Goal: Information Seeking & Learning: Compare options

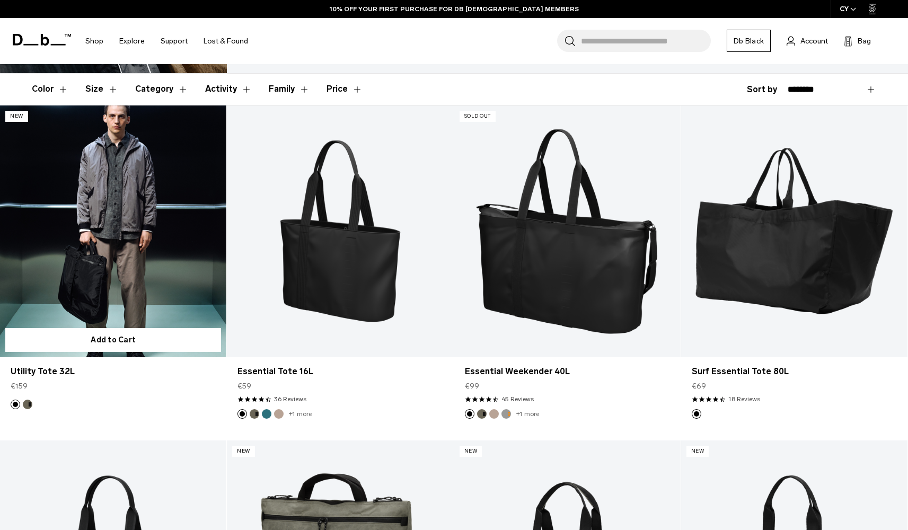
scroll to position [222, 0]
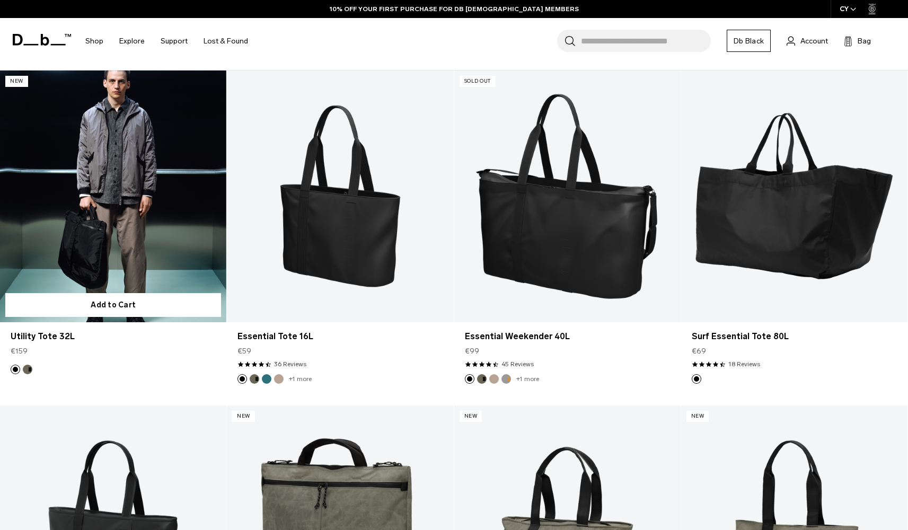
click at [128, 171] on link "Utility Tote 32L" at bounding box center [113, 197] width 226 height 252
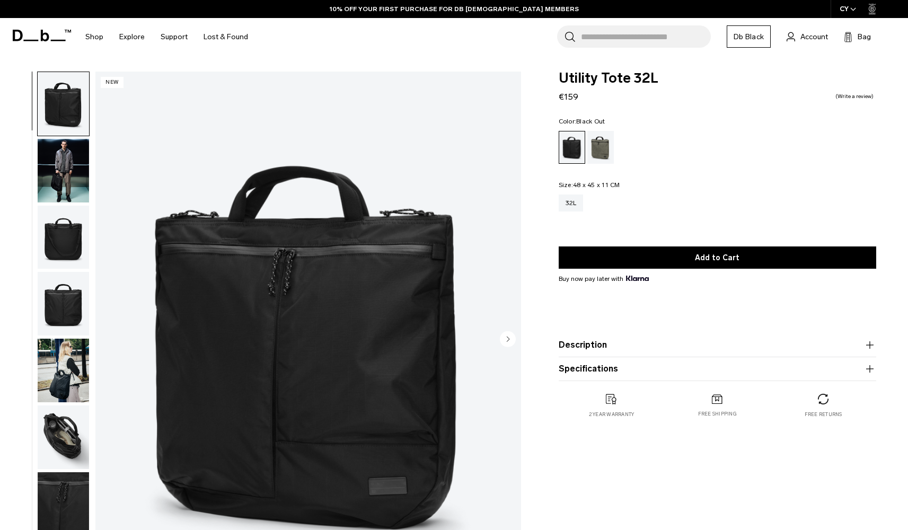
click at [58, 243] on img "button" at bounding box center [63, 238] width 51 height 64
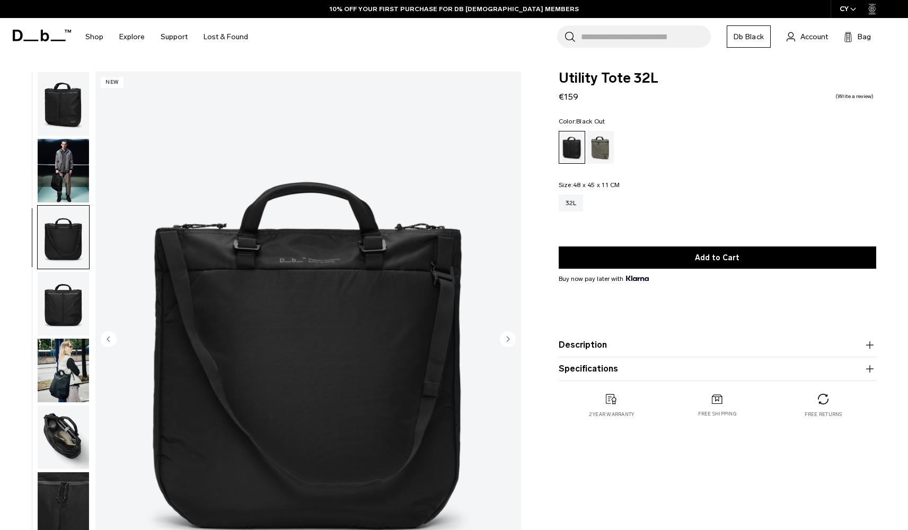
scroll to position [1, 0]
click at [69, 353] on img "button" at bounding box center [63, 371] width 51 height 64
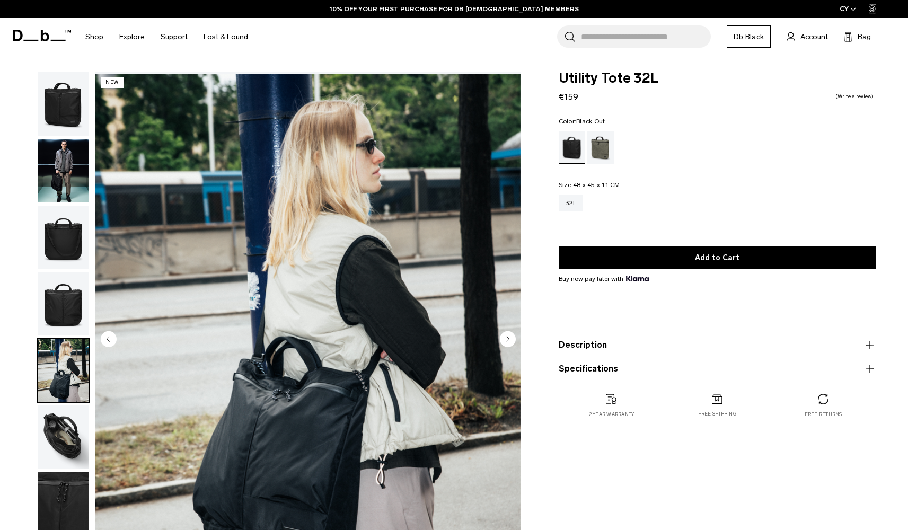
click at [68, 329] on img "button" at bounding box center [63, 304] width 51 height 64
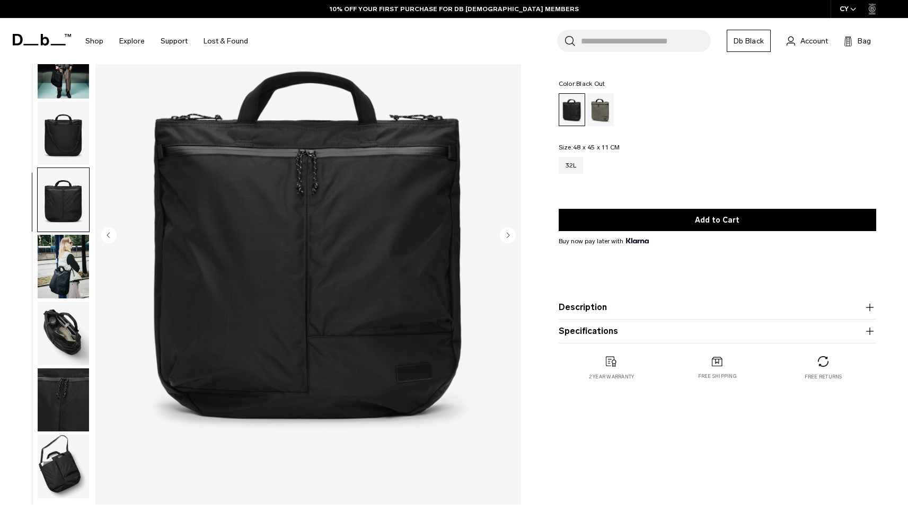
scroll to position [117, 0]
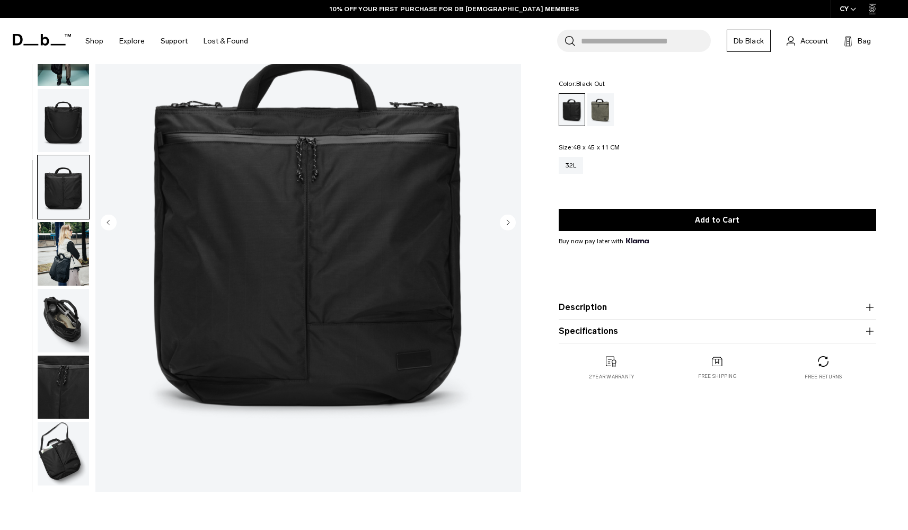
click at [65, 333] on img "button" at bounding box center [63, 321] width 51 height 64
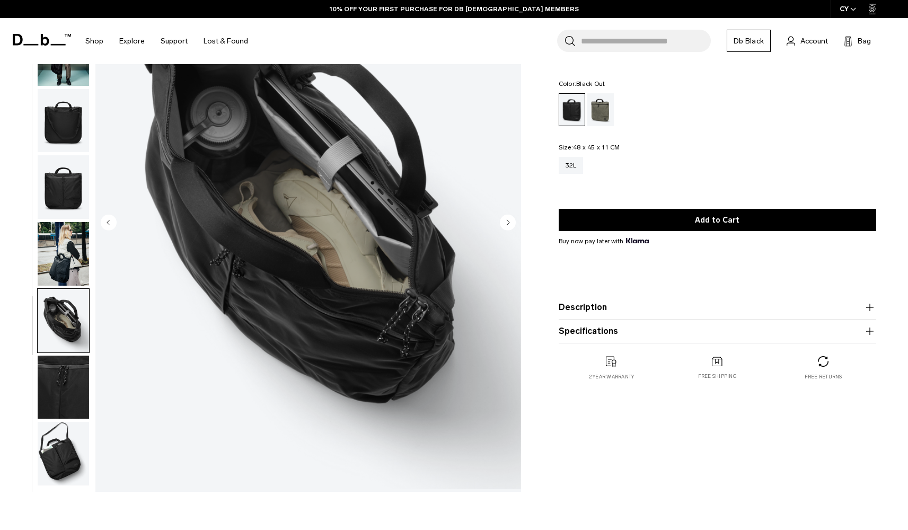
click at [65, 385] on img "button" at bounding box center [63, 388] width 51 height 64
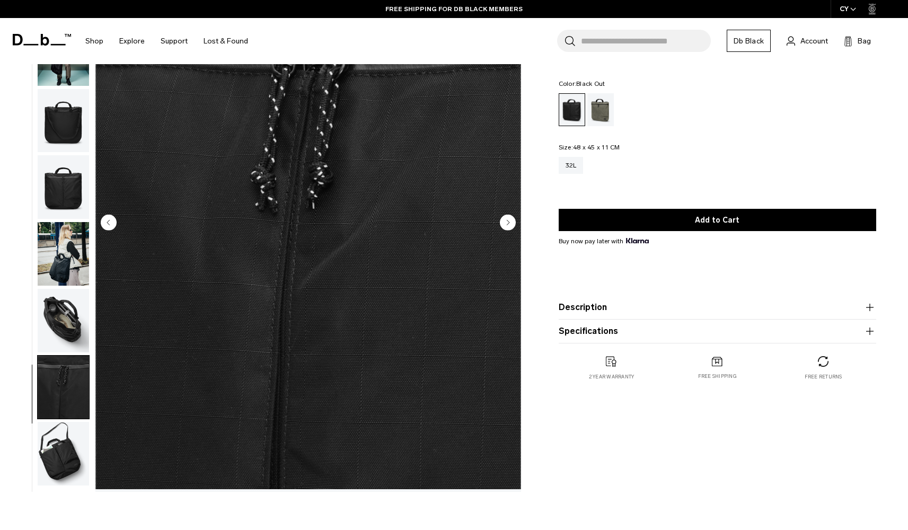
click at [63, 434] on img "button" at bounding box center [63, 454] width 51 height 64
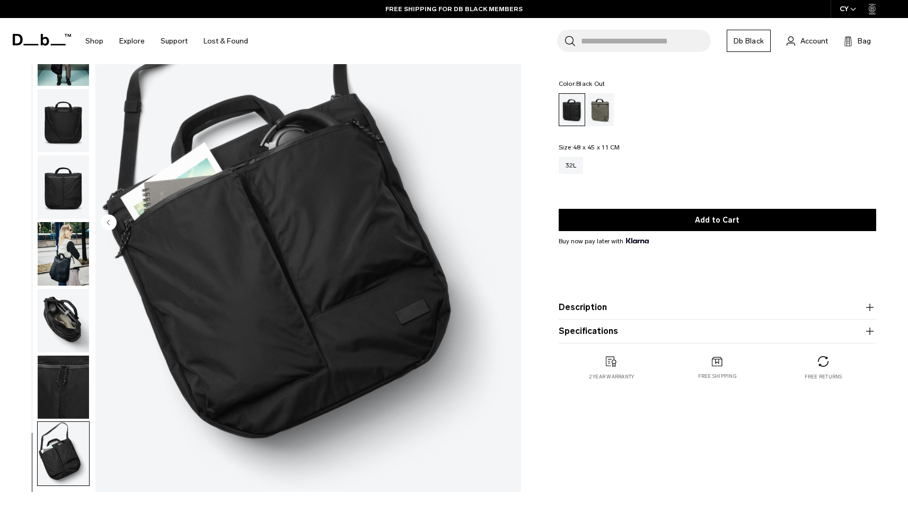
scroll to position [0, 0]
click at [600, 108] on div "Forest Green" at bounding box center [601, 109] width 27 height 33
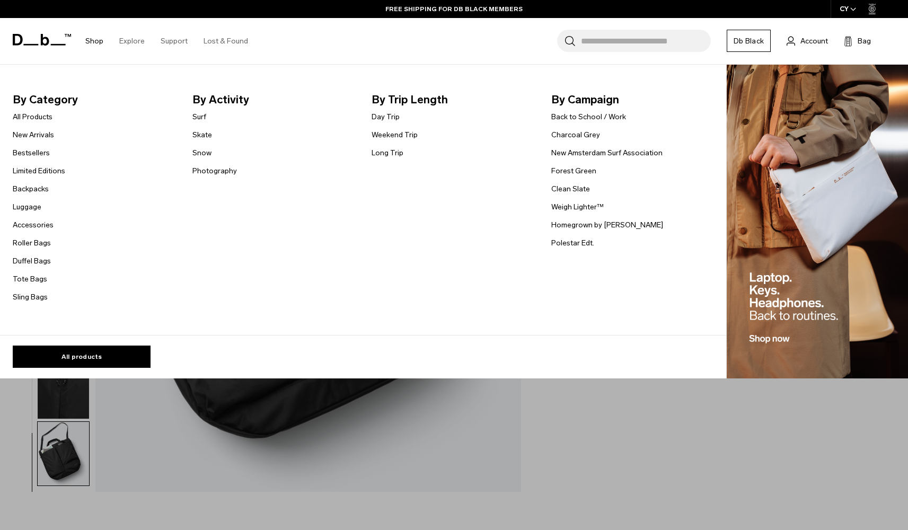
scroll to position [134, 0]
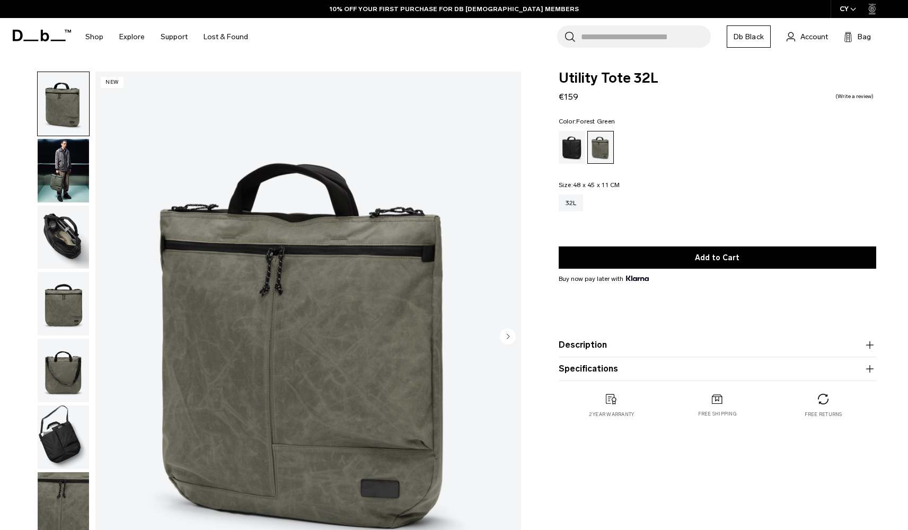
click at [59, 225] on img "button" at bounding box center [63, 238] width 51 height 64
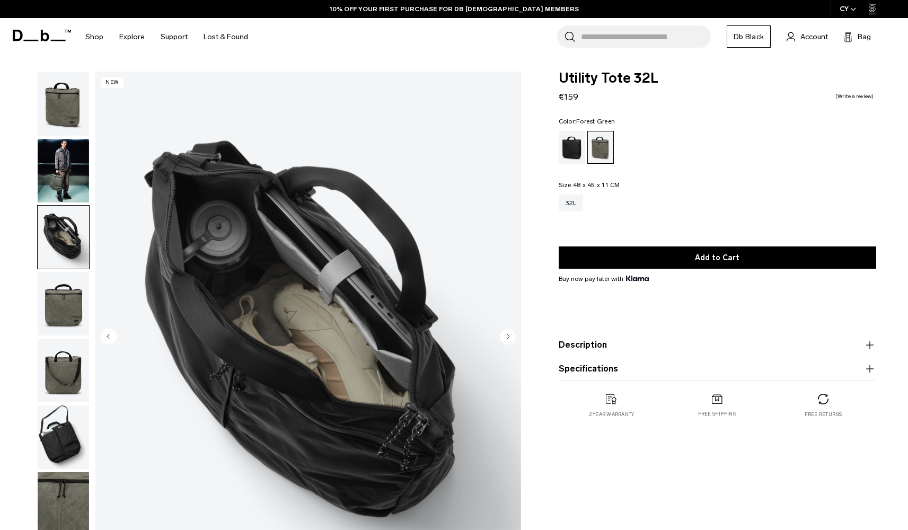
click at [65, 306] on img "button" at bounding box center [63, 304] width 51 height 64
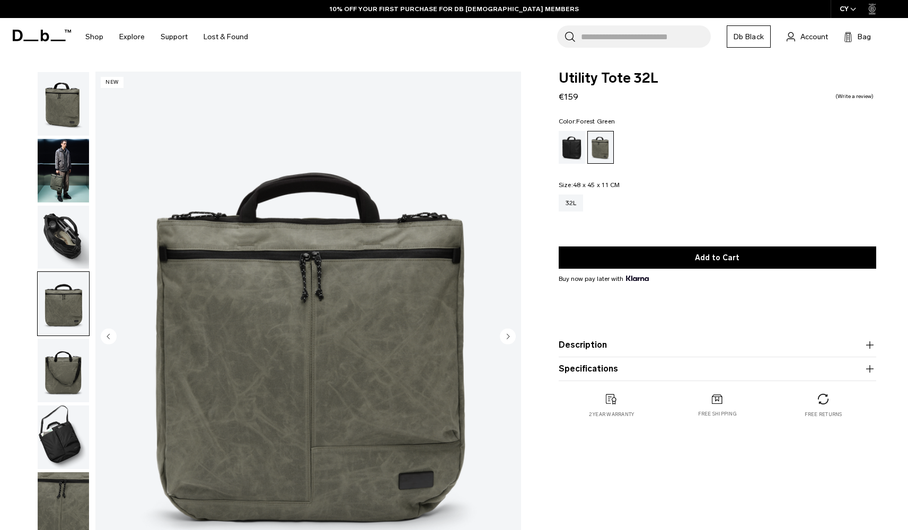
click at [62, 380] on img "button" at bounding box center [63, 371] width 51 height 64
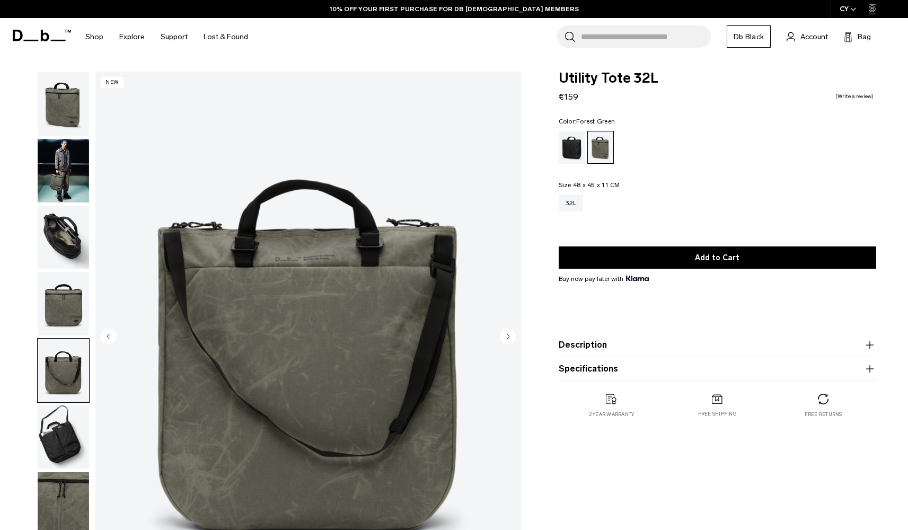
click at [62, 509] on img "button" at bounding box center [63, 505] width 51 height 64
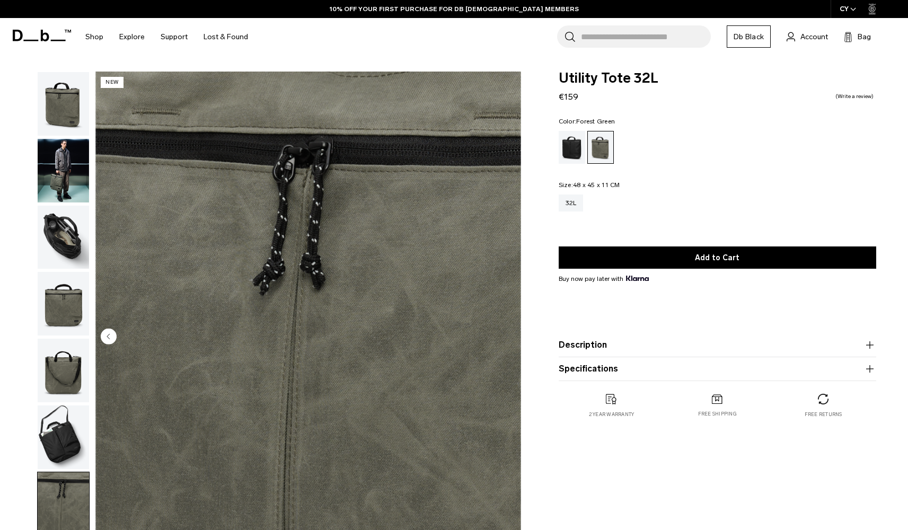
click at [55, 413] on img "button" at bounding box center [63, 438] width 51 height 64
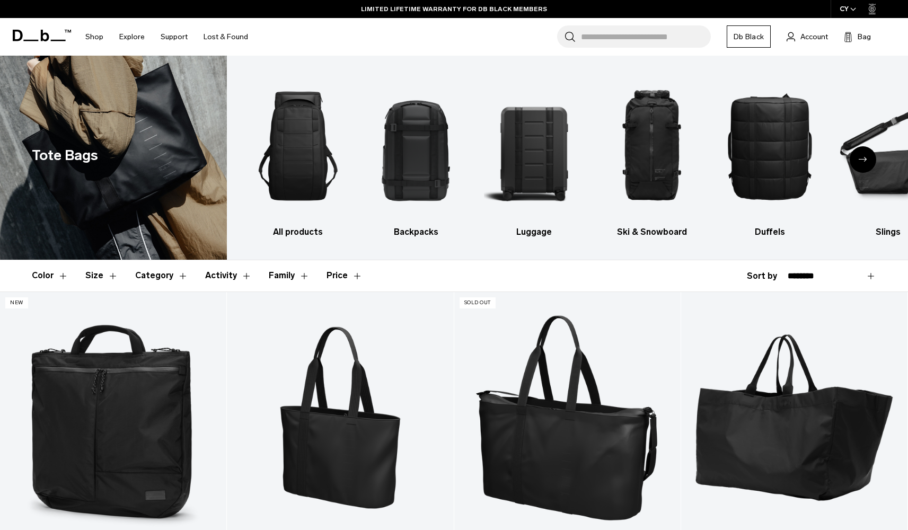
click at [41, 29] on span at bounding box center [42, 35] width 58 height 40
click at [41, 33] on icon at bounding box center [45, 36] width 8 height 12
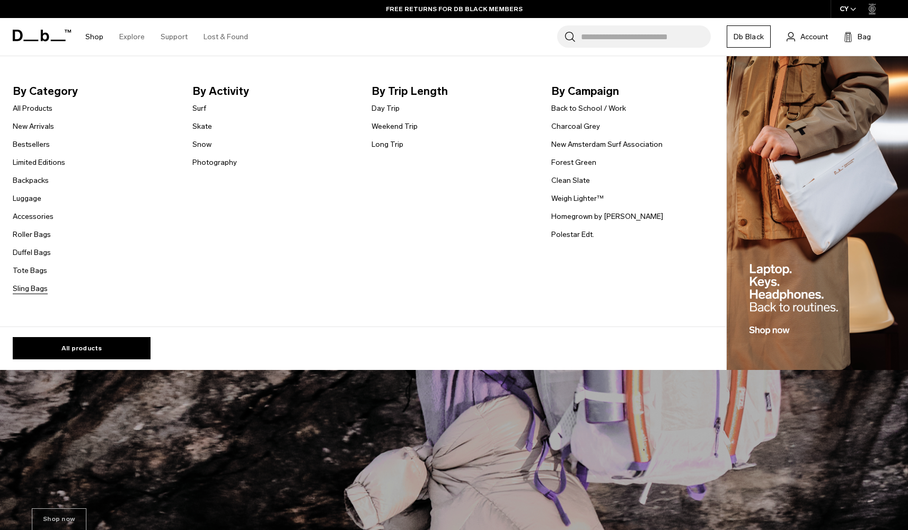
click at [30, 287] on link "Sling Bags" at bounding box center [30, 288] width 35 height 11
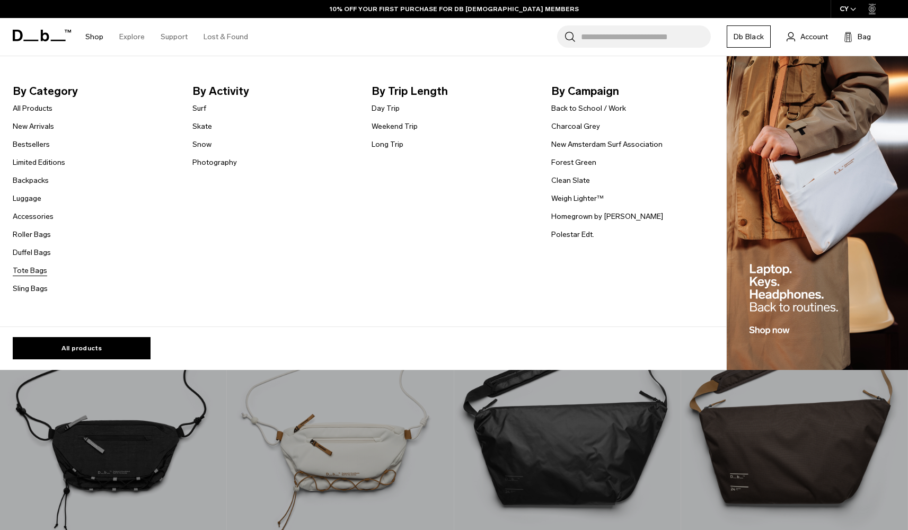
click at [29, 270] on link "Tote Bags" at bounding box center [30, 270] width 34 height 11
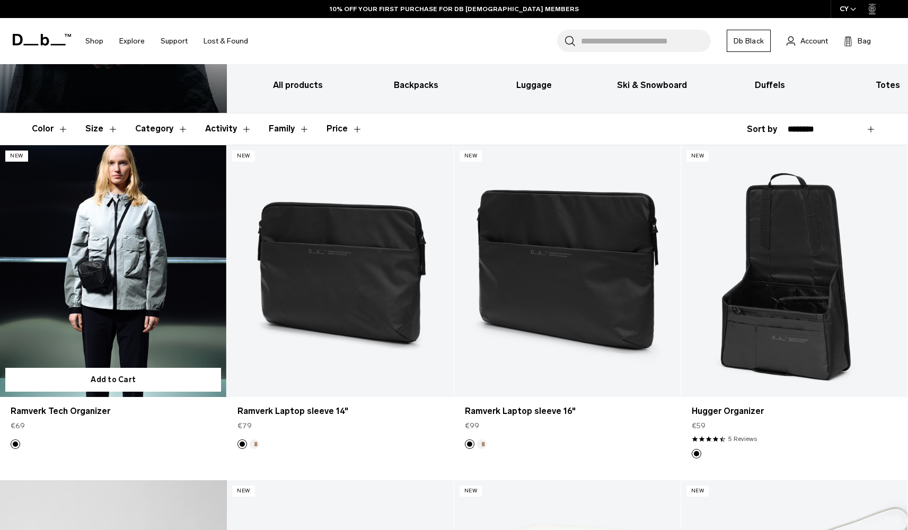
scroll to position [161, 0]
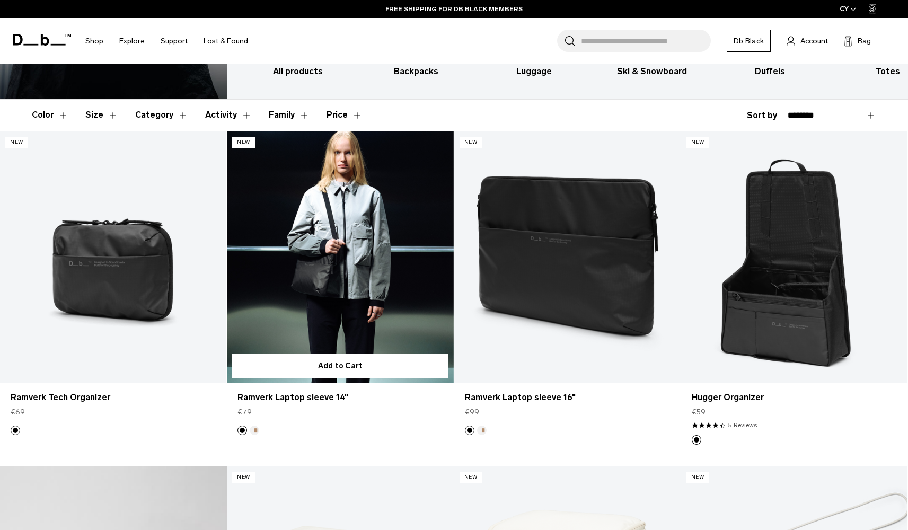
click at [309, 272] on link "Ramverk Laptop sleeve 14" at bounding box center [340, 258] width 226 height 252
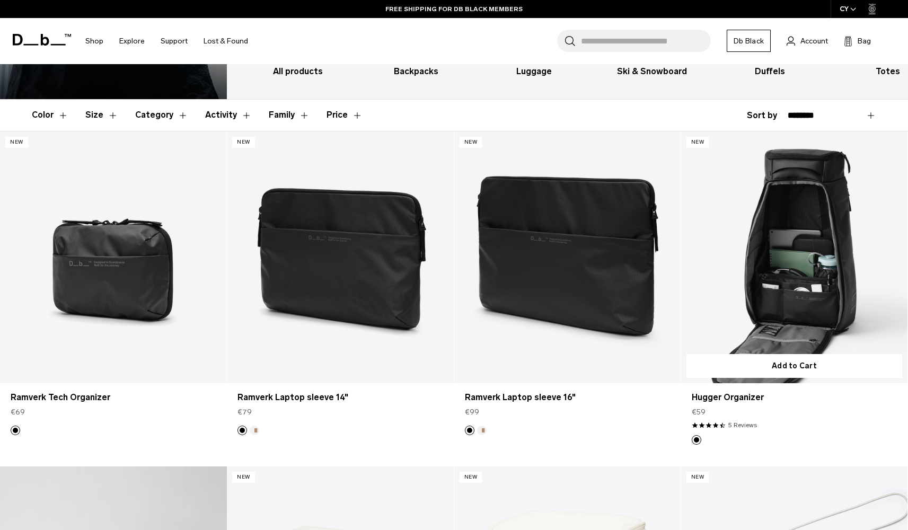
click at [734, 296] on link "Hugger Organizer" at bounding box center [794, 258] width 226 height 252
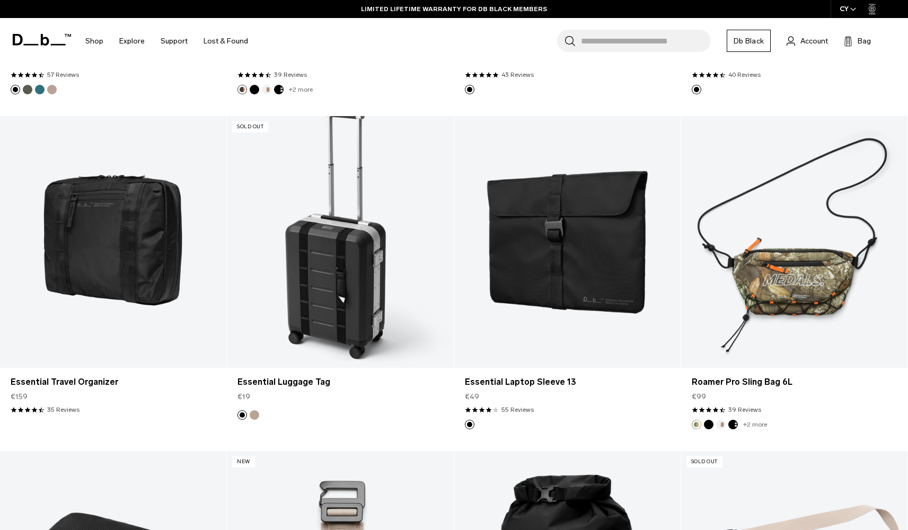
scroll to position [2185, 0]
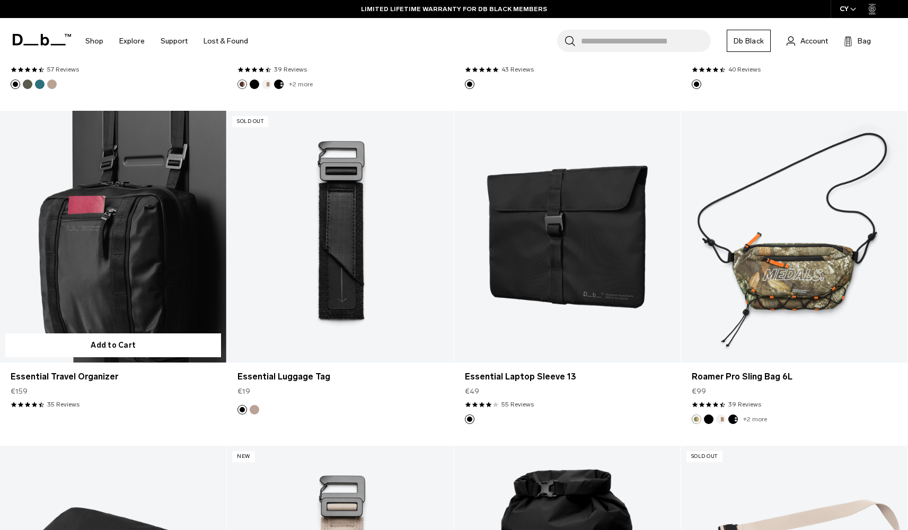
click at [123, 263] on link "Essential Travel Organizer" at bounding box center [113, 237] width 226 height 252
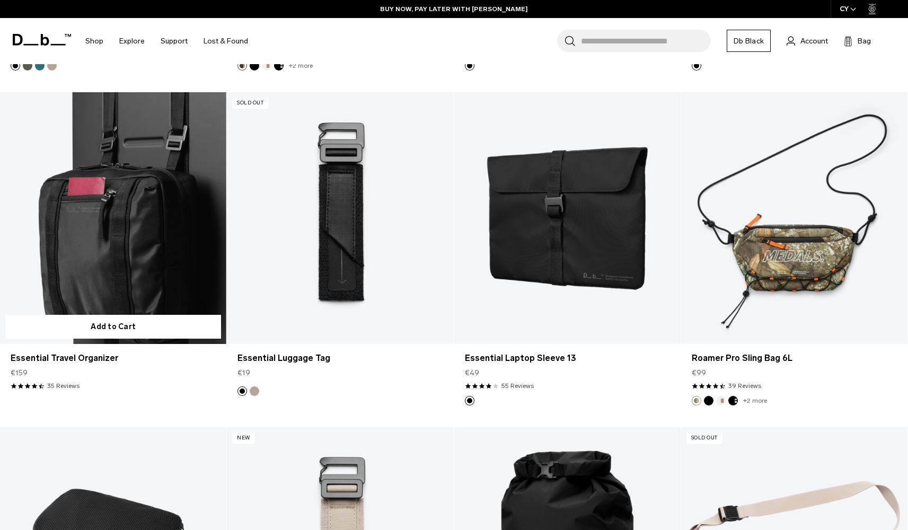
scroll to position [2219, 0]
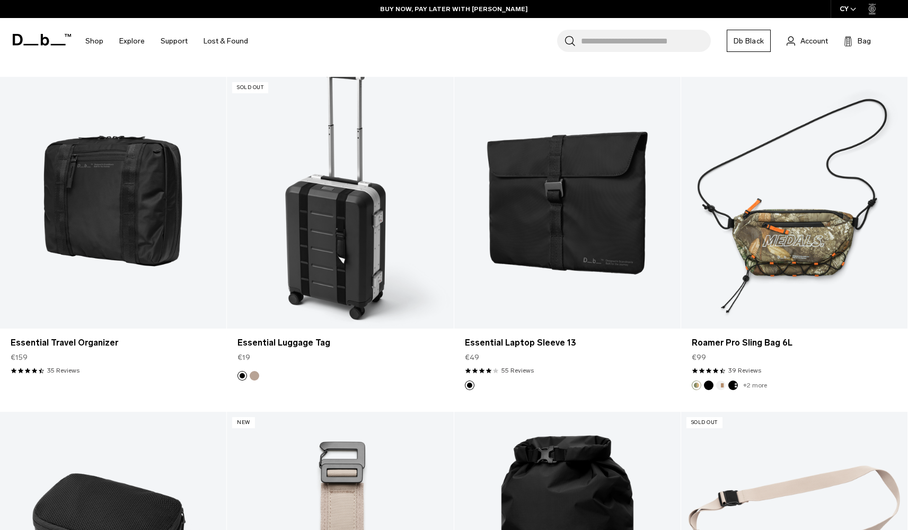
click at [255, 377] on button "Fogbow Beige" at bounding box center [255, 376] width 10 height 10
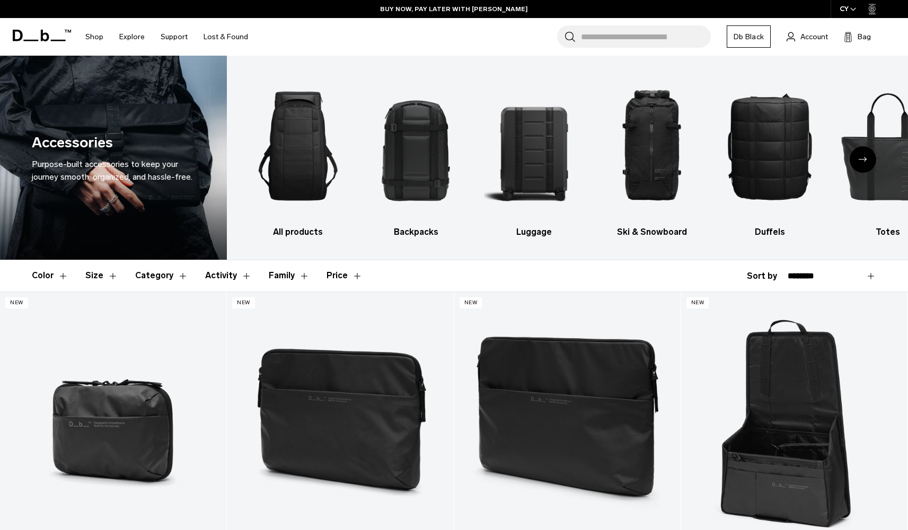
scroll to position [0, 0]
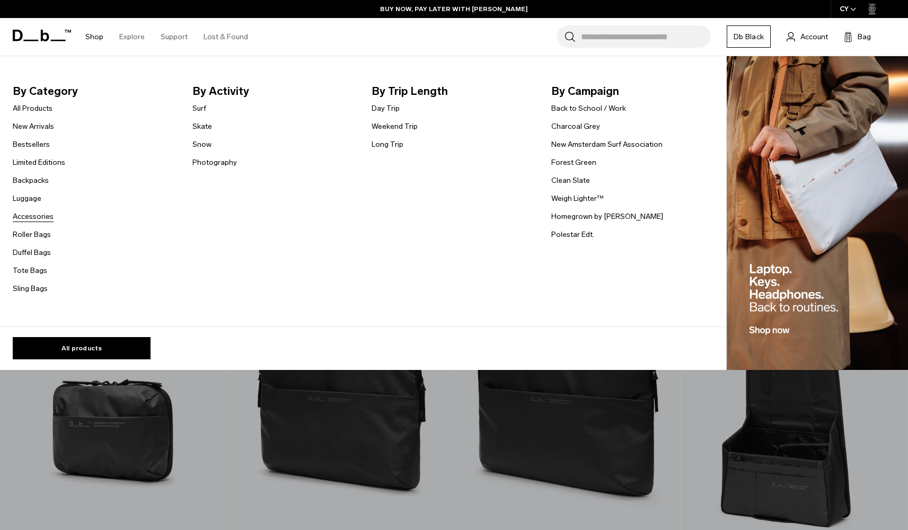
click at [29, 214] on link "Accessories" at bounding box center [33, 216] width 41 height 11
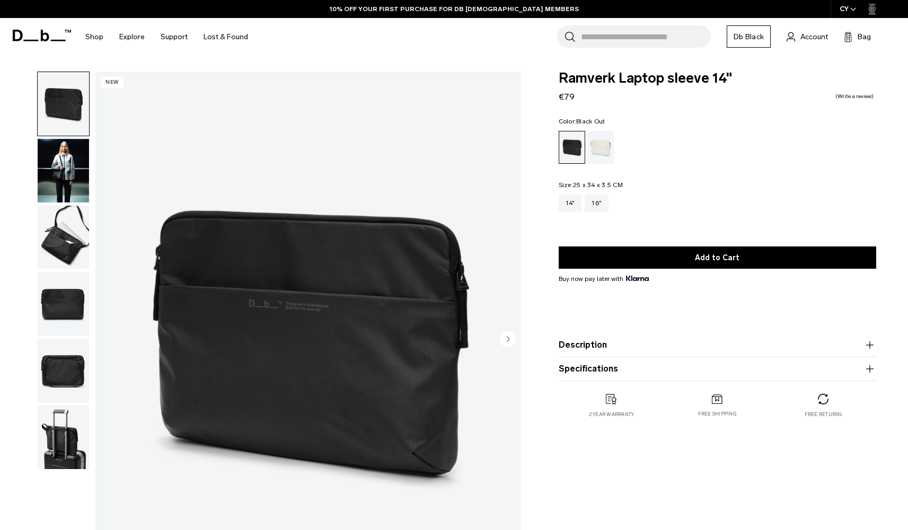
click at [48, 251] on img "button" at bounding box center [63, 238] width 51 height 64
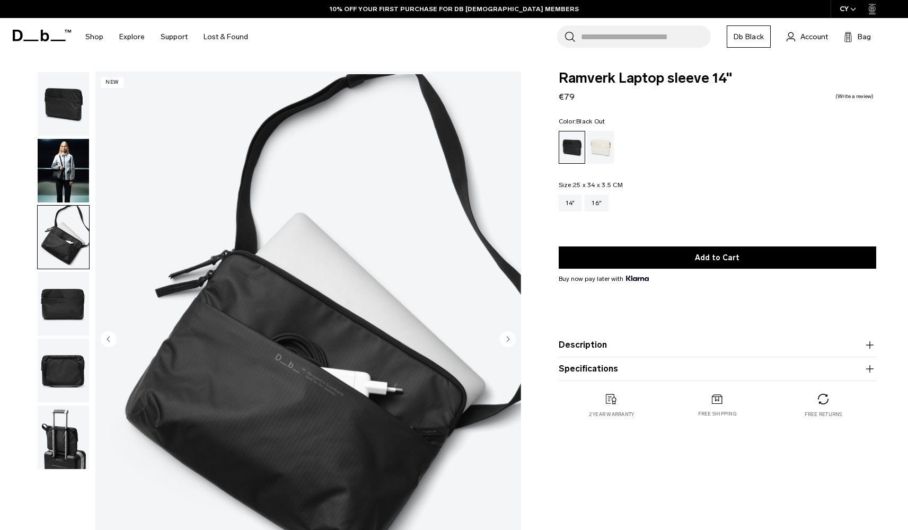
click at [72, 307] on img "button" at bounding box center [63, 304] width 51 height 64
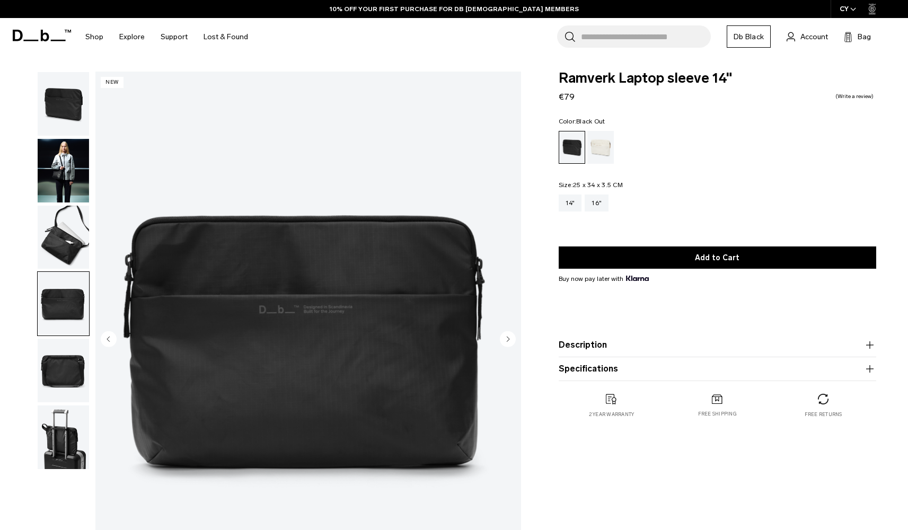
click at [75, 327] on img "button" at bounding box center [63, 304] width 51 height 64
click at [73, 363] on img "button" at bounding box center [63, 371] width 51 height 64
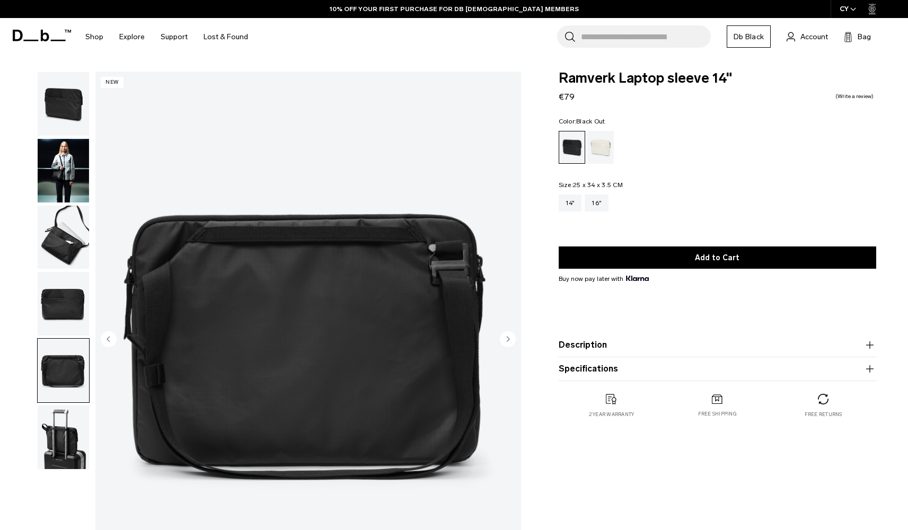
click at [63, 423] on img "button" at bounding box center [63, 438] width 51 height 64
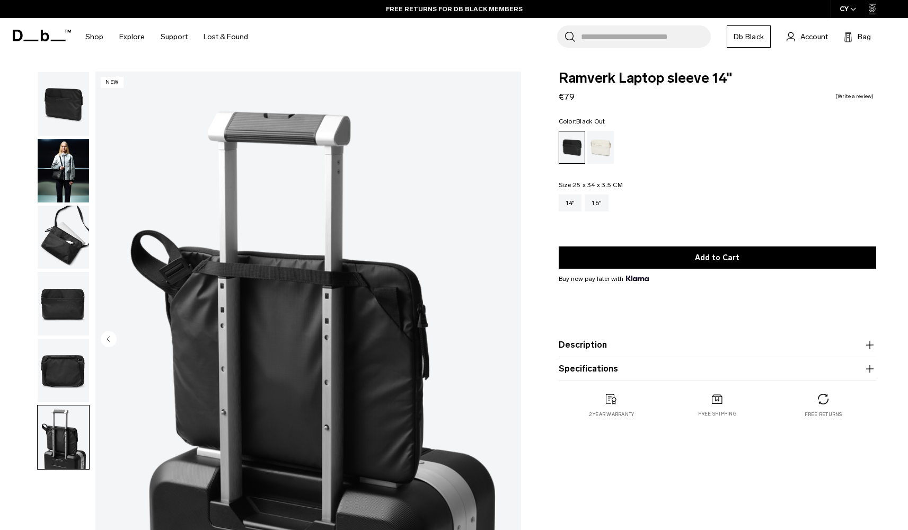
click at [63, 400] on img "button" at bounding box center [63, 371] width 51 height 64
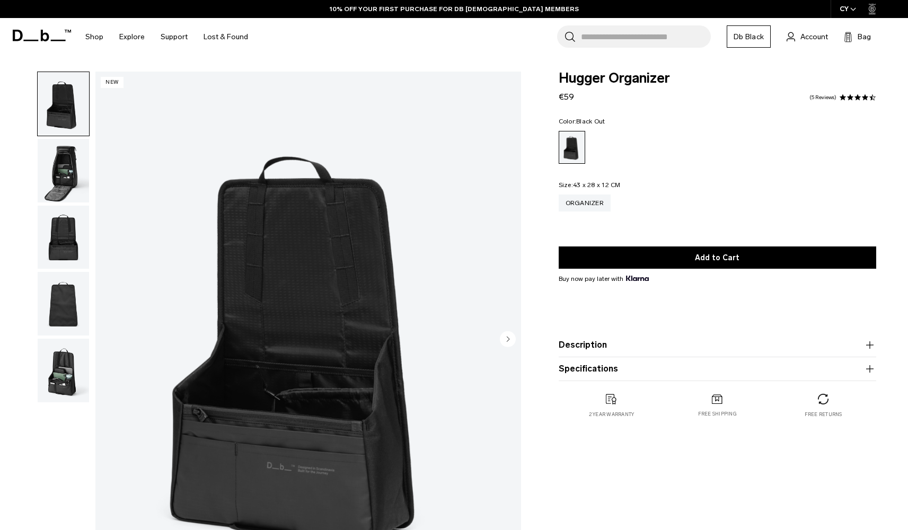
click at [74, 362] on img "button" at bounding box center [63, 371] width 51 height 64
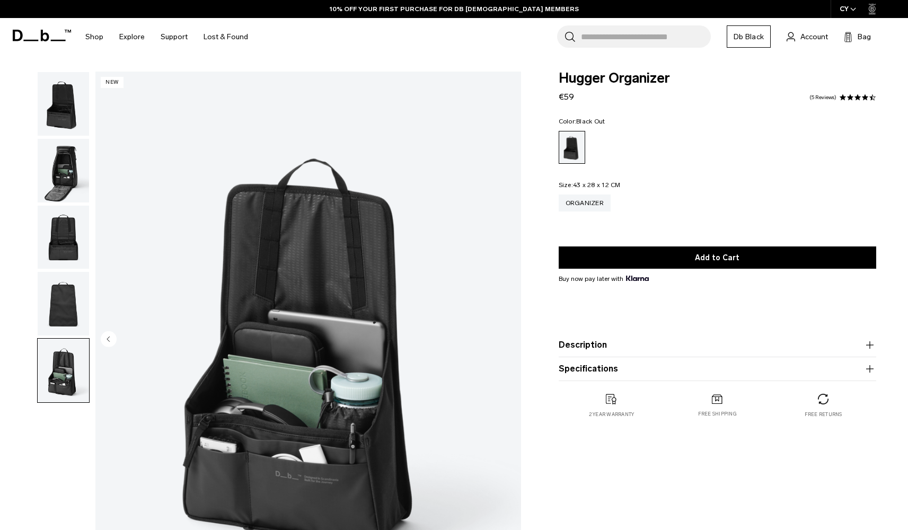
click at [67, 312] on img "button" at bounding box center [63, 304] width 51 height 64
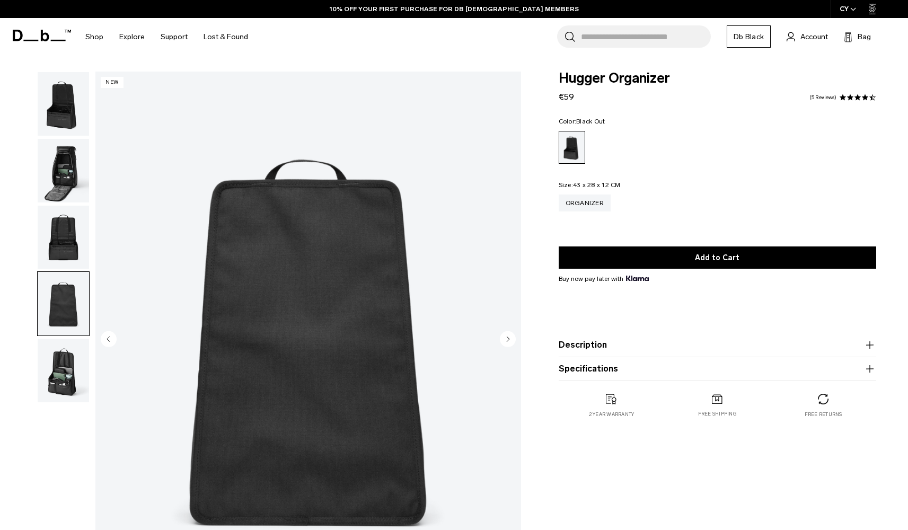
click at [65, 246] on img "button" at bounding box center [63, 238] width 51 height 64
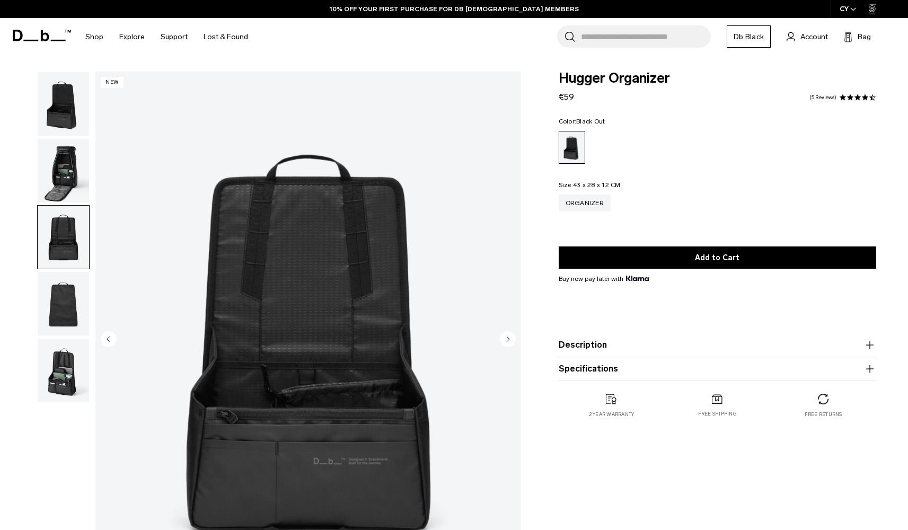
click at [67, 173] on img "button" at bounding box center [63, 171] width 51 height 64
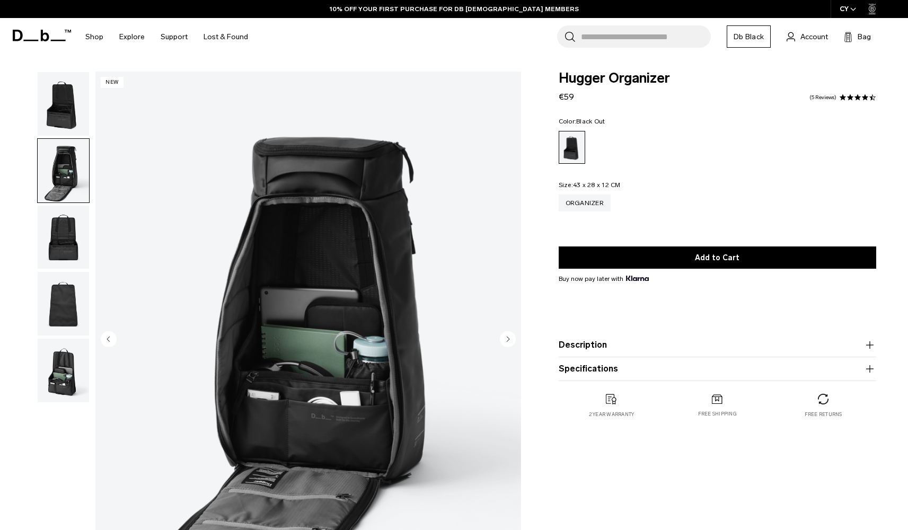
click at [67, 139] on button "button" at bounding box center [63, 170] width 53 height 65
click at [69, 120] on img "button" at bounding box center [63, 104] width 51 height 64
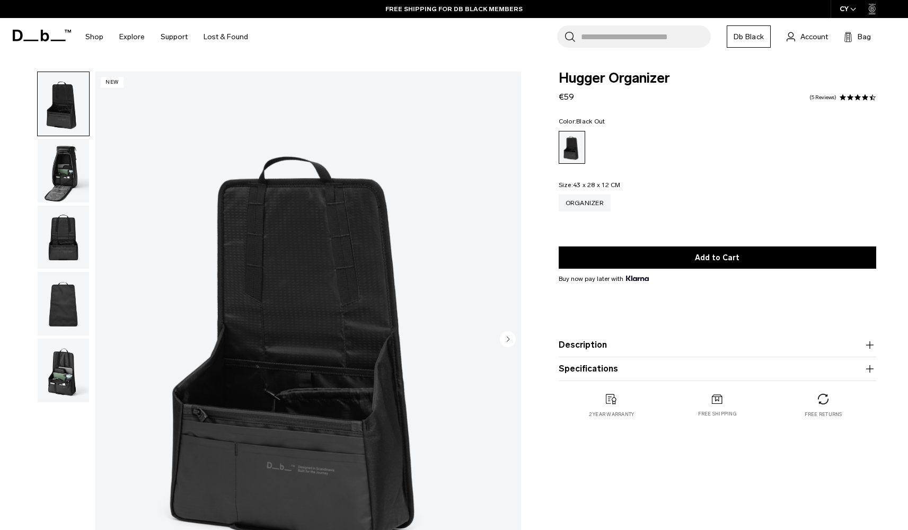
click at [66, 356] on img "button" at bounding box center [63, 371] width 51 height 64
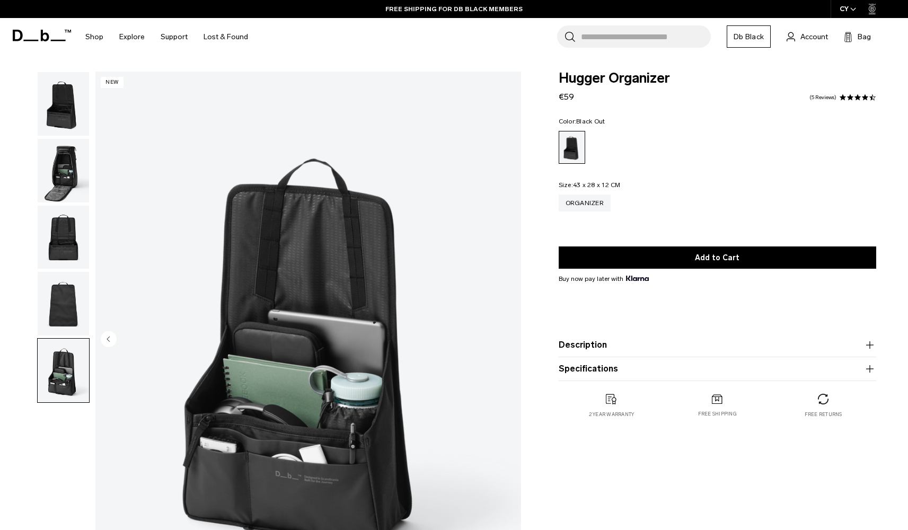
click at [70, 307] on img "button" at bounding box center [63, 304] width 51 height 64
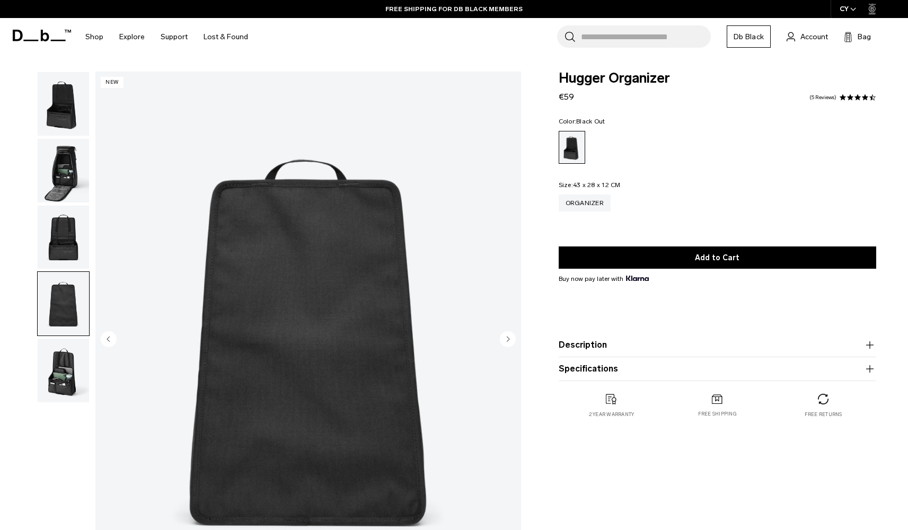
click at [61, 232] on img "button" at bounding box center [63, 238] width 51 height 64
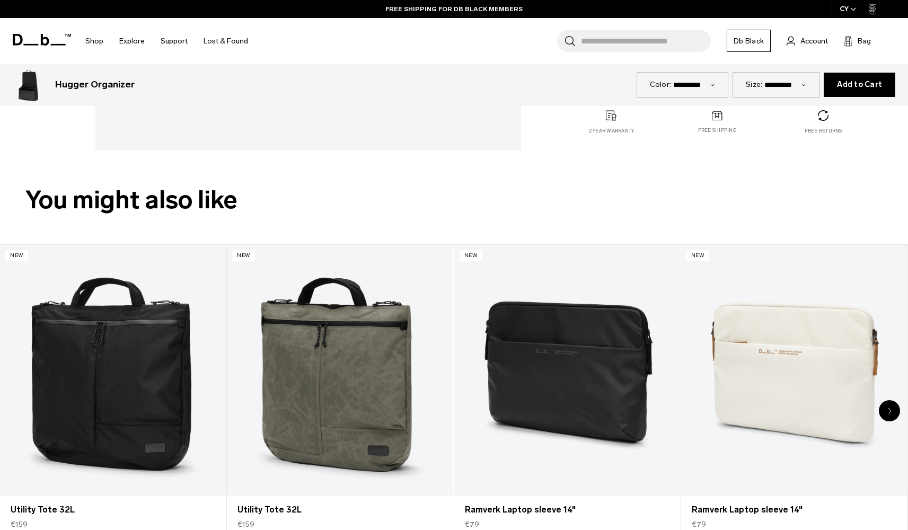
scroll to position [555, 0]
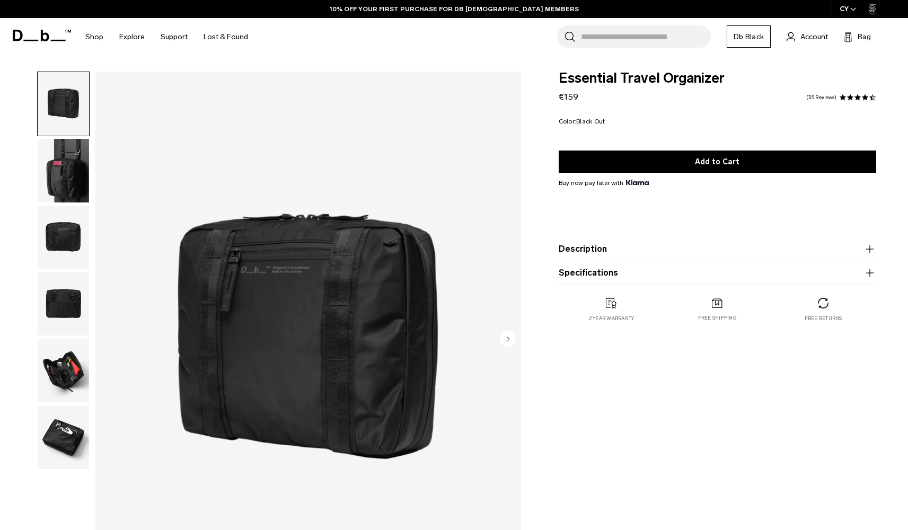
click at [75, 186] on img "button" at bounding box center [63, 171] width 51 height 64
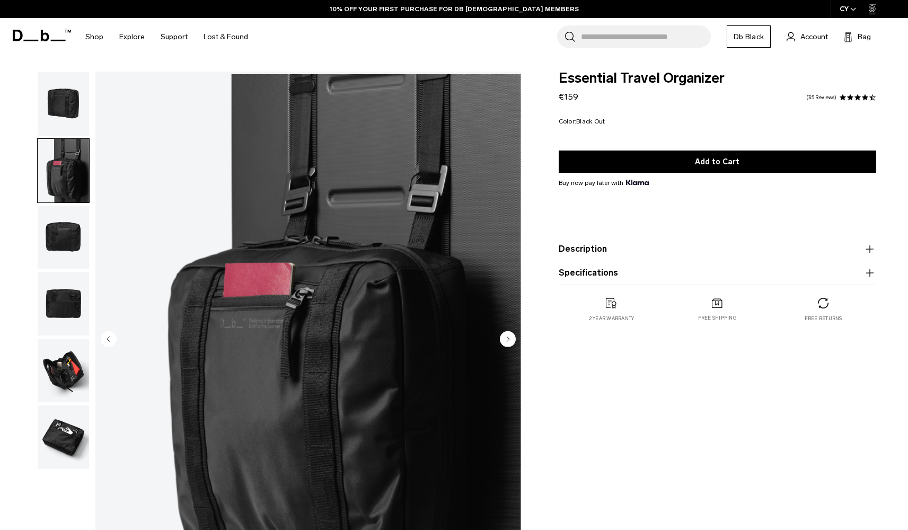
click at [69, 269] on img "button" at bounding box center [63, 238] width 51 height 64
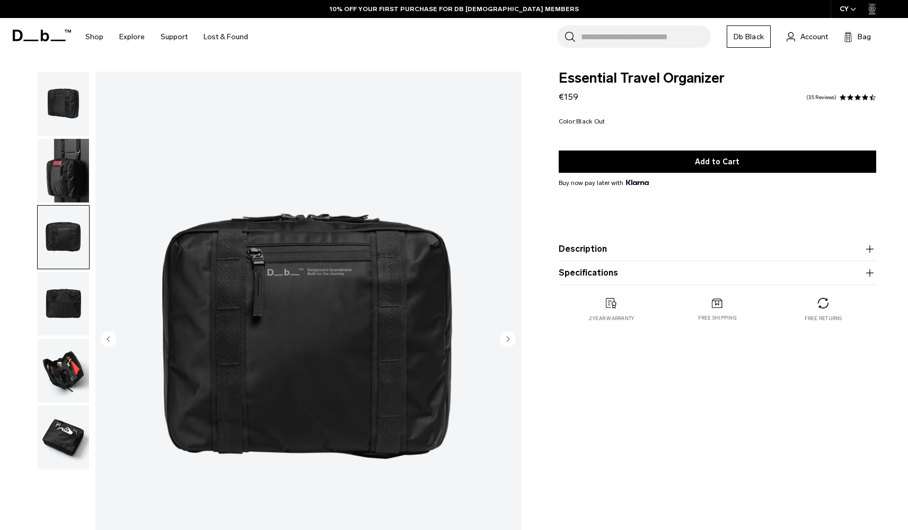
click at [69, 301] on img "button" at bounding box center [63, 304] width 51 height 64
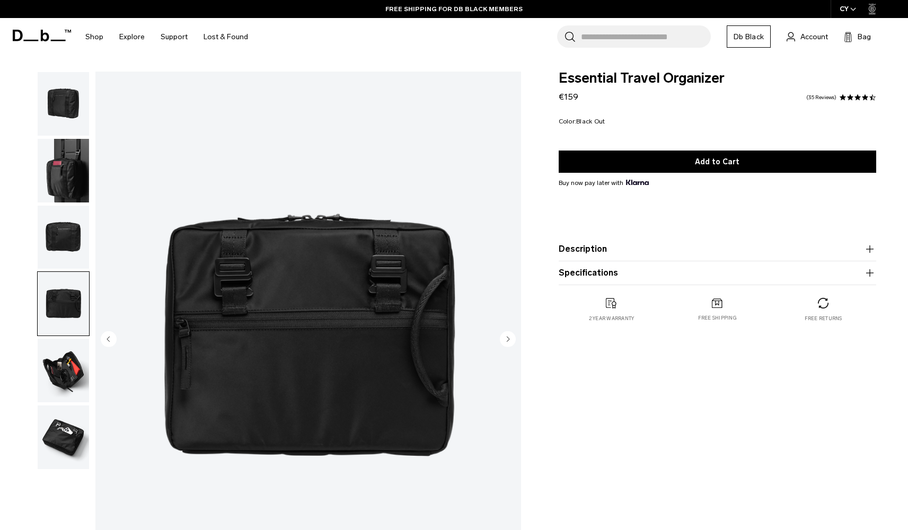
click at [57, 347] on img "button" at bounding box center [63, 371] width 51 height 64
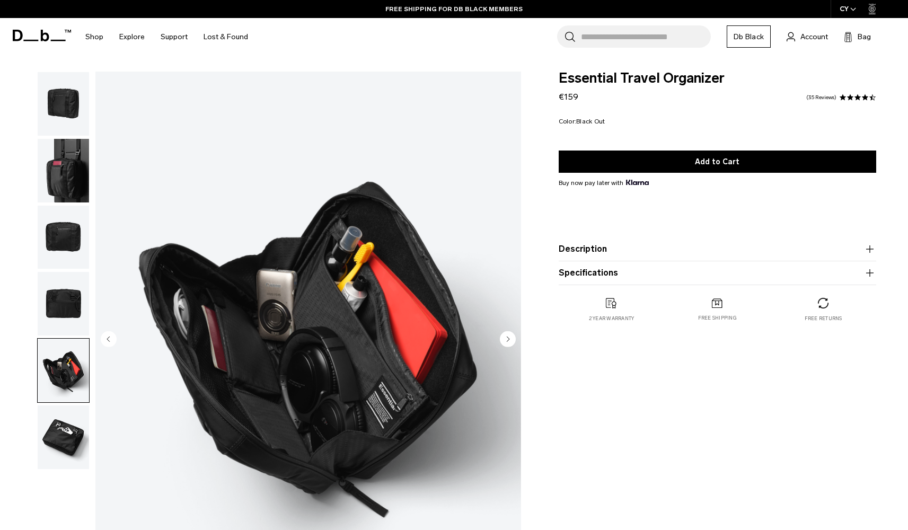
click at [65, 397] on img "button" at bounding box center [63, 371] width 51 height 64
click at [65, 425] on img "button" at bounding box center [63, 438] width 51 height 64
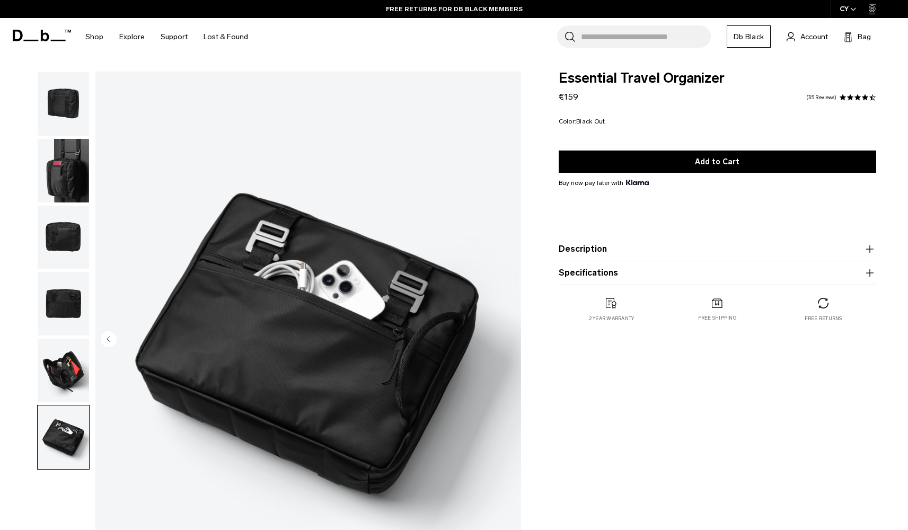
click at [76, 181] on img "button" at bounding box center [63, 171] width 51 height 64
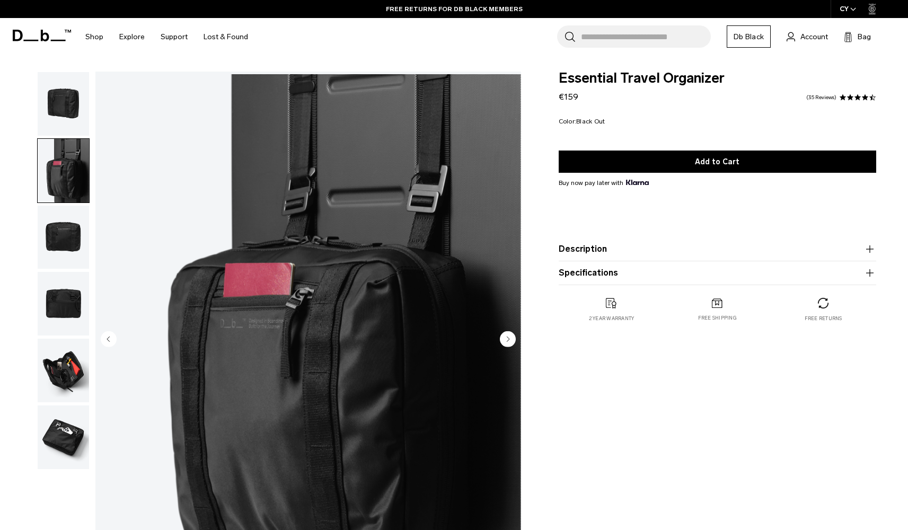
click at [74, 130] on img "button" at bounding box center [63, 104] width 51 height 64
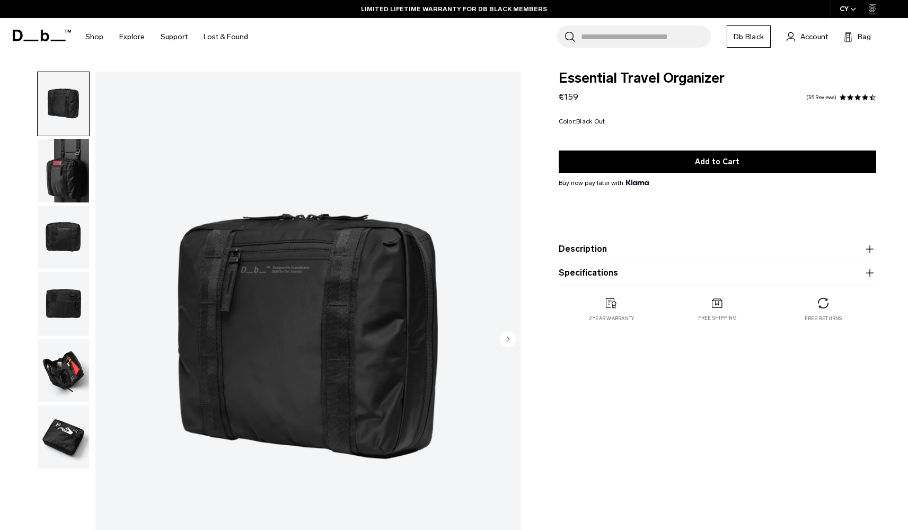
click at [77, 164] on img "button" at bounding box center [63, 171] width 51 height 64
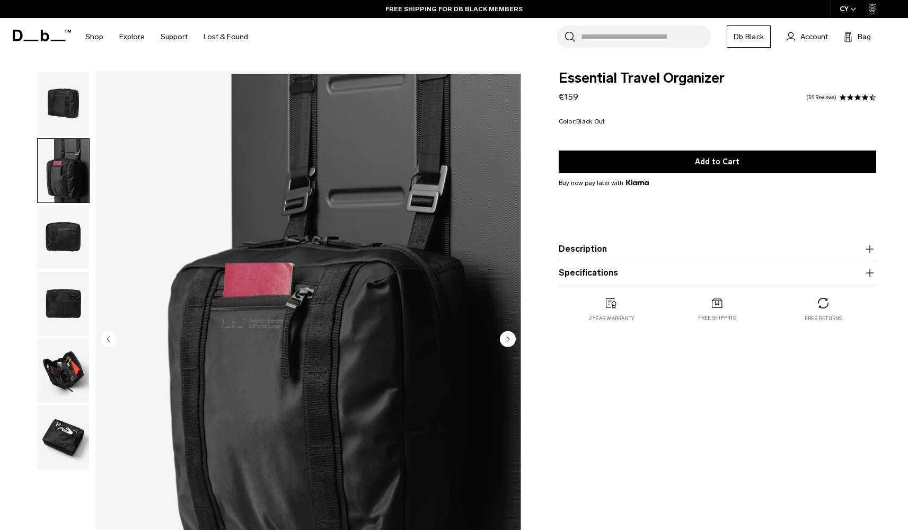
click at [73, 258] on img "button" at bounding box center [63, 238] width 51 height 64
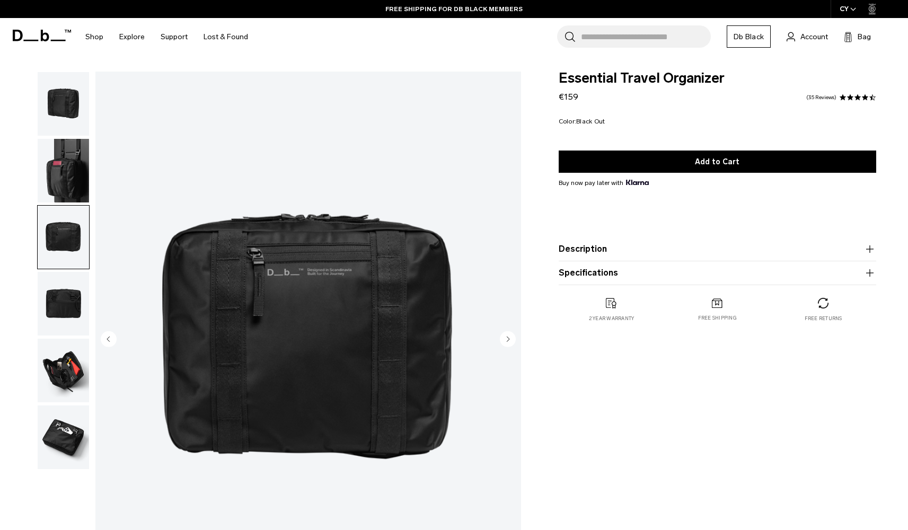
click at [71, 295] on img "button" at bounding box center [63, 304] width 51 height 64
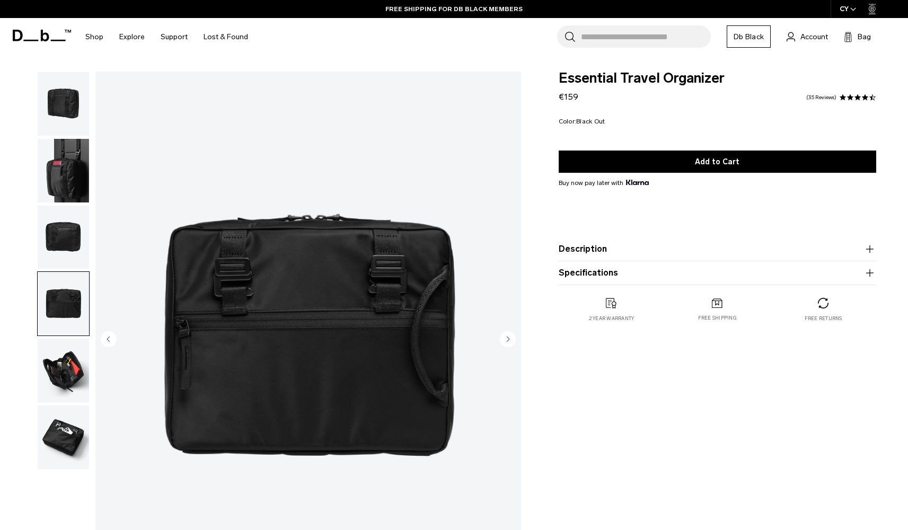
click at [255, 272] on img "4 / 6" at bounding box center [308, 340] width 426 height 532
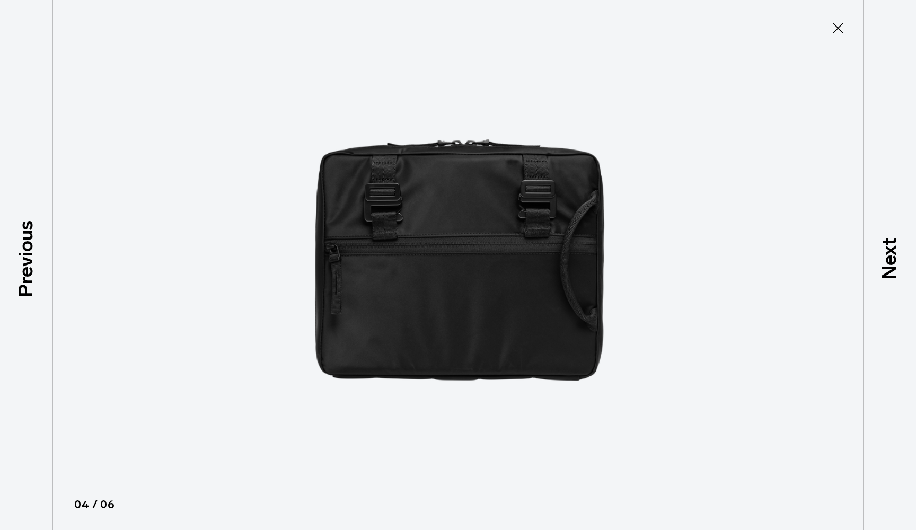
click at [425, 205] on img at bounding box center [458, 265] width 477 height 530
click at [835, 28] on icon at bounding box center [838, 28] width 17 height 17
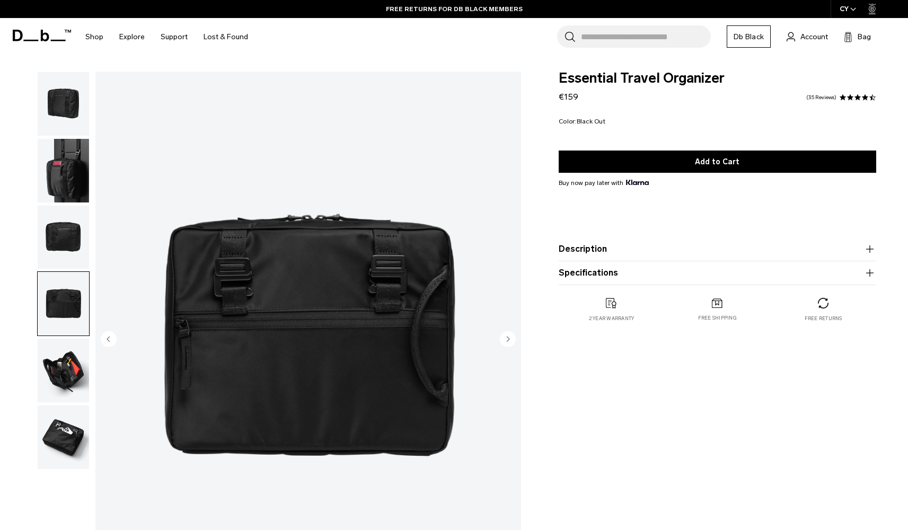
click at [68, 364] on img "button" at bounding box center [63, 371] width 51 height 64
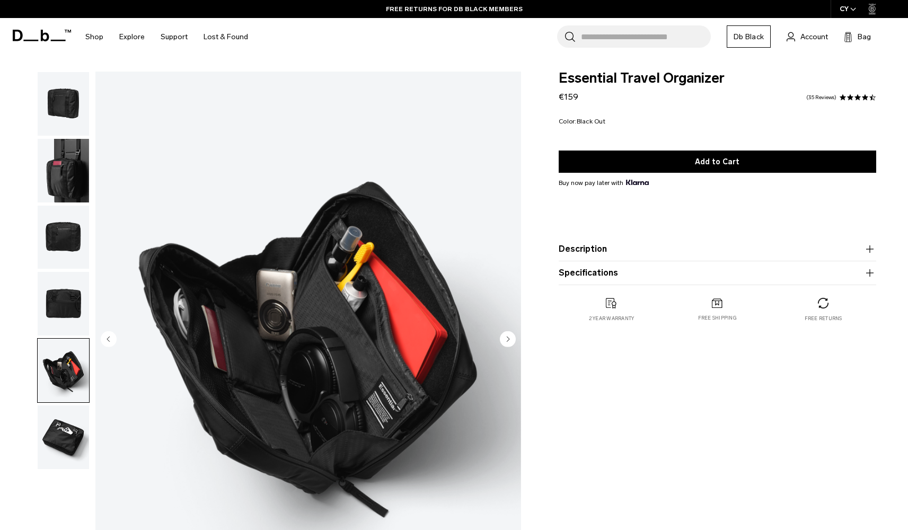
click at [59, 434] on img "button" at bounding box center [63, 438] width 51 height 64
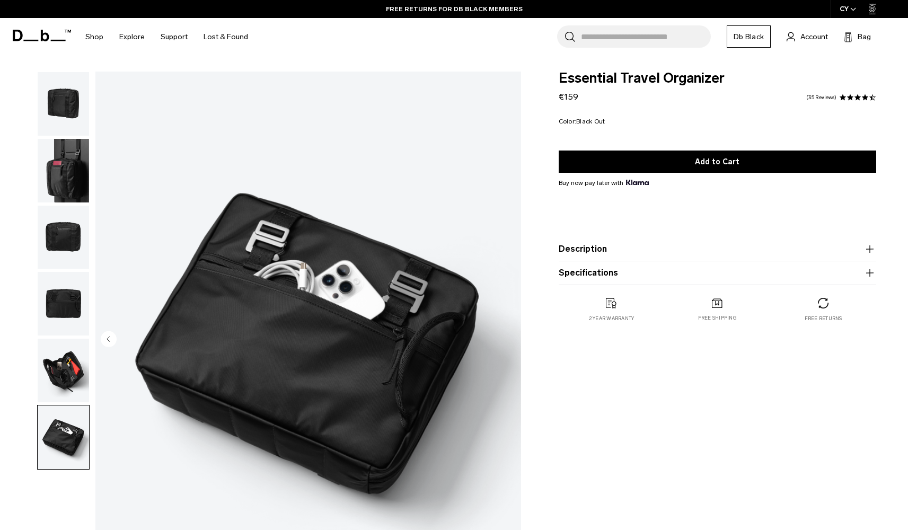
click at [73, 162] on img "button" at bounding box center [63, 171] width 51 height 64
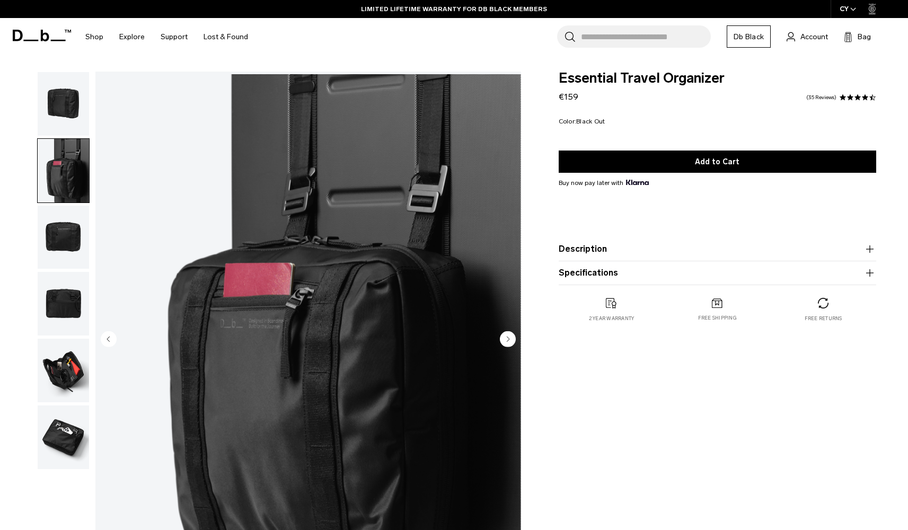
click at [57, 108] on img "button" at bounding box center [63, 104] width 51 height 64
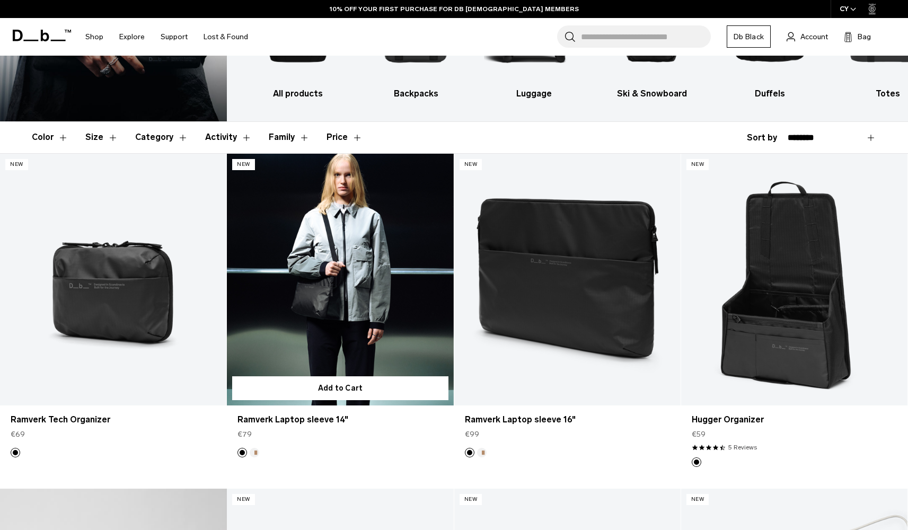
click at [366, 279] on link "Ramverk Laptop sleeve 14" at bounding box center [340, 280] width 226 height 252
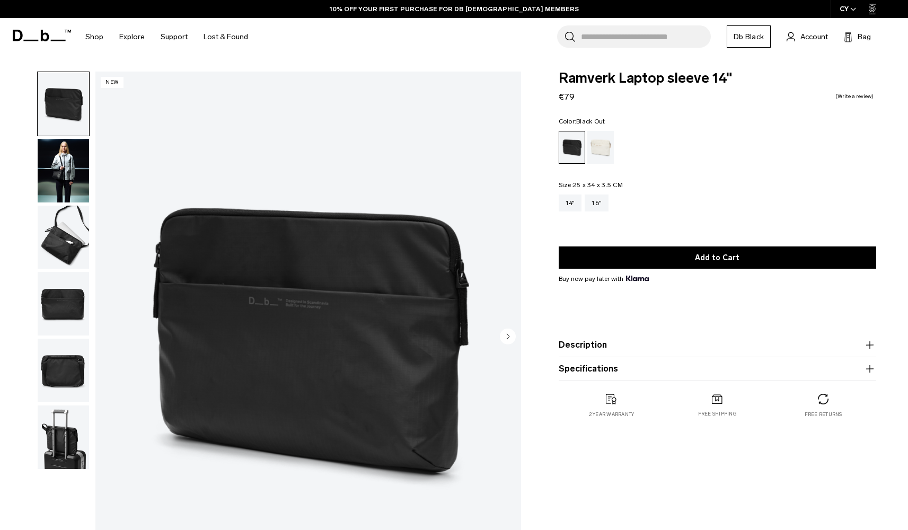
click at [49, 312] on img "button" at bounding box center [63, 304] width 51 height 64
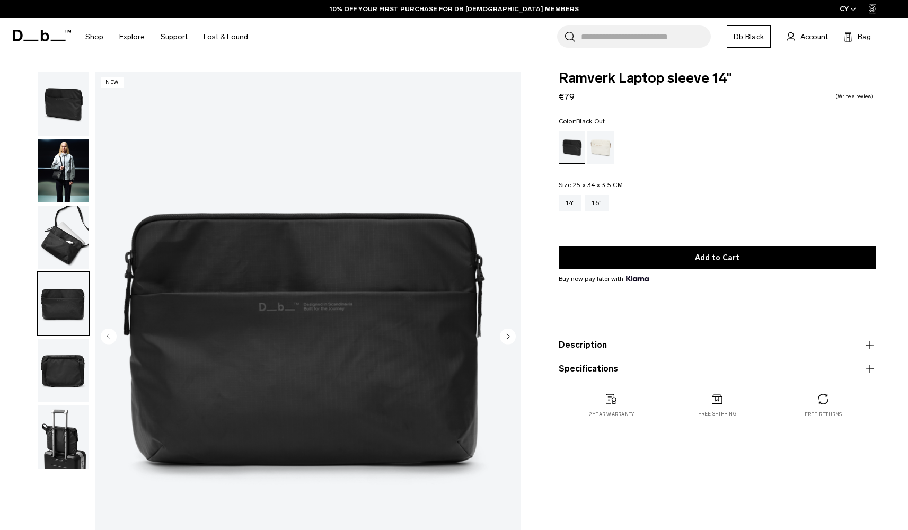
click at [75, 420] on img "button" at bounding box center [63, 438] width 51 height 64
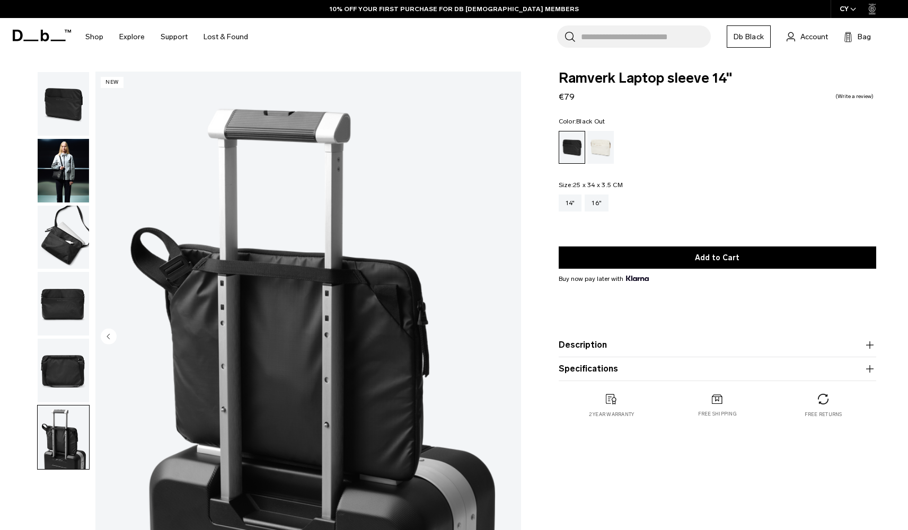
click at [66, 435] on img "button" at bounding box center [63, 438] width 51 height 64
click at [67, 253] on img "button" at bounding box center [63, 238] width 51 height 64
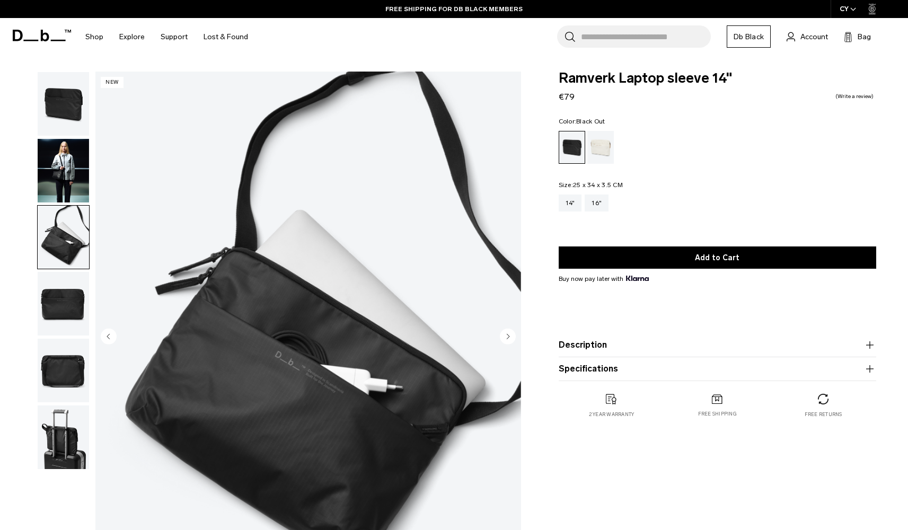
click at [68, 186] on img "button" at bounding box center [63, 171] width 51 height 64
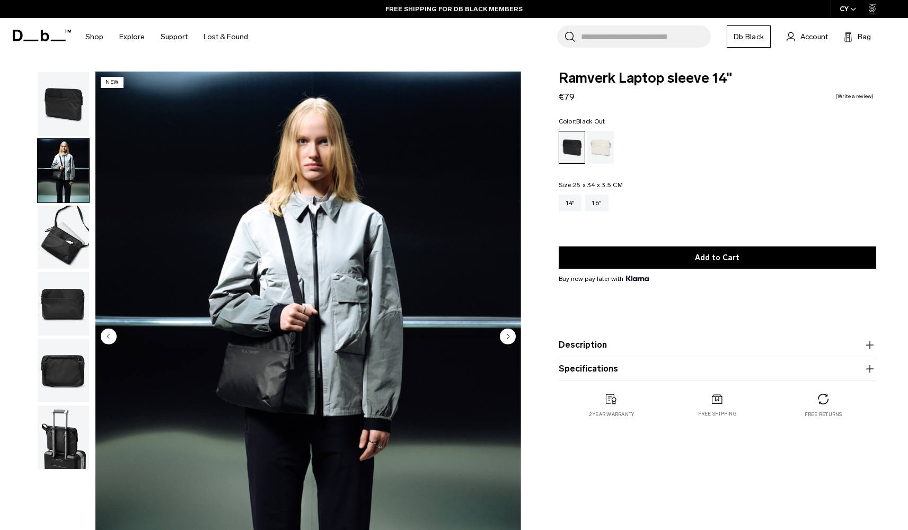
click at [70, 256] on img "button" at bounding box center [63, 238] width 51 height 64
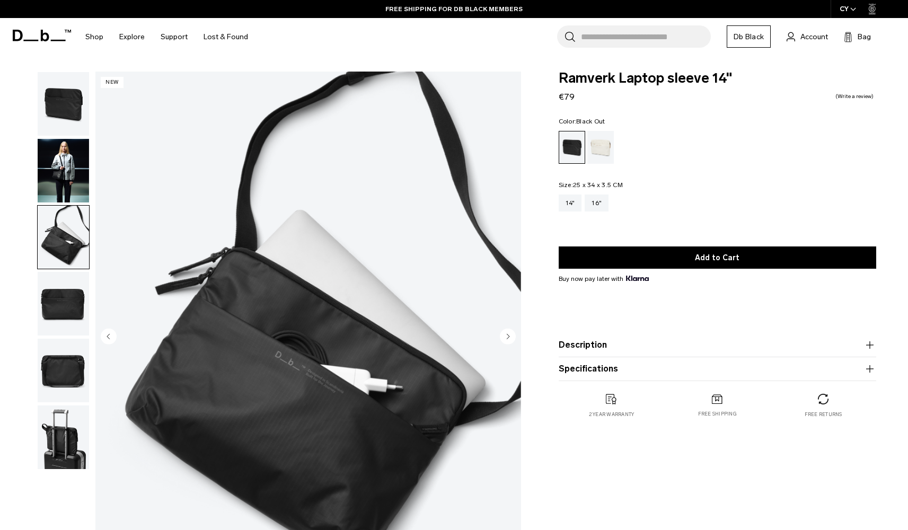
click at [70, 317] on img "button" at bounding box center [63, 304] width 51 height 64
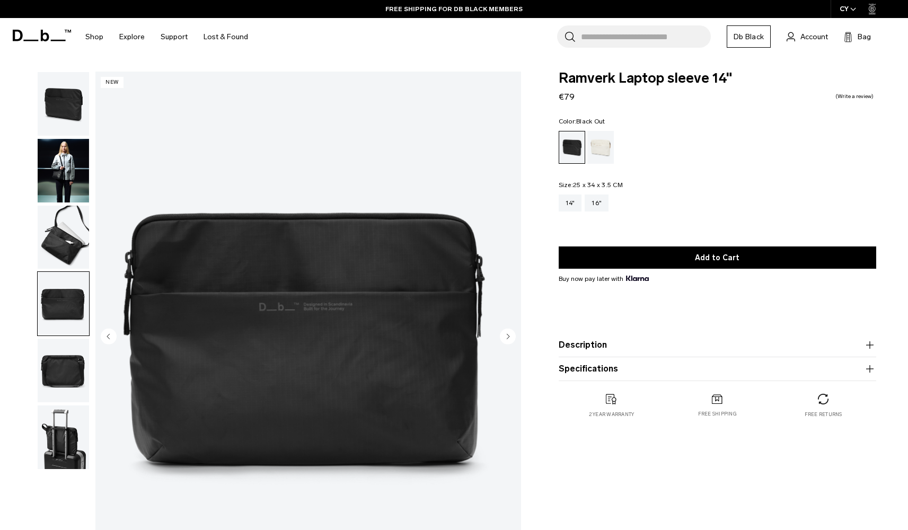
click at [76, 400] on img "button" at bounding box center [63, 371] width 51 height 64
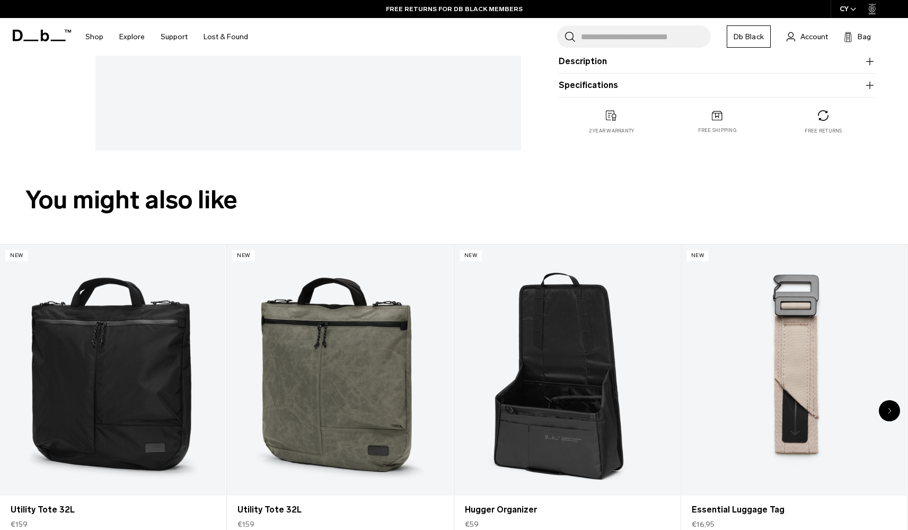
scroll to position [560, 0]
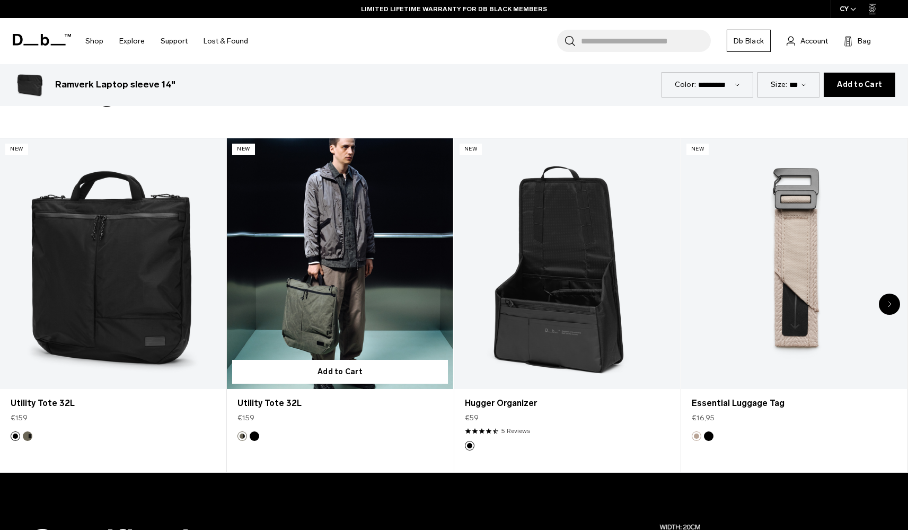
click at [338, 330] on link "Utility Tote 32L" at bounding box center [340, 263] width 226 height 251
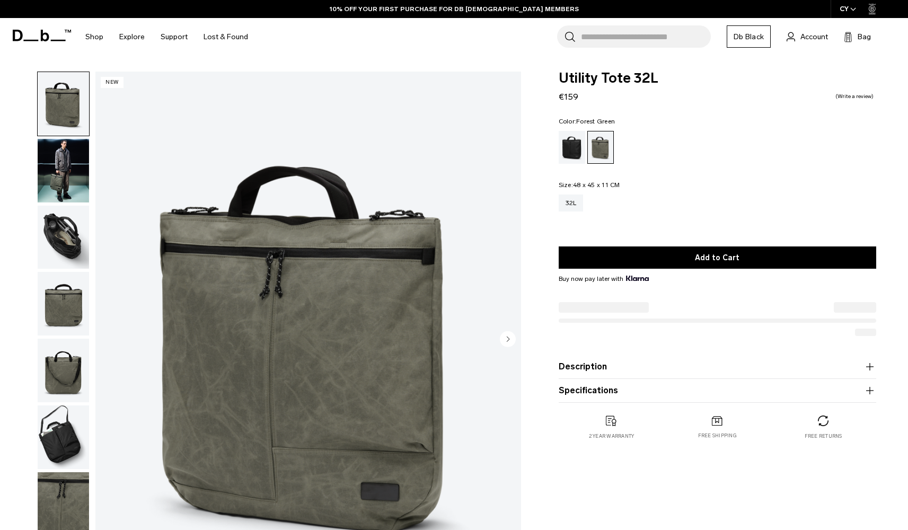
click at [62, 327] on img "button" at bounding box center [63, 304] width 51 height 64
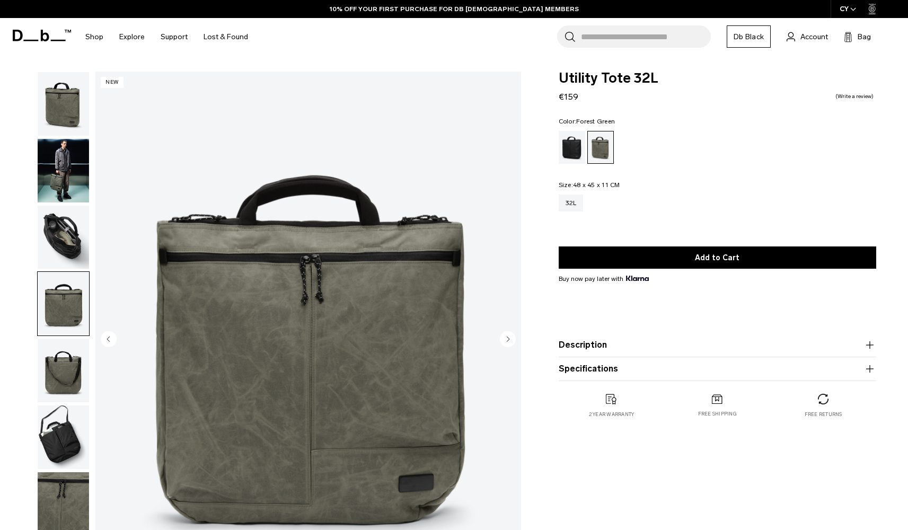
click at [72, 224] on img "button" at bounding box center [63, 238] width 51 height 64
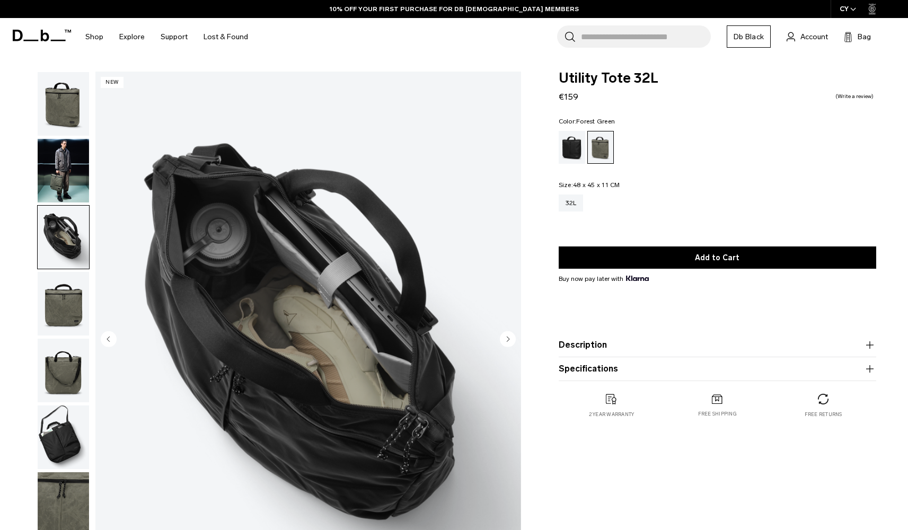
click at [46, 313] on img "button" at bounding box center [63, 304] width 51 height 64
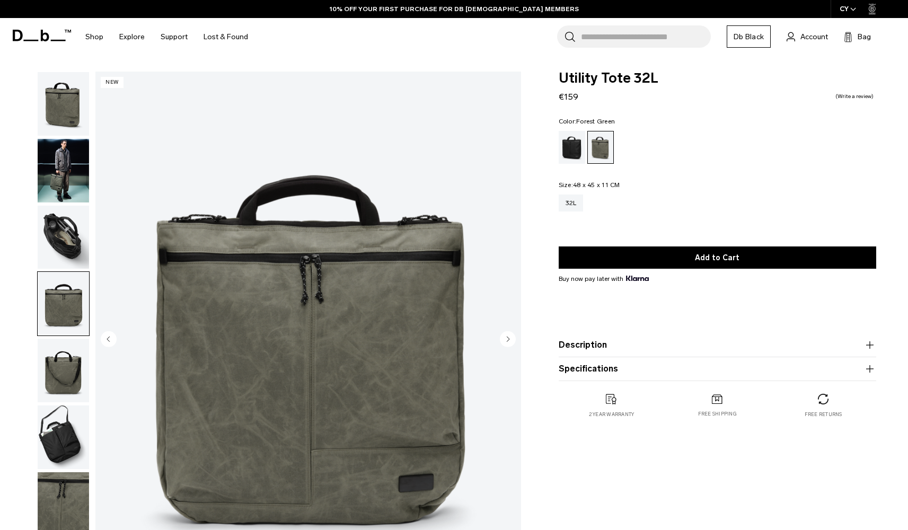
scroll to position [45, 0]
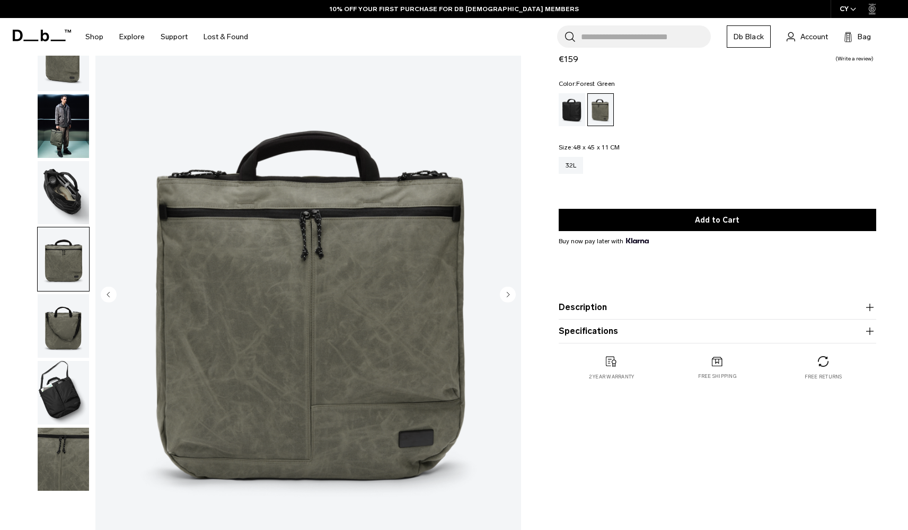
click at [35, 379] on div at bounding box center [61, 295] width 58 height 537
click at [48, 397] on img "button" at bounding box center [63, 393] width 51 height 64
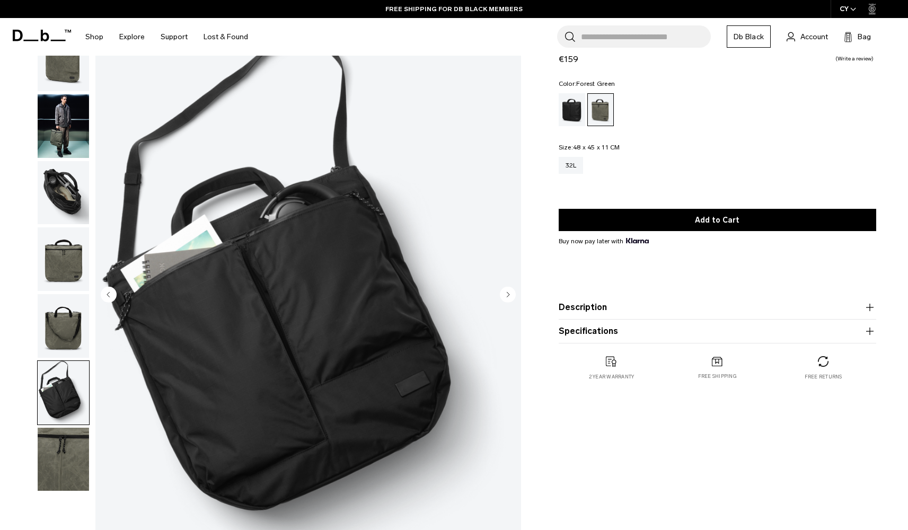
click at [59, 458] on img "button" at bounding box center [63, 460] width 51 height 64
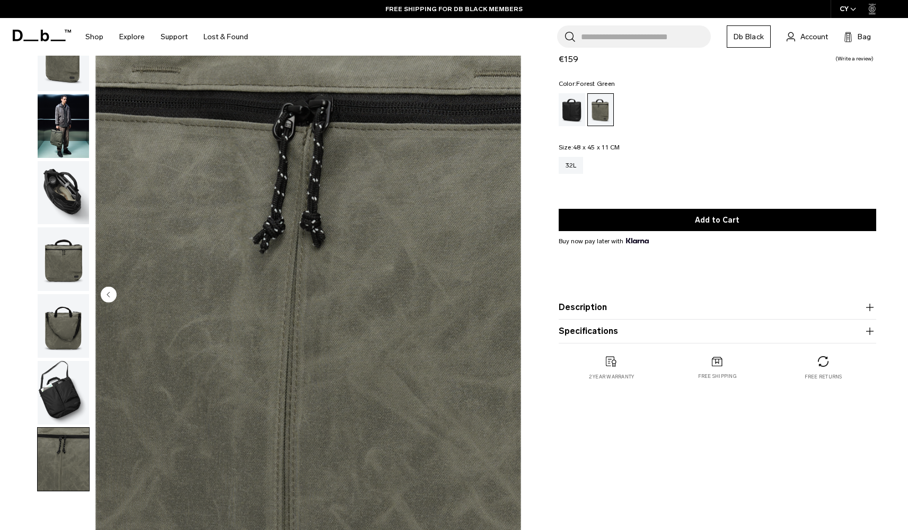
click at [73, 263] on img "button" at bounding box center [63, 260] width 51 height 64
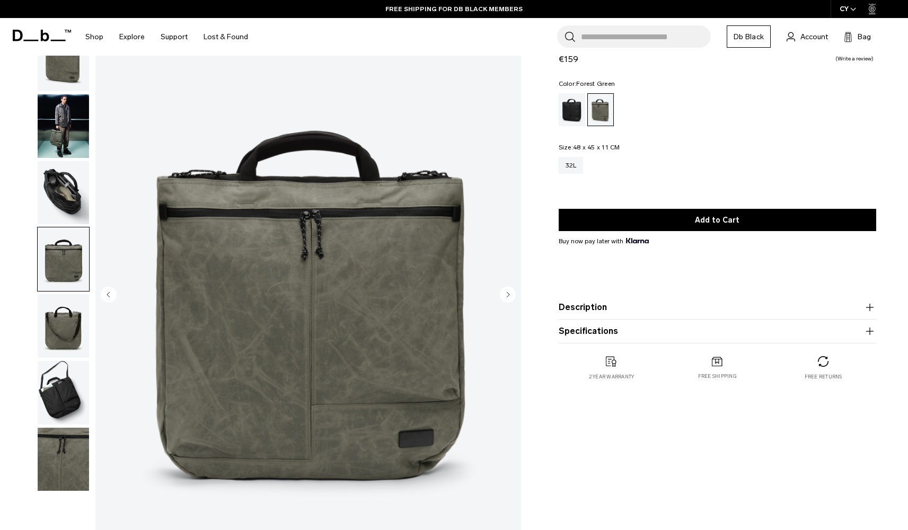
click at [67, 200] on img "button" at bounding box center [63, 193] width 51 height 64
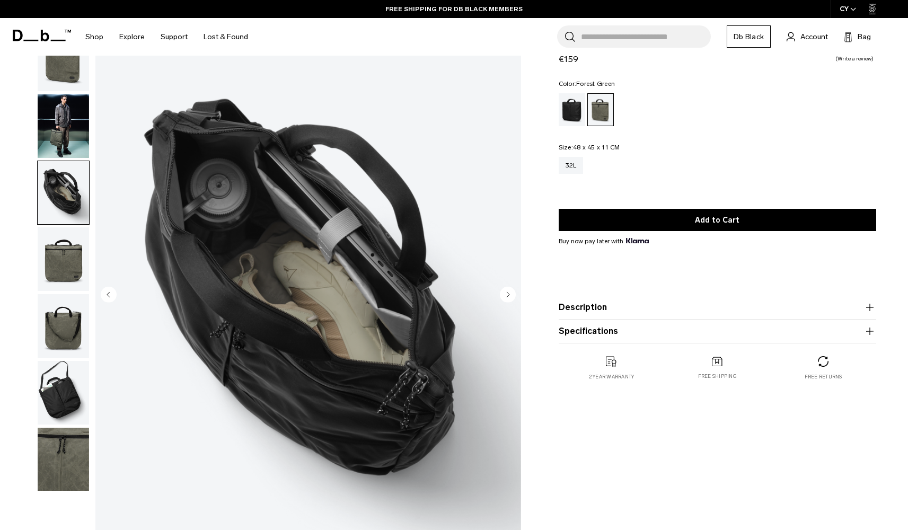
click at [68, 141] on img "button" at bounding box center [63, 126] width 51 height 64
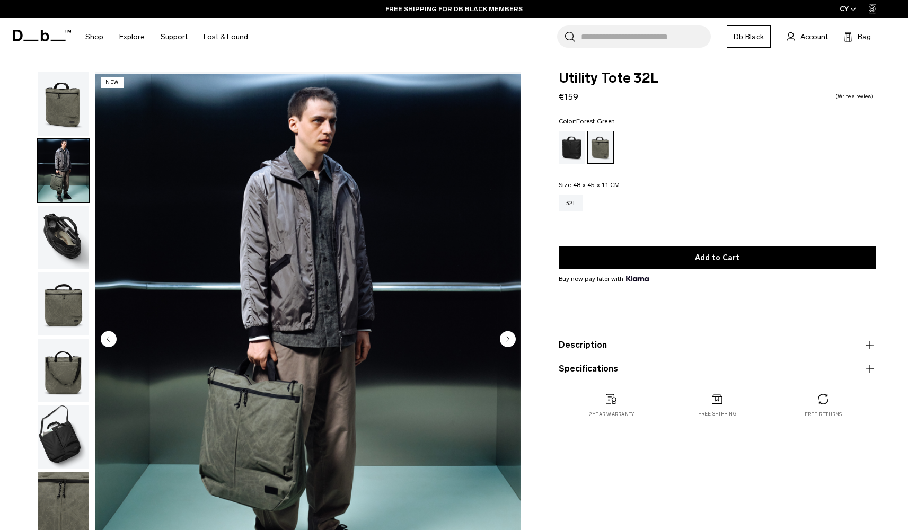
scroll to position [0, 0]
click at [62, 113] on img "button" at bounding box center [63, 104] width 51 height 64
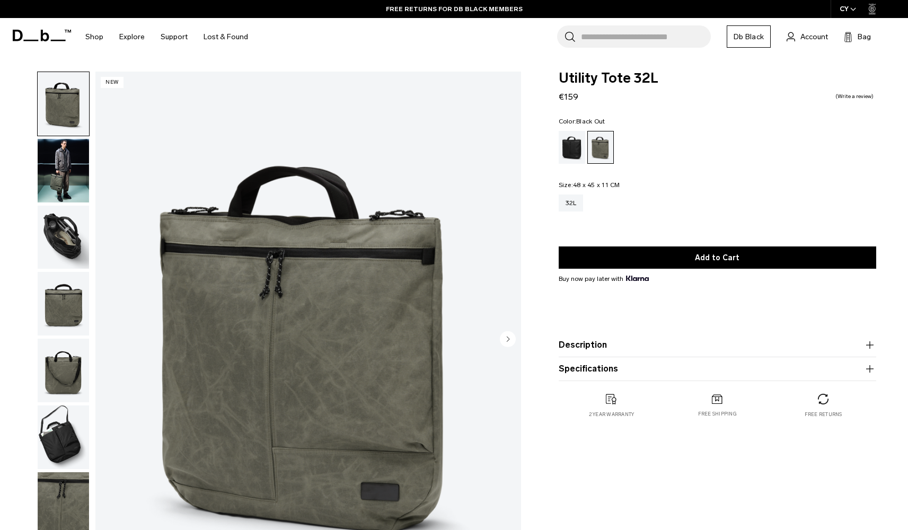
click at [569, 143] on div "Black Out" at bounding box center [572, 147] width 27 height 33
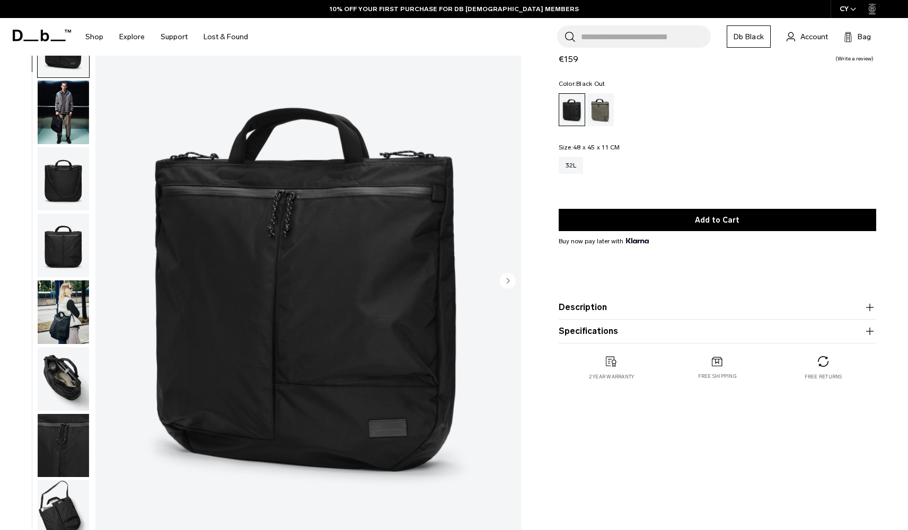
scroll to position [58, 0]
click at [60, 299] on img "button" at bounding box center [63, 313] width 51 height 64
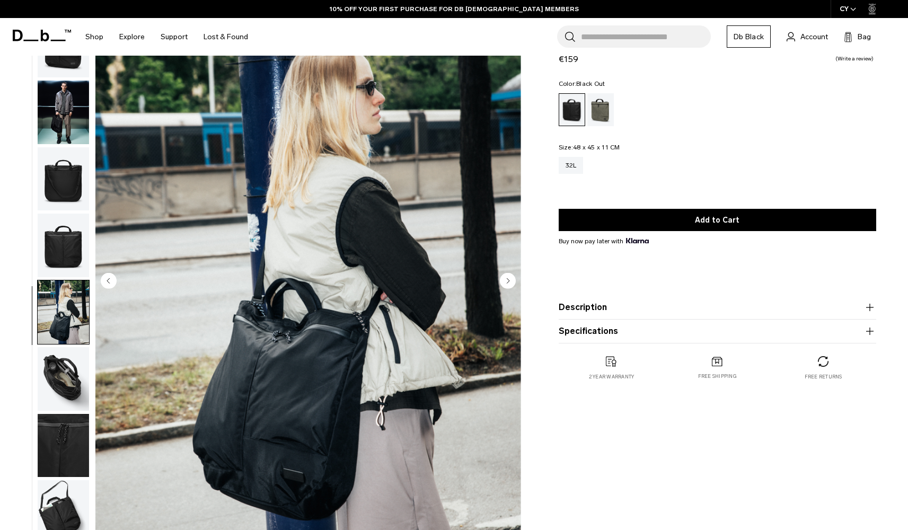
click at [58, 399] on img "button" at bounding box center [63, 379] width 51 height 64
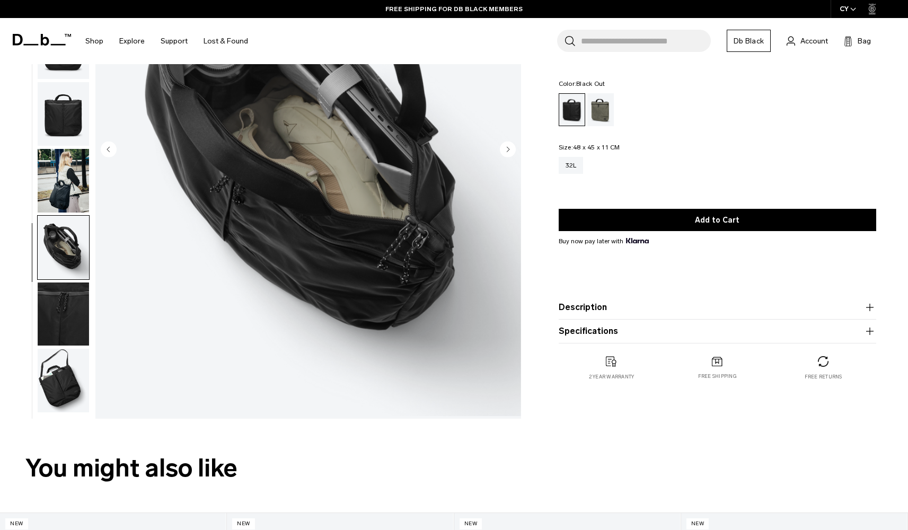
scroll to position [213, 0]
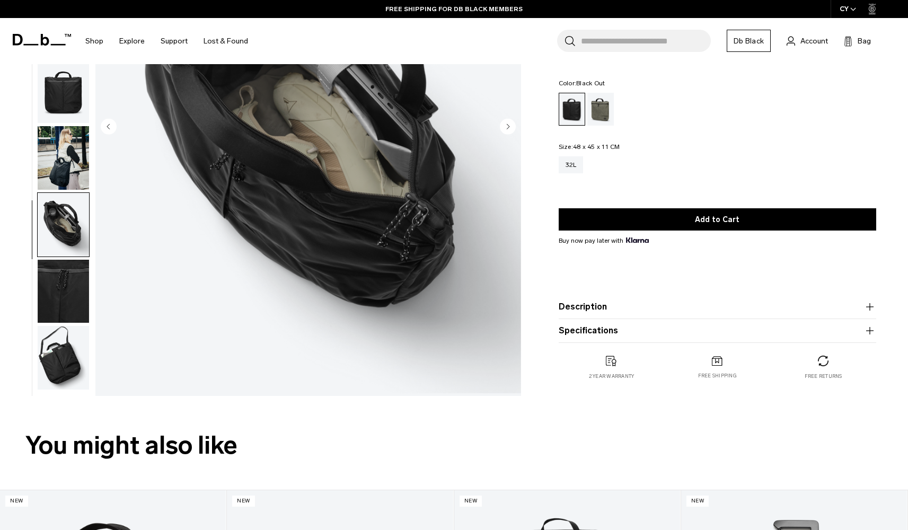
click at [51, 347] on img "button" at bounding box center [63, 358] width 51 height 64
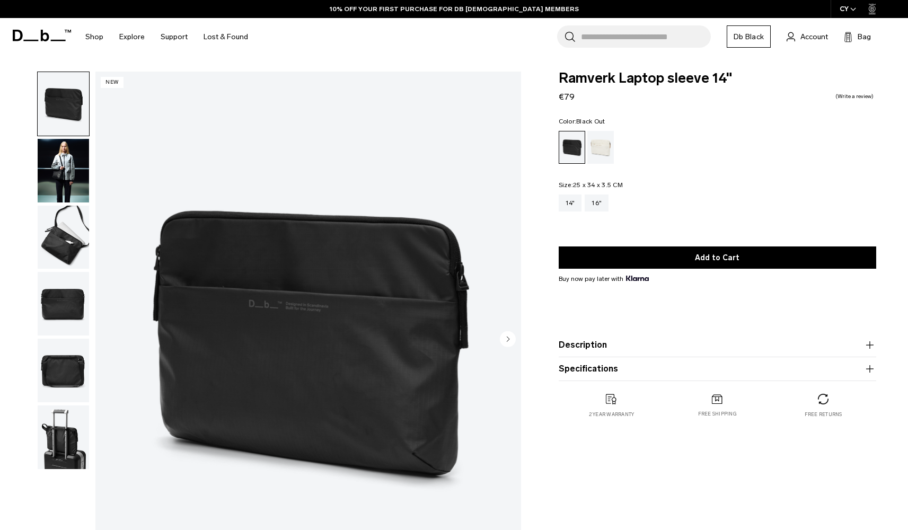
scroll to position [560, 0]
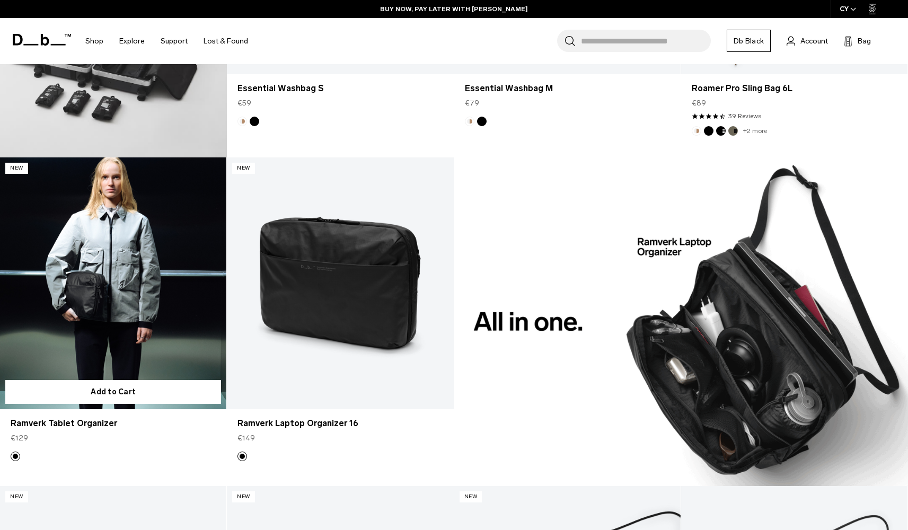
scroll to position [818, 0]
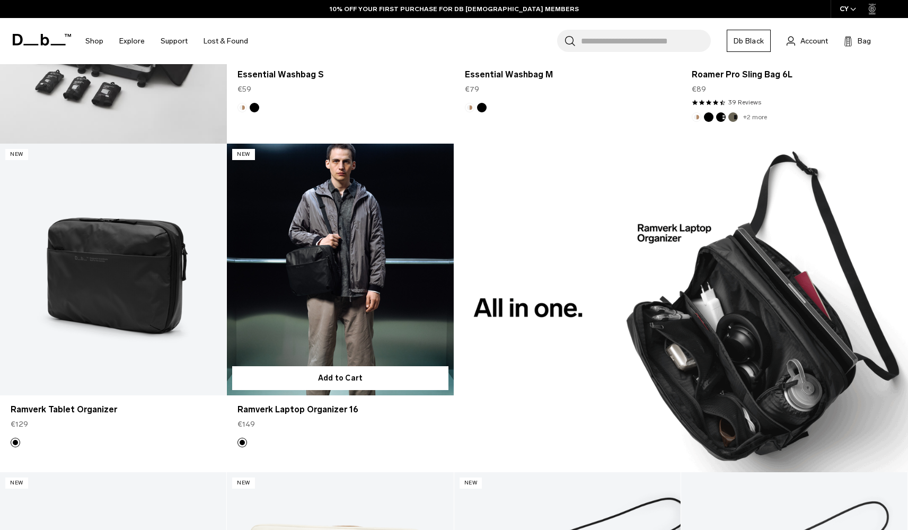
click at [385, 295] on link "Ramverk Laptop Organizer 16" at bounding box center [340, 270] width 226 height 252
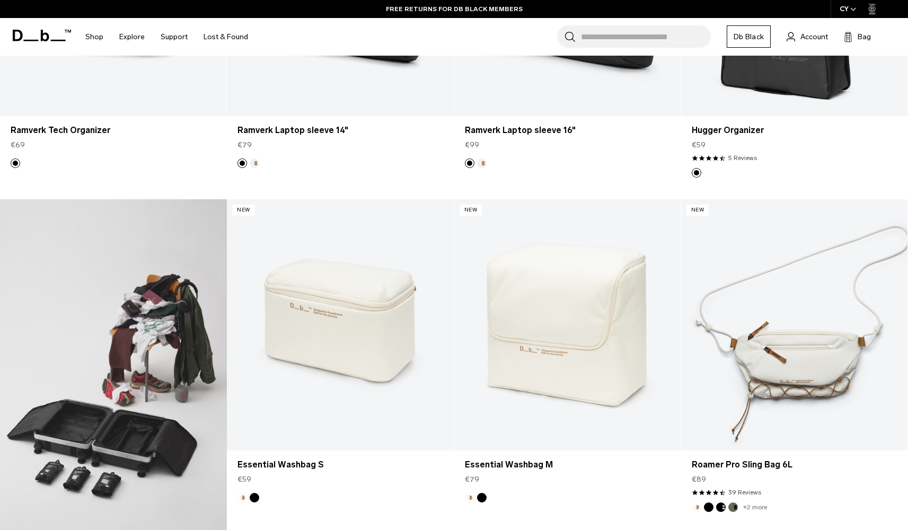
scroll to position [167, 0]
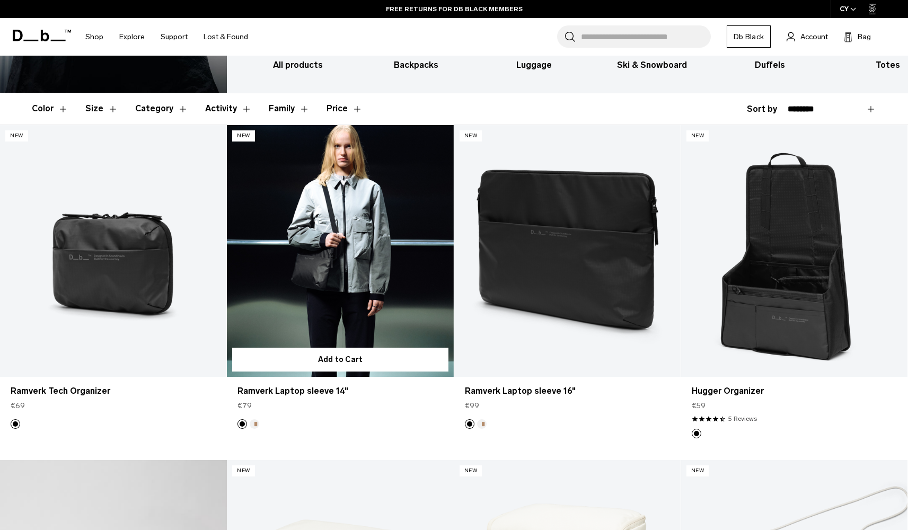
drag, startPoint x: 398, startPoint y: 246, endPoint x: 409, endPoint y: 255, distance: 13.6
click at [409, 255] on link "Ramverk Laptop sleeve 14" at bounding box center [340, 251] width 226 height 252
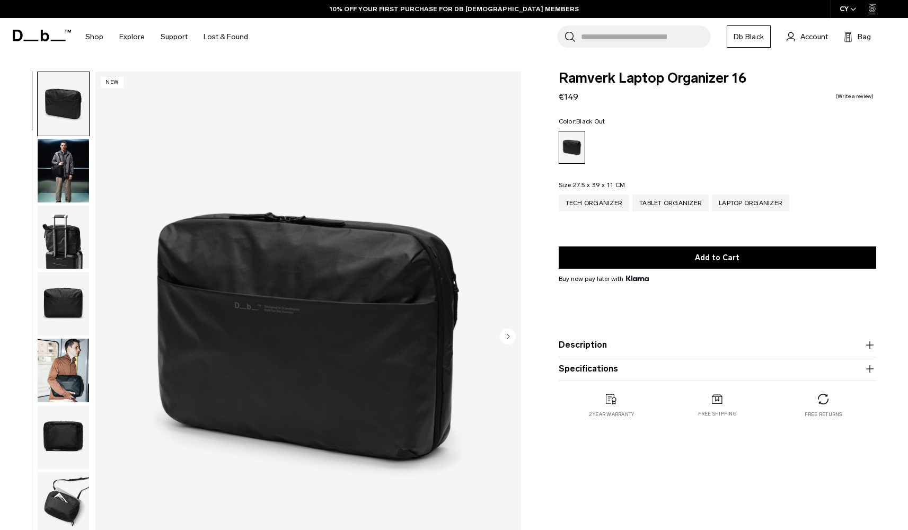
click at [65, 373] on img "button" at bounding box center [63, 371] width 51 height 64
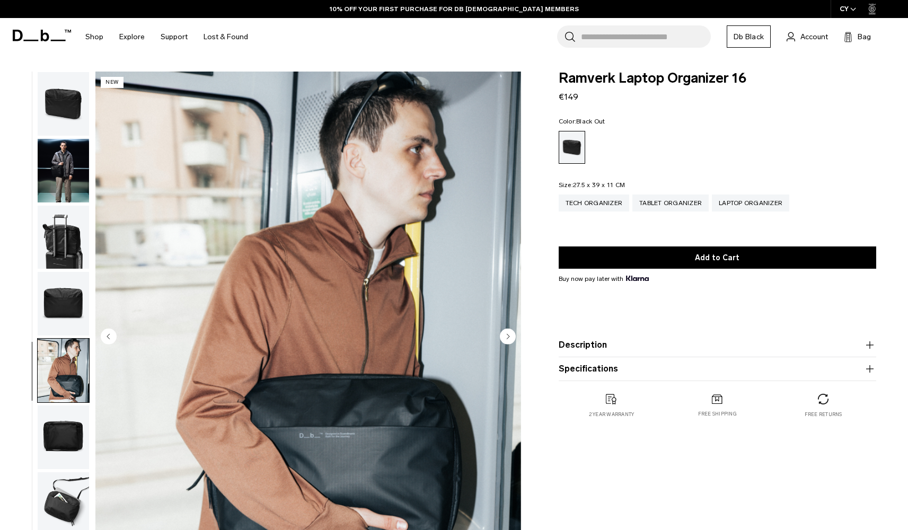
click at [68, 307] on img "button" at bounding box center [63, 304] width 51 height 64
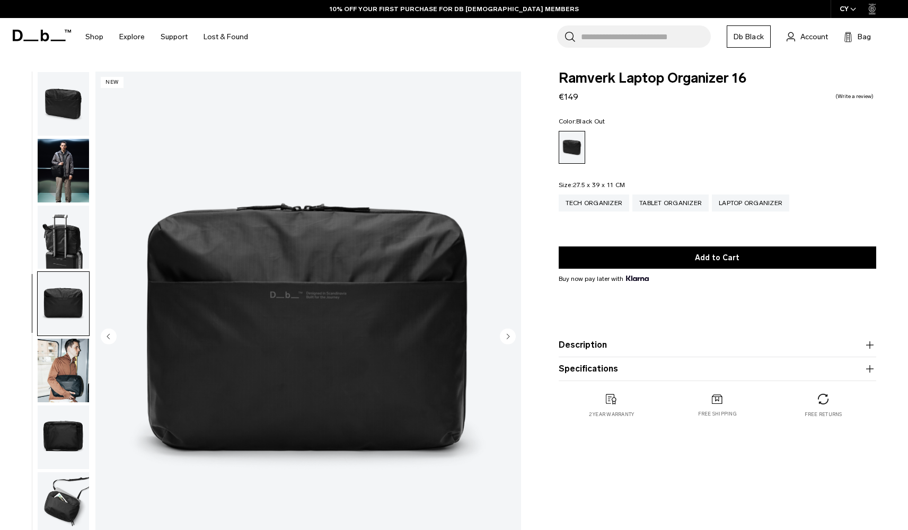
click at [68, 248] on img "button" at bounding box center [63, 238] width 51 height 64
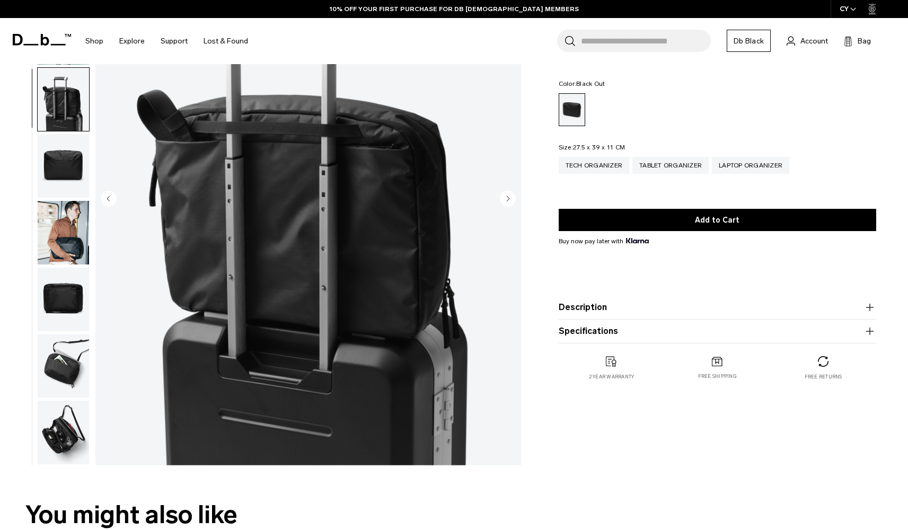
scroll to position [162, 0]
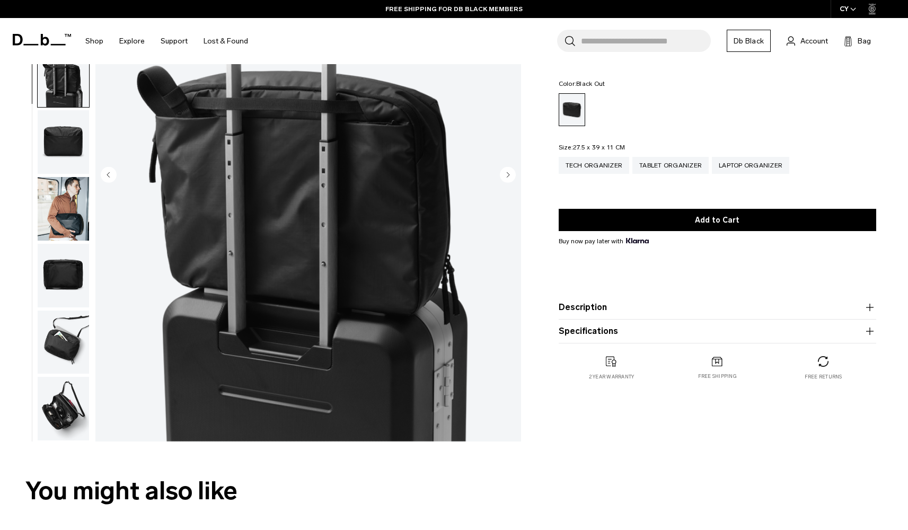
click at [69, 397] on img "button" at bounding box center [63, 409] width 51 height 64
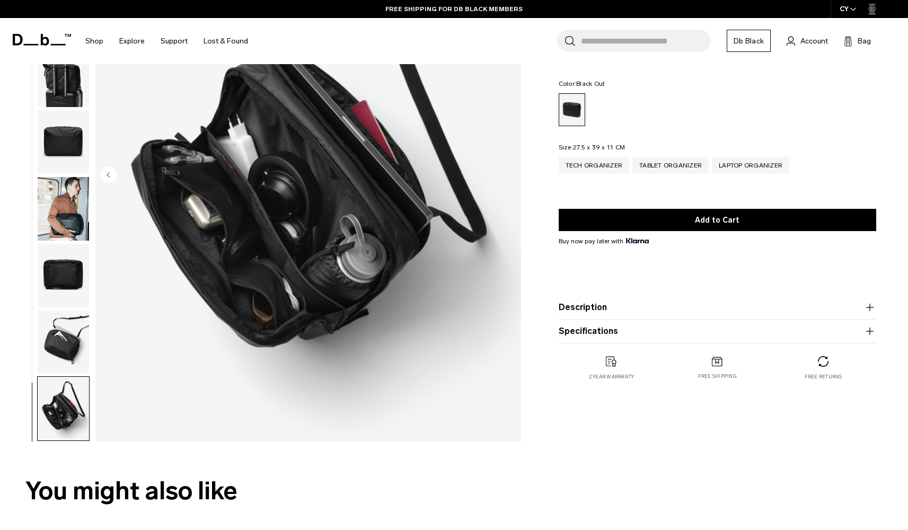
click at [73, 335] on img "button" at bounding box center [63, 343] width 51 height 64
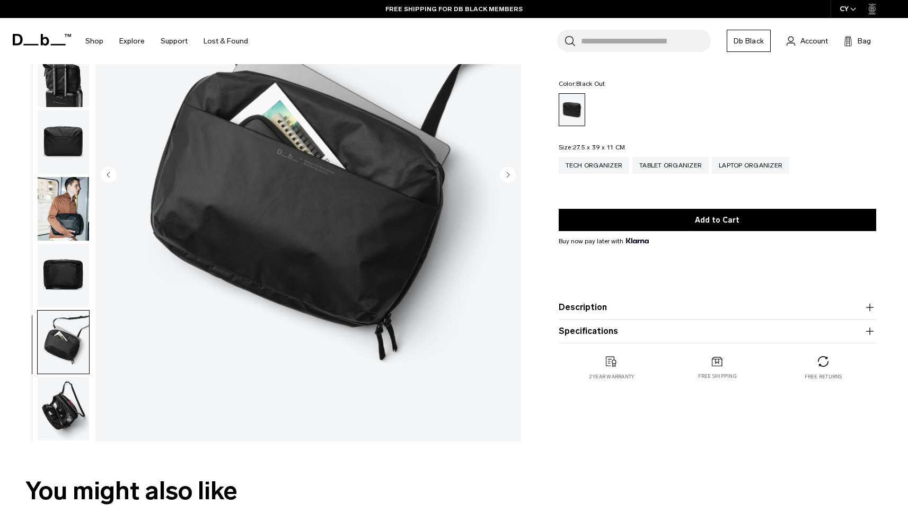
click at [63, 258] on img "button" at bounding box center [63, 276] width 51 height 64
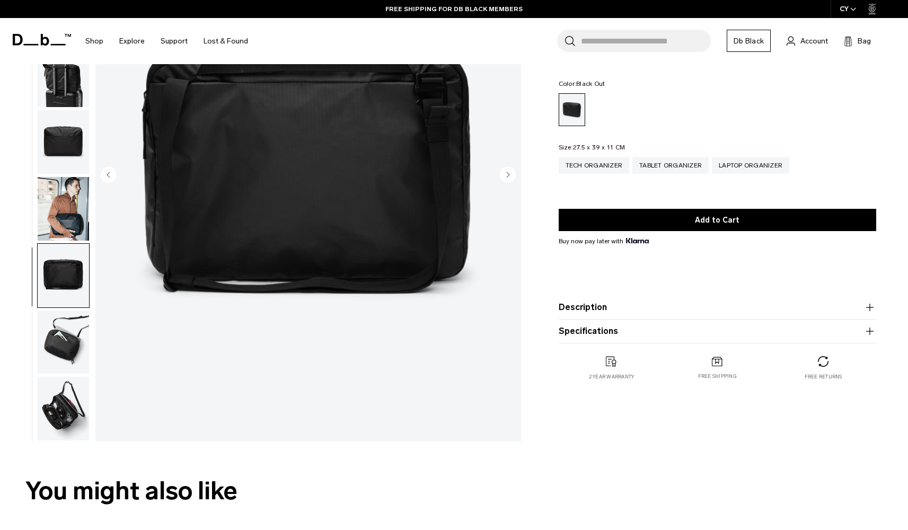
scroll to position [87, 0]
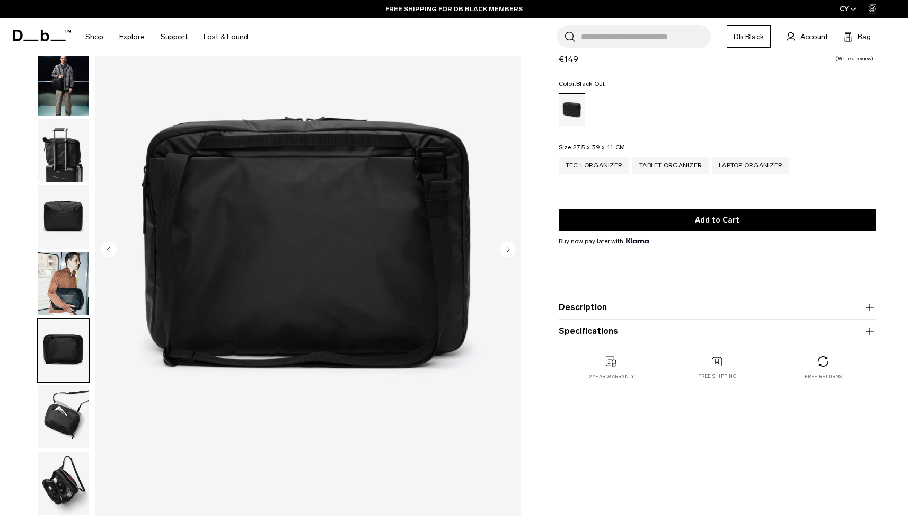
click at [77, 235] on img "button" at bounding box center [63, 217] width 51 height 64
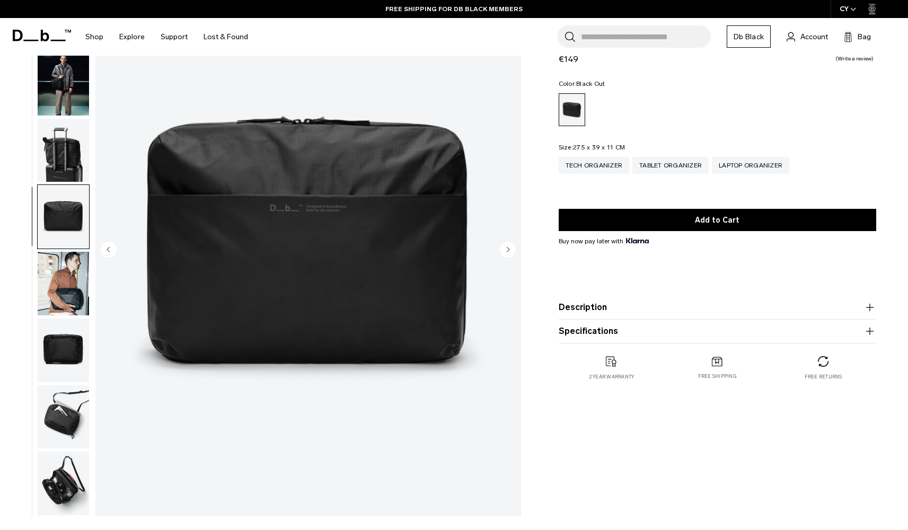
click at [74, 134] on img "button" at bounding box center [63, 151] width 51 height 64
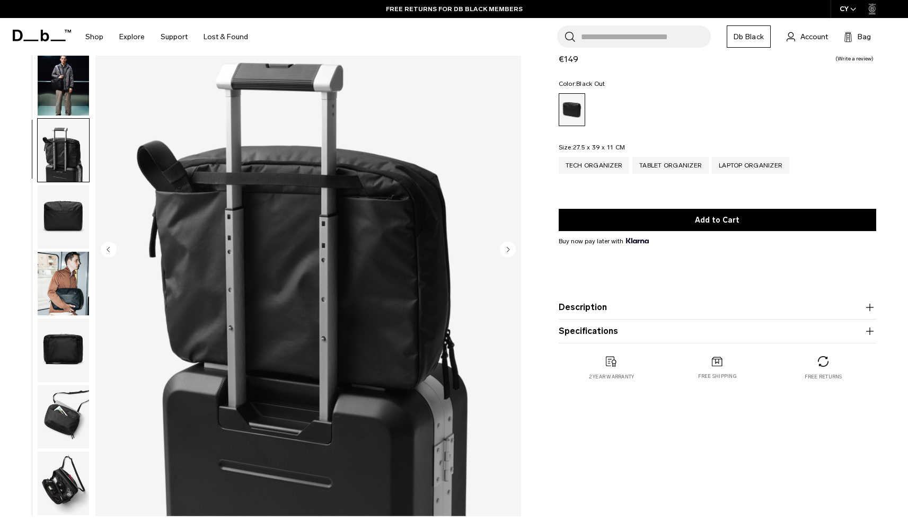
click at [61, 296] on img "button" at bounding box center [63, 284] width 51 height 64
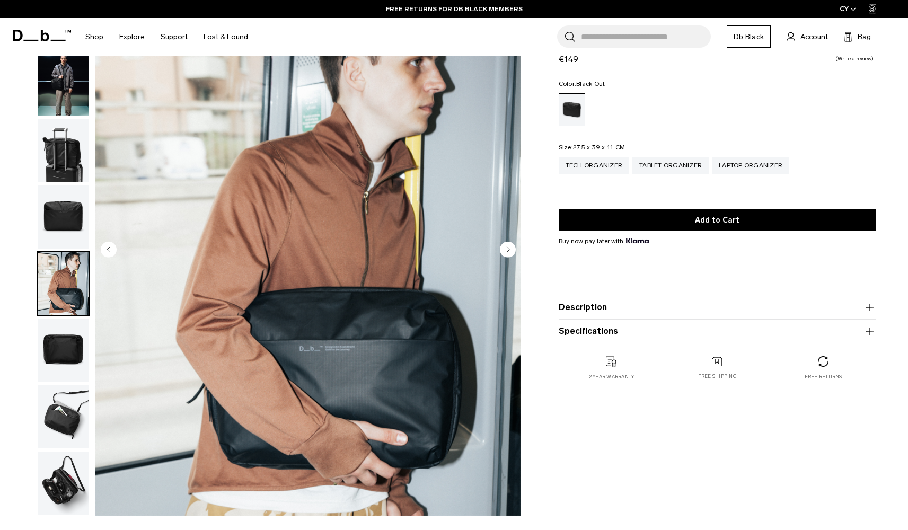
scroll to position [0, 0]
click at [57, 75] on img "button" at bounding box center [63, 84] width 51 height 64
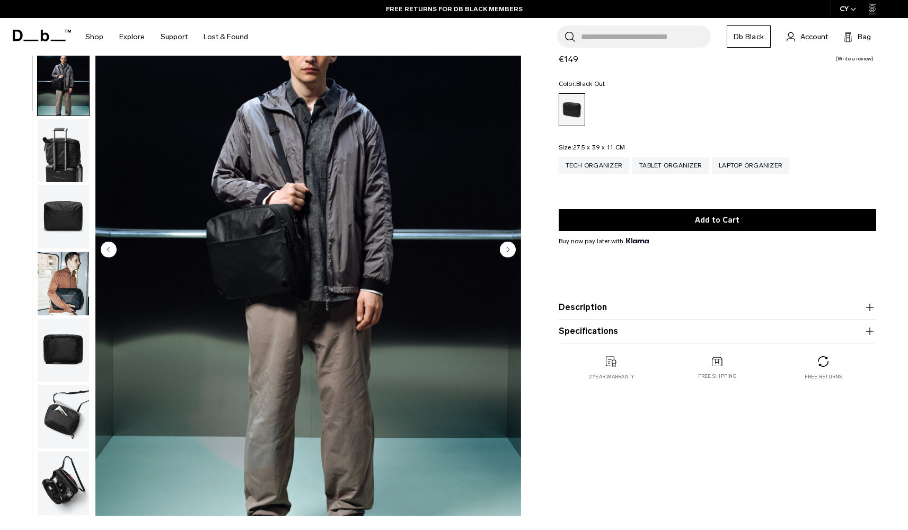
scroll to position [6, 0]
click at [70, 160] on img "button" at bounding box center [63, 151] width 51 height 64
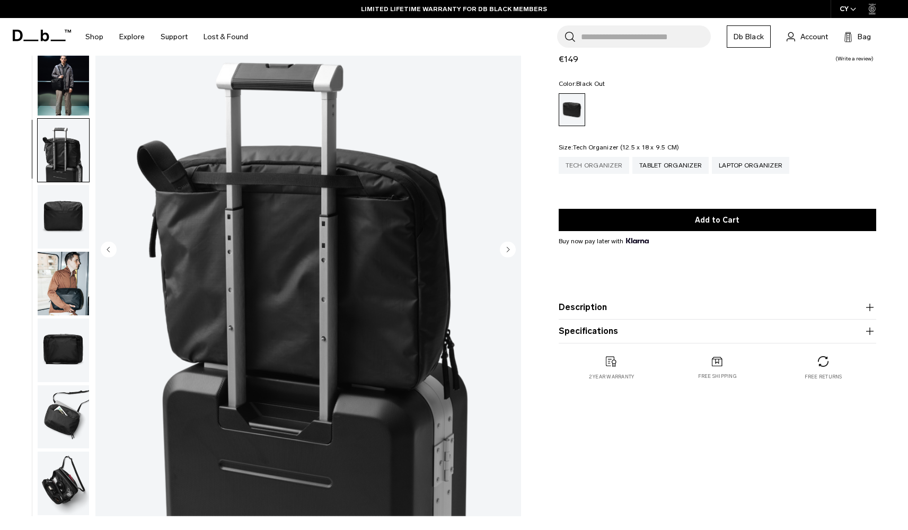
click at [602, 170] on div "Tech Organizer" at bounding box center [594, 165] width 71 height 17
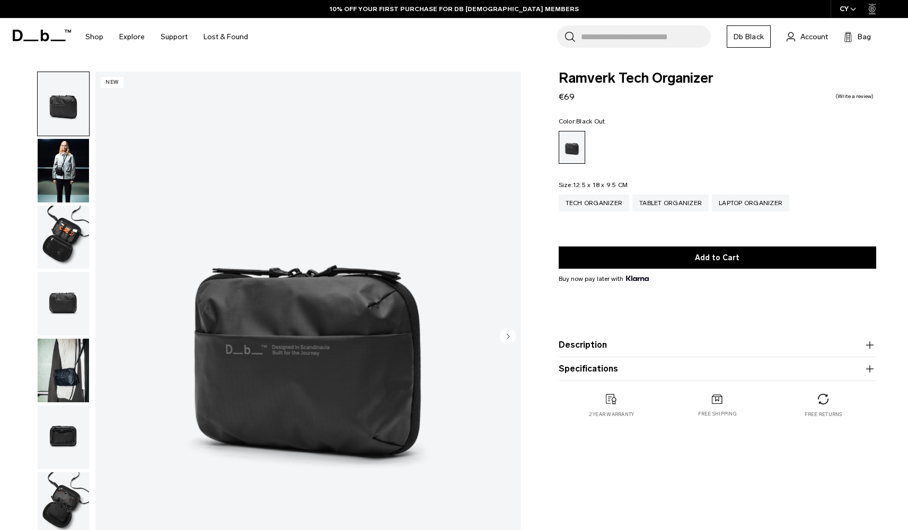
click at [60, 243] on img "button" at bounding box center [63, 238] width 51 height 64
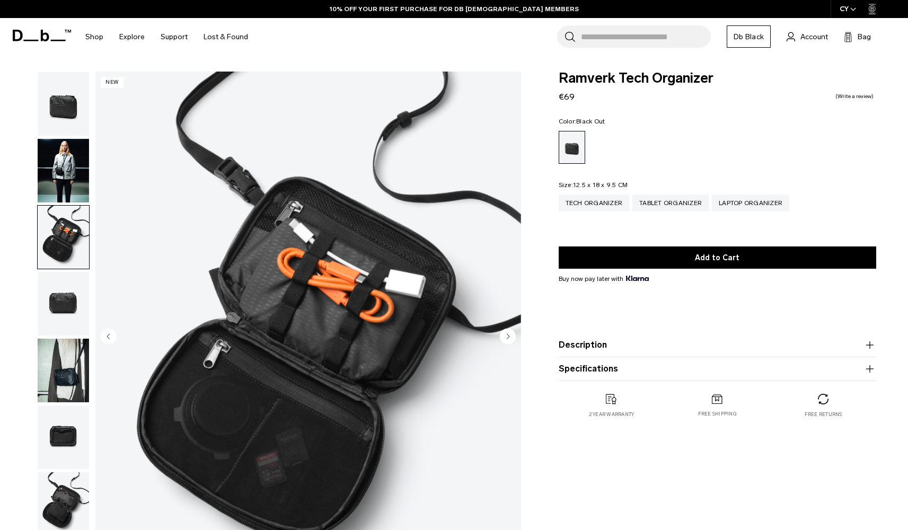
click at [65, 311] on img "button" at bounding box center [63, 304] width 51 height 64
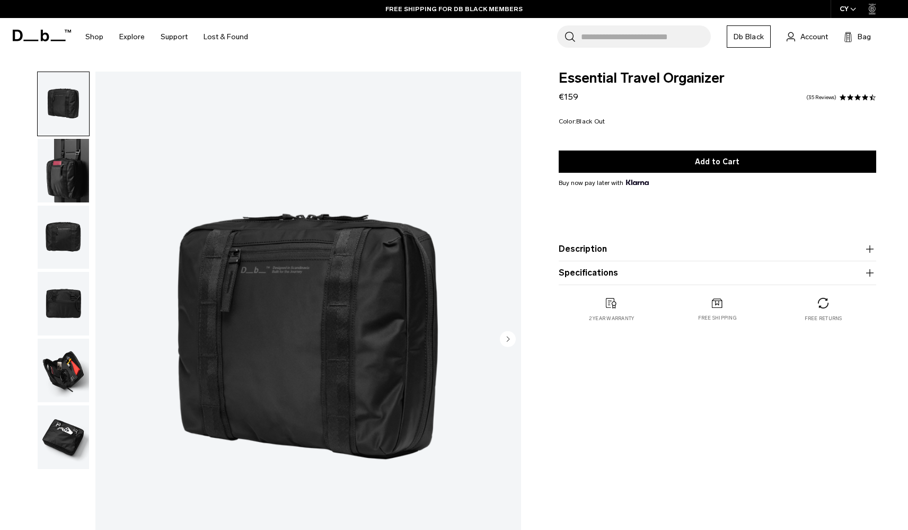
click at [73, 161] on img "button" at bounding box center [63, 171] width 51 height 64
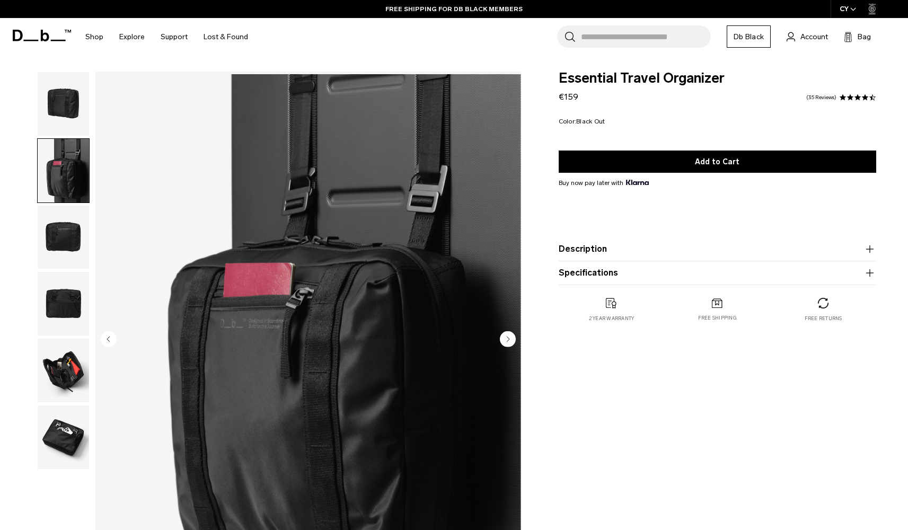
click at [62, 247] on img "button" at bounding box center [63, 238] width 51 height 64
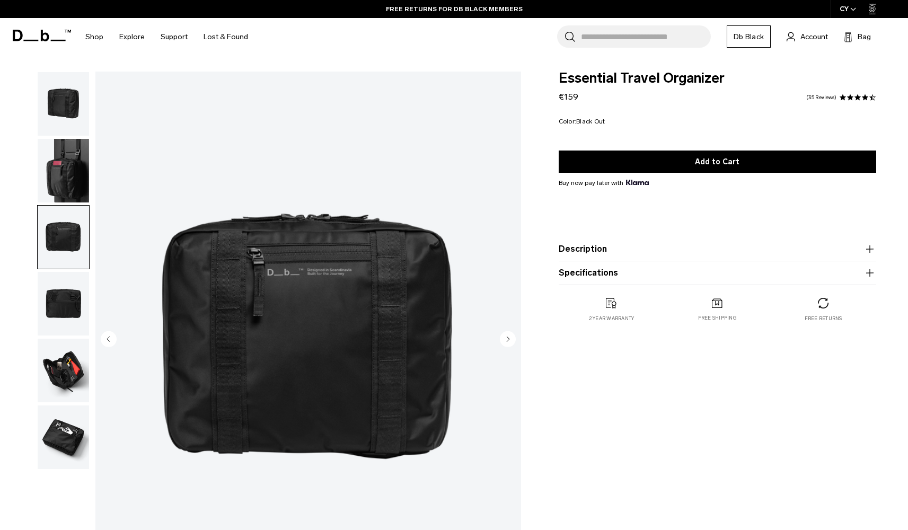
click at [68, 398] on img "button" at bounding box center [63, 371] width 51 height 64
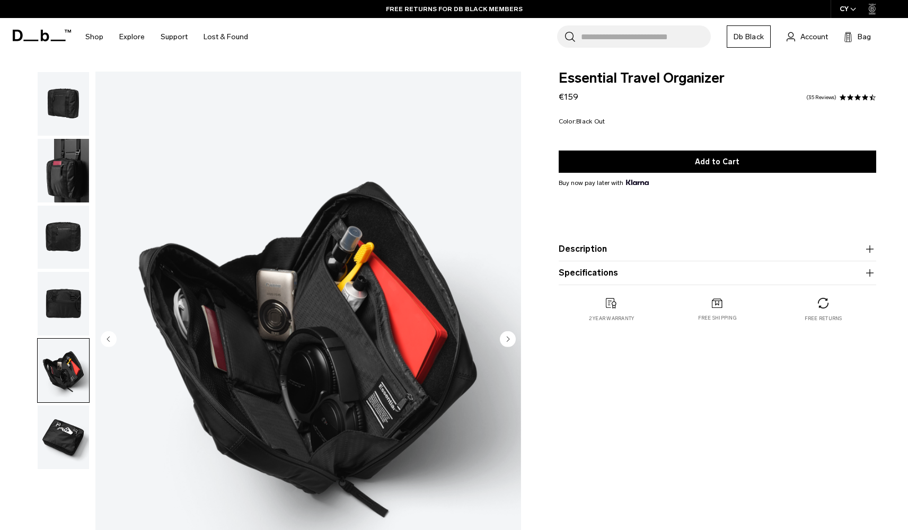
click at [68, 446] on img "button" at bounding box center [63, 438] width 51 height 64
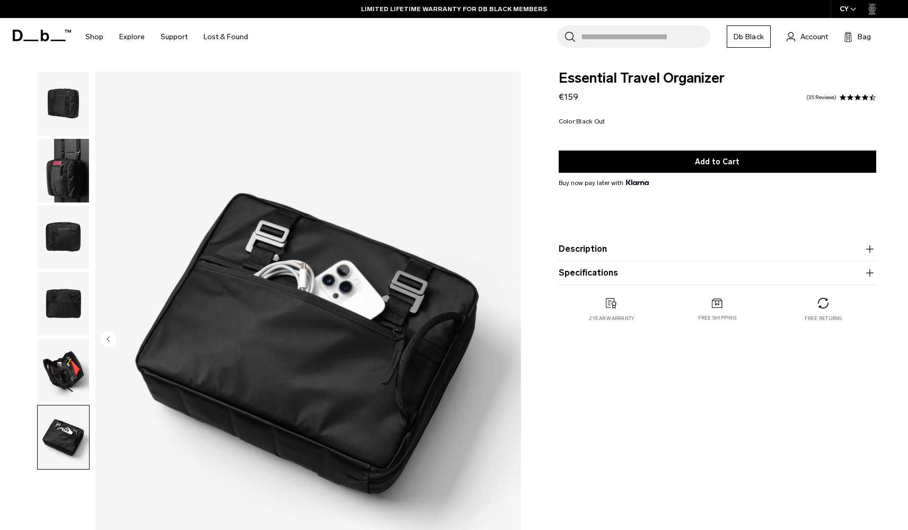
click at [60, 191] on img "button" at bounding box center [63, 171] width 51 height 64
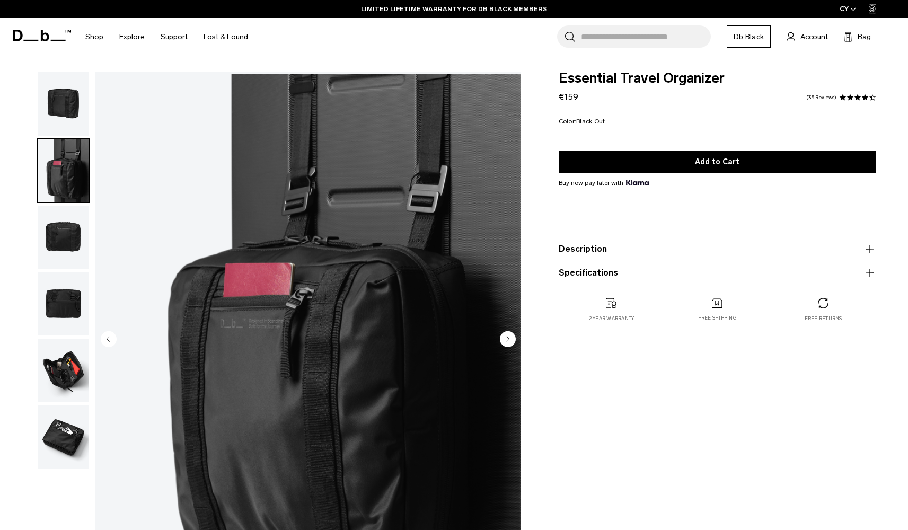
click at [72, 116] on img "button" at bounding box center [63, 104] width 51 height 64
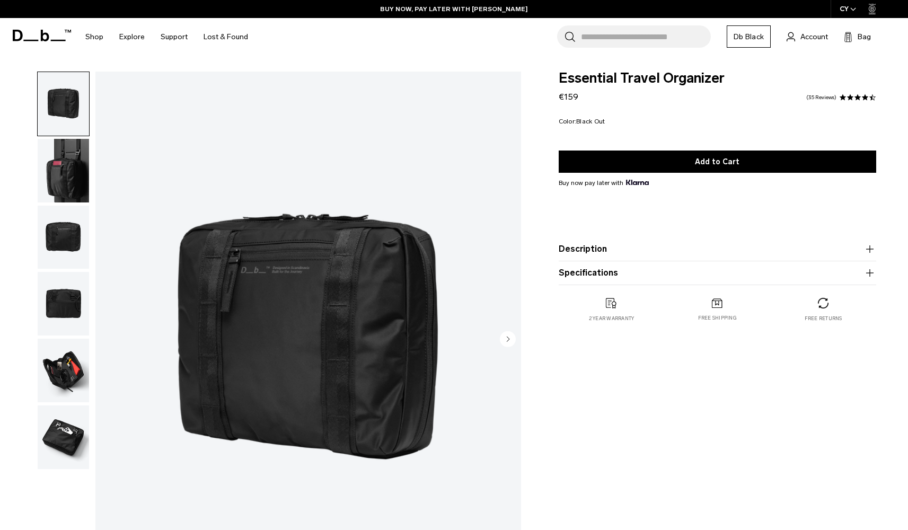
click at [60, 185] on img "button" at bounding box center [63, 171] width 51 height 64
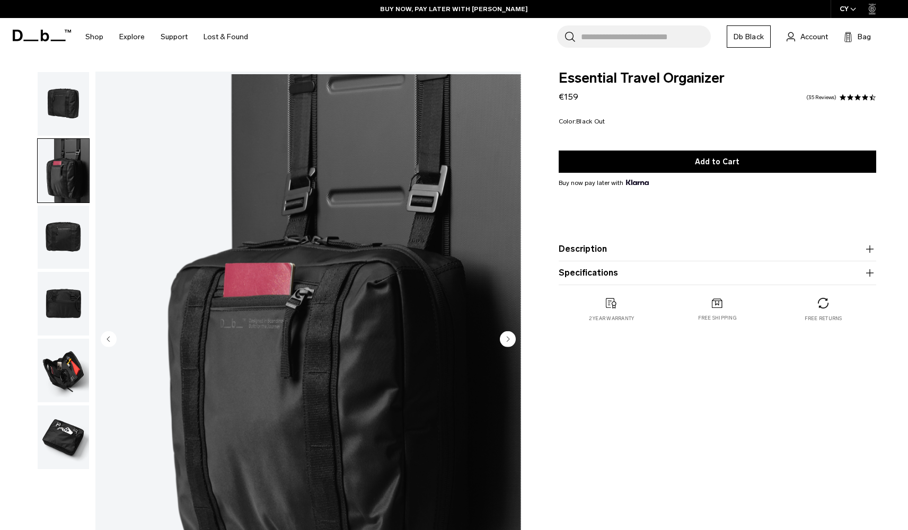
click at [64, 419] on img "button" at bounding box center [63, 438] width 51 height 64
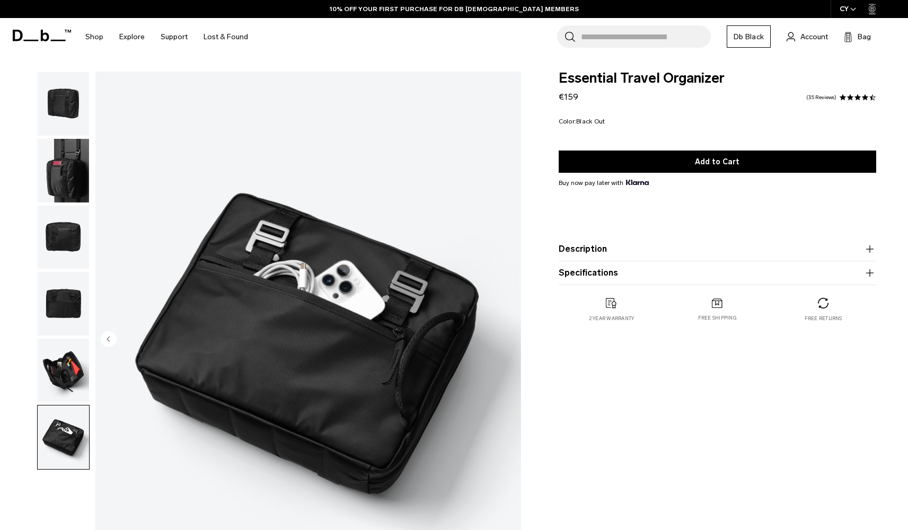
click at [71, 311] on img "button" at bounding box center [63, 304] width 51 height 64
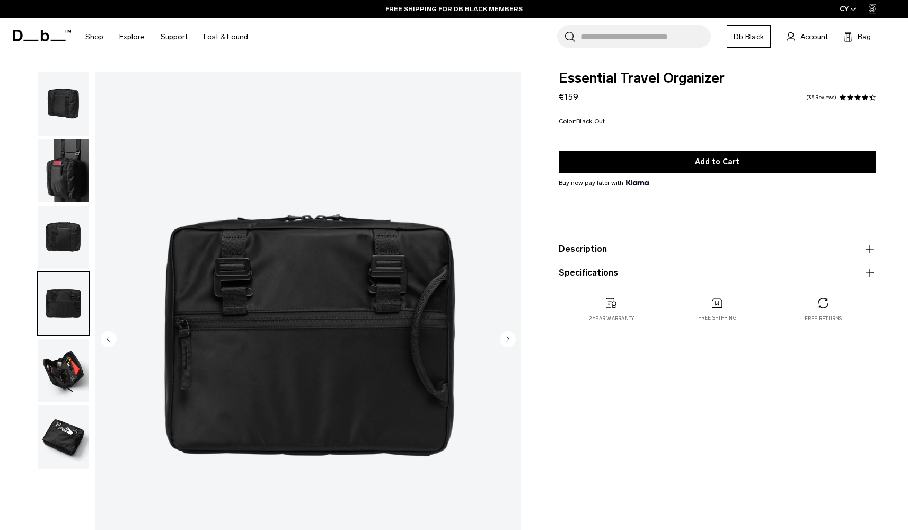
click at [51, 166] on img "button" at bounding box center [63, 171] width 51 height 64
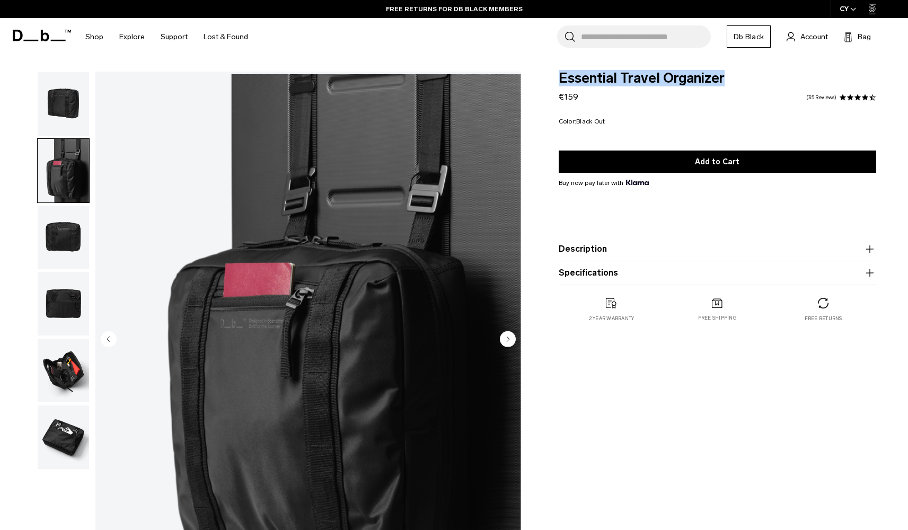
drag, startPoint x: 557, startPoint y: 80, endPoint x: 727, endPoint y: 79, distance: 170.2
click at [728, 80] on div "Essential Travel Organizer €159 4.6 star rating 35 Reviews Color: Black Out Out…" at bounding box center [717, 208] width 381 height 272
copy span "Essential Travel Organizer"
click at [64, 370] on img "button" at bounding box center [63, 371] width 51 height 64
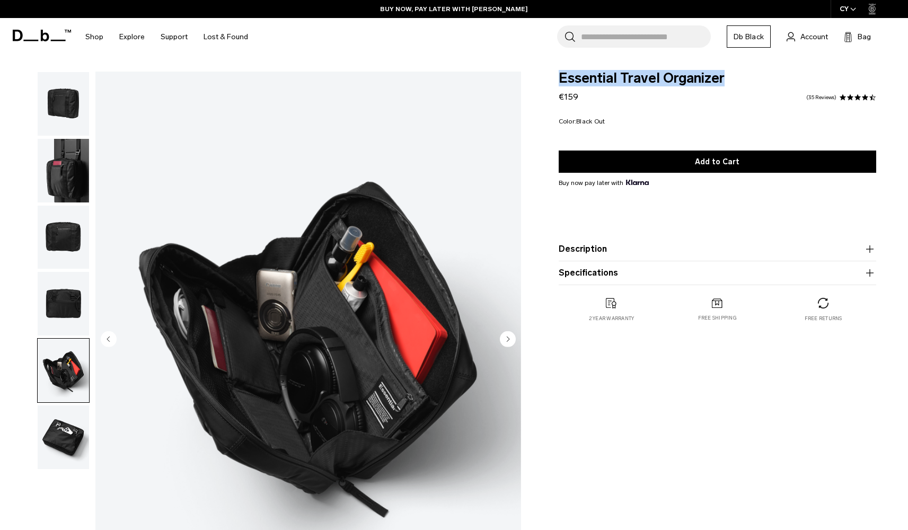
click at [76, 301] on img "button" at bounding box center [63, 304] width 51 height 64
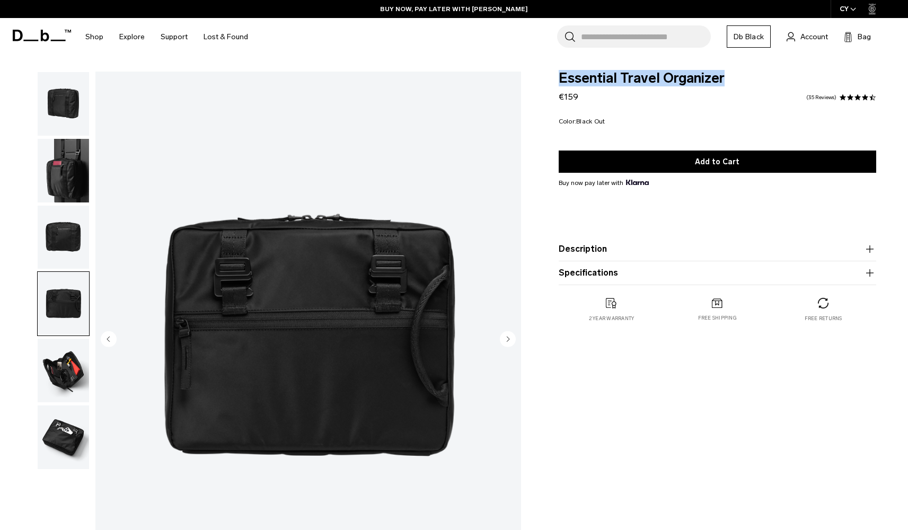
click at [48, 221] on img "button" at bounding box center [63, 238] width 51 height 64
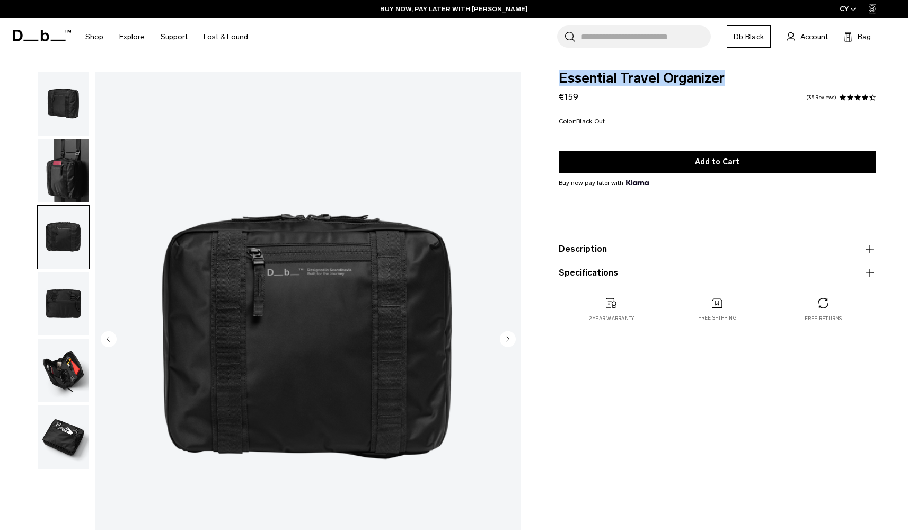
click at [66, 176] on img "button" at bounding box center [63, 171] width 51 height 64
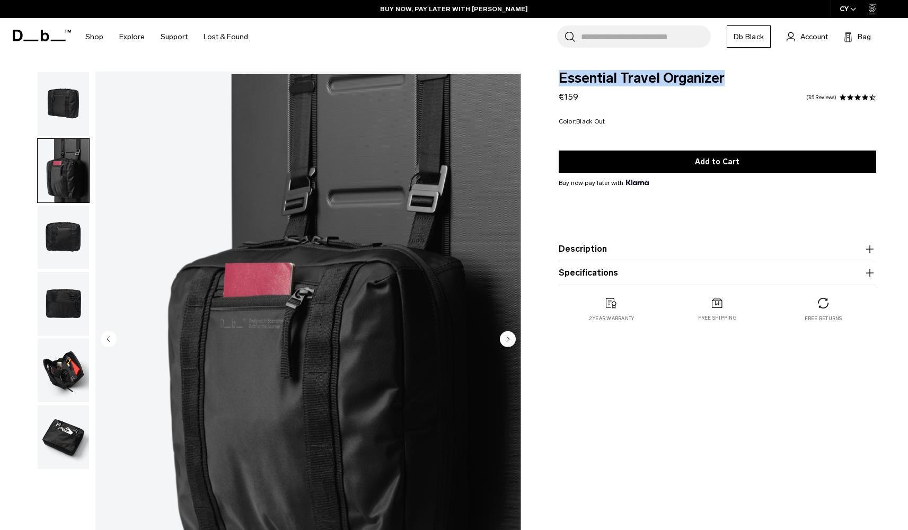
click at [71, 247] on img "button" at bounding box center [63, 238] width 51 height 64
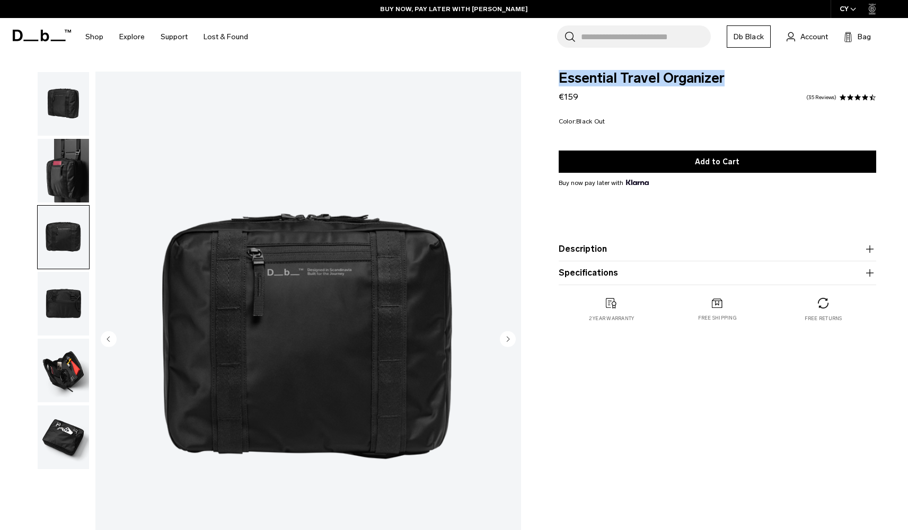
click at [72, 128] on img "button" at bounding box center [63, 104] width 51 height 64
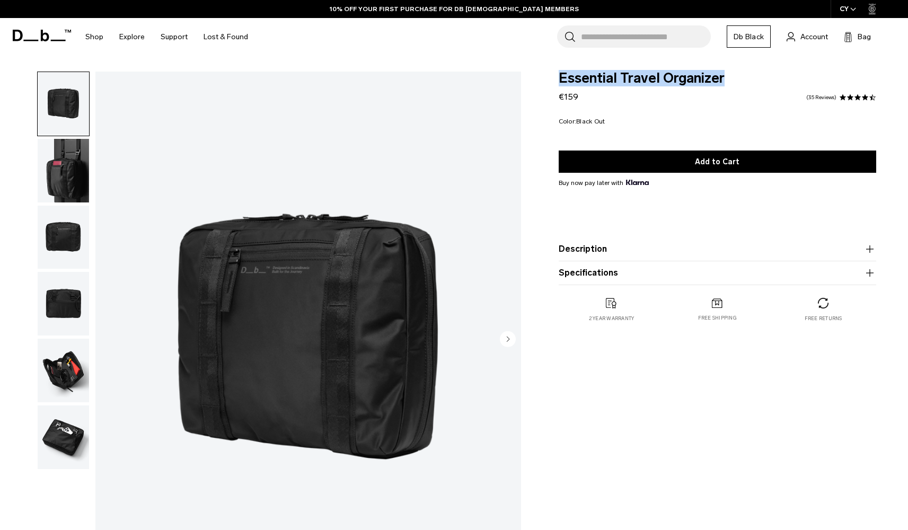
click at [66, 183] on img "button" at bounding box center [63, 171] width 51 height 64
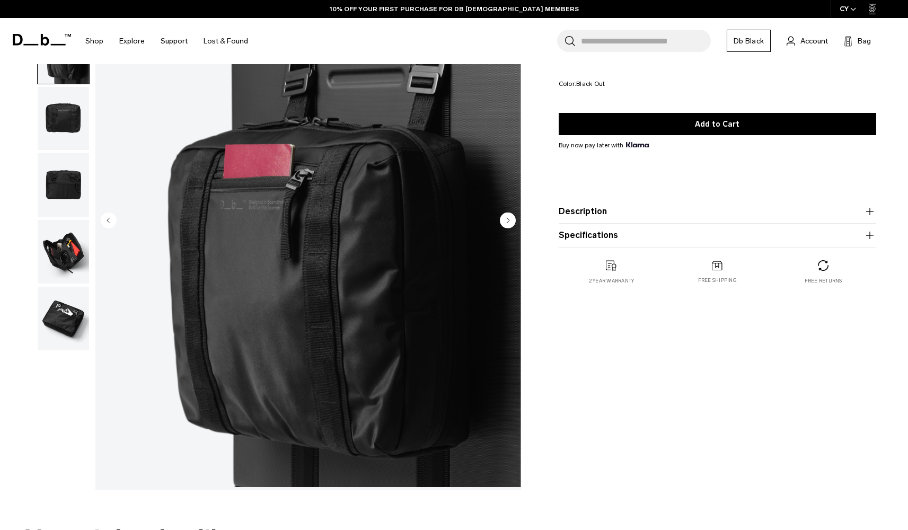
scroll to position [104, 0]
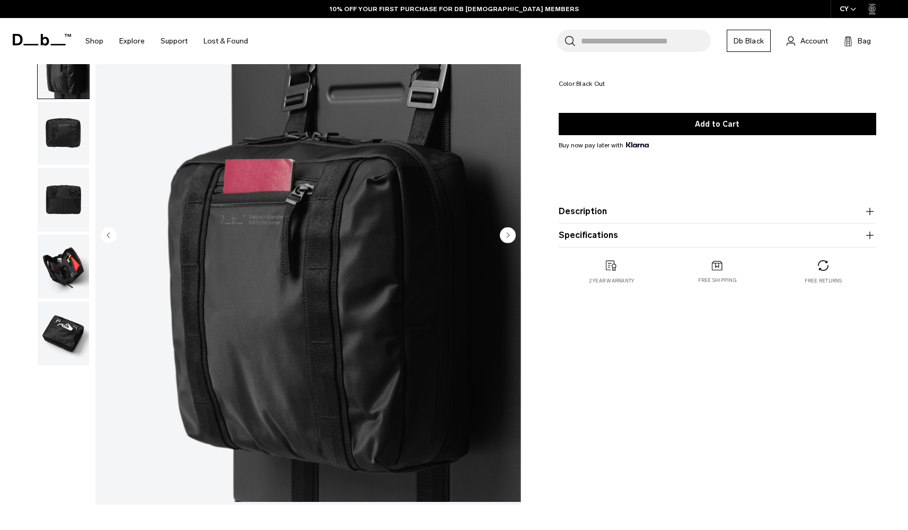
click at [643, 237] on button "Specifications" at bounding box center [718, 235] width 318 height 13
click at [71, 310] on img "button" at bounding box center [63, 334] width 51 height 64
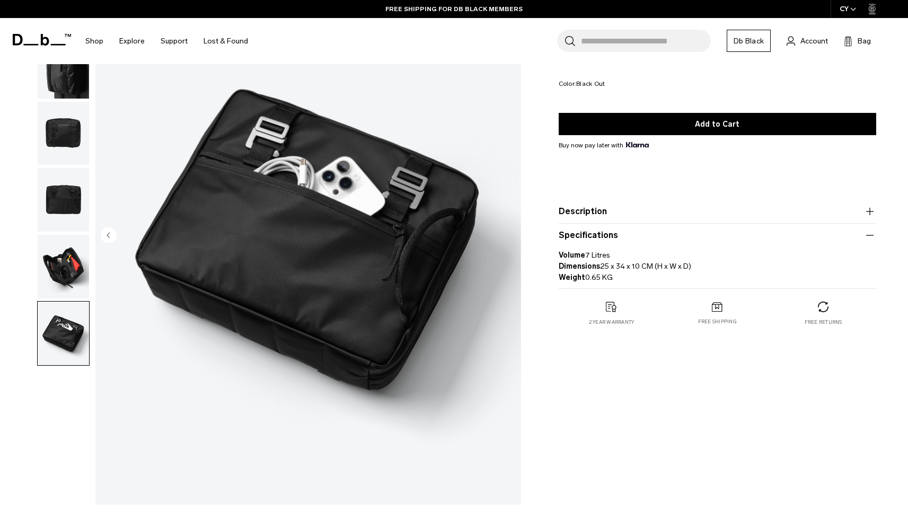
drag, startPoint x: 602, startPoint y: 267, endPoint x: 705, endPoint y: 268, distance: 103.4
click at [705, 268] on p "Volume 7 Litres Dimensions 25 x 34 x 10 CM (H x W x D) Weight 0.65 KG" at bounding box center [718, 262] width 318 height 41
click at [735, 282] on p "Volume 7 Litres Dimensions 25 x 34 x 10 CM (H x W x D) Weight 0.65 KG" at bounding box center [718, 262] width 318 height 41
click at [75, 264] on img "button" at bounding box center [63, 267] width 51 height 64
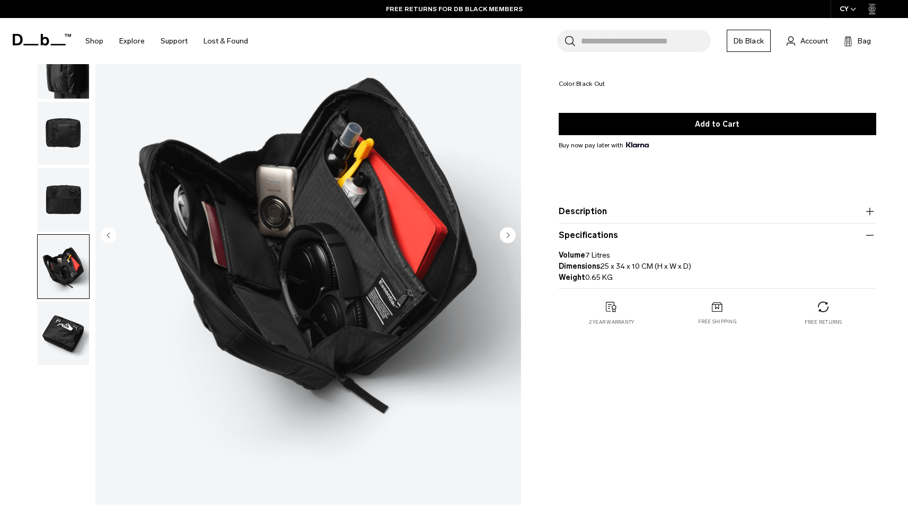
click at [72, 196] on img "button" at bounding box center [63, 200] width 51 height 64
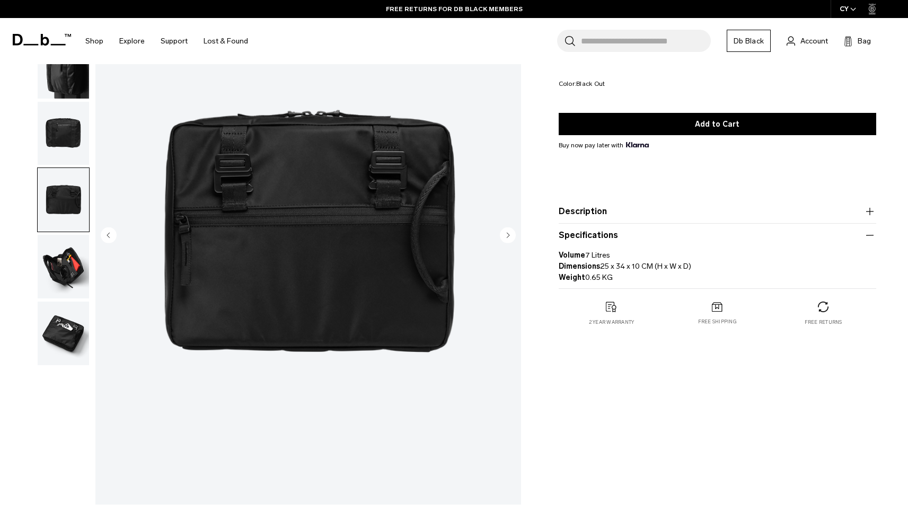
click at [72, 126] on img "button" at bounding box center [63, 134] width 51 height 64
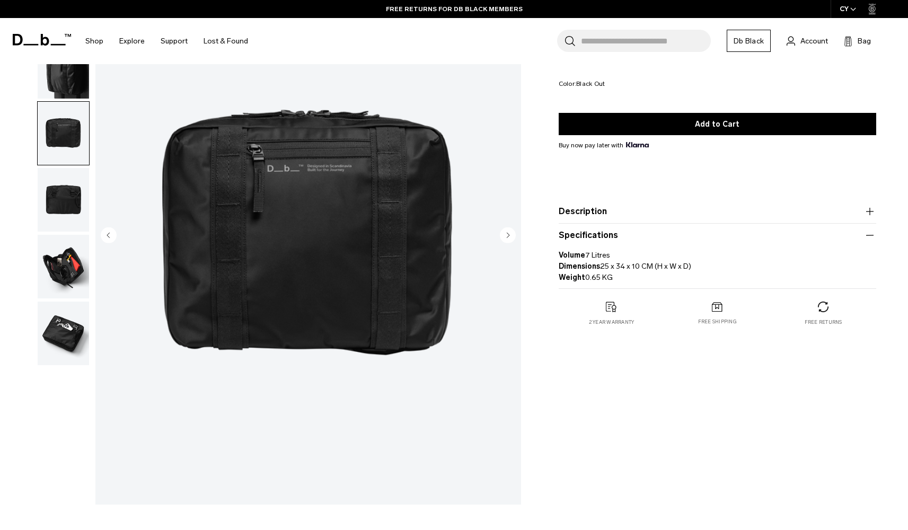
click at [62, 171] on img "button" at bounding box center [63, 200] width 51 height 64
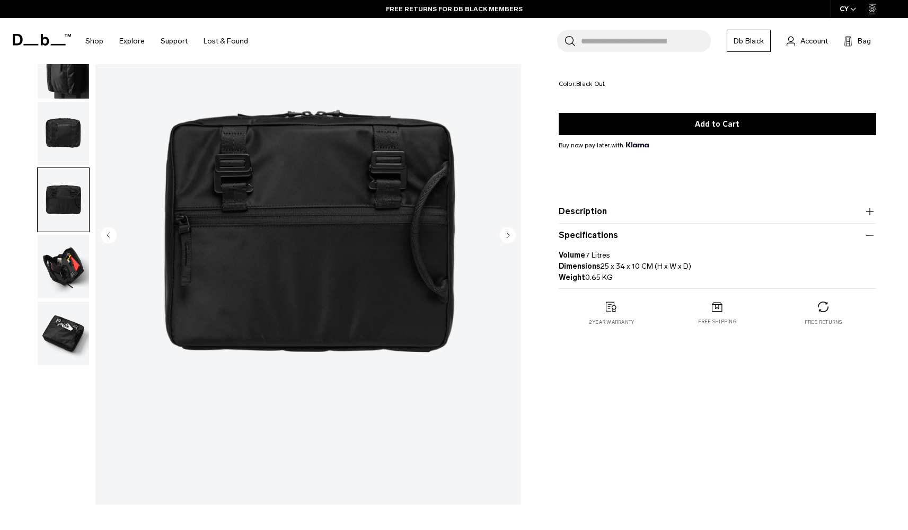
click at [72, 258] on img "button" at bounding box center [63, 267] width 51 height 64
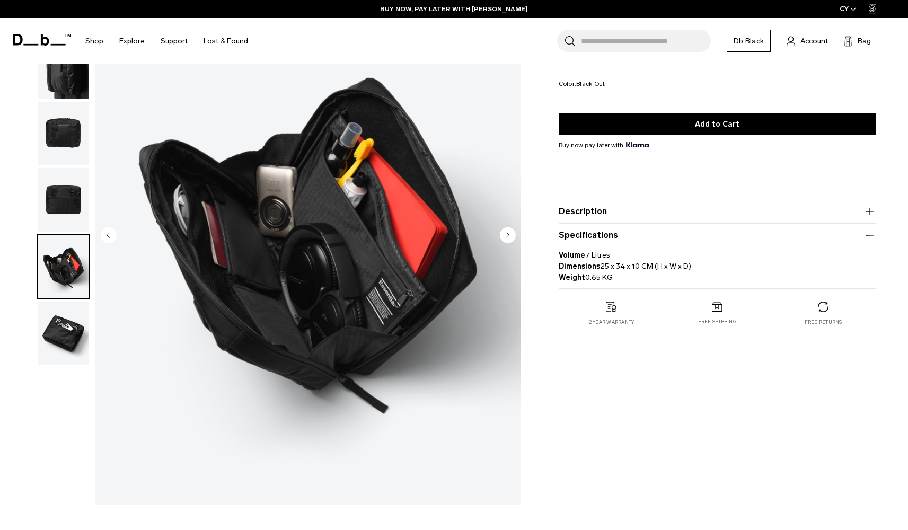
click at [72, 199] on img "button" at bounding box center [63, 200] width 51 height 64
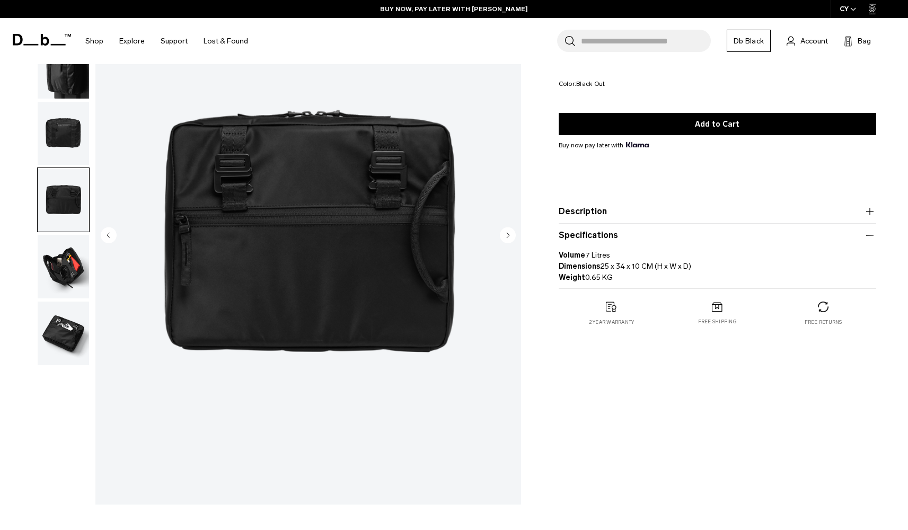
click at [72, 150] on img "button" at bounding box center [63, 134] width 51 height 64
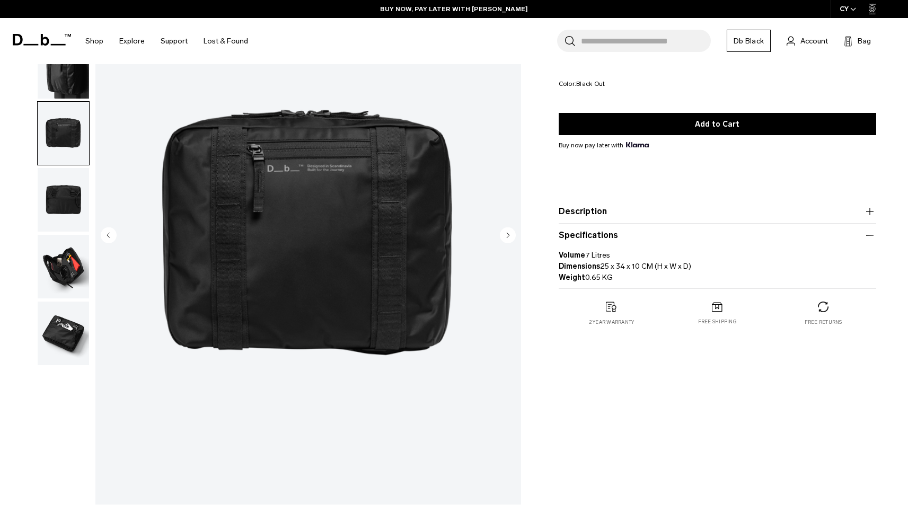
click at [73, 203] on img "button" at bounding box center [63, 200] width 51 height 64
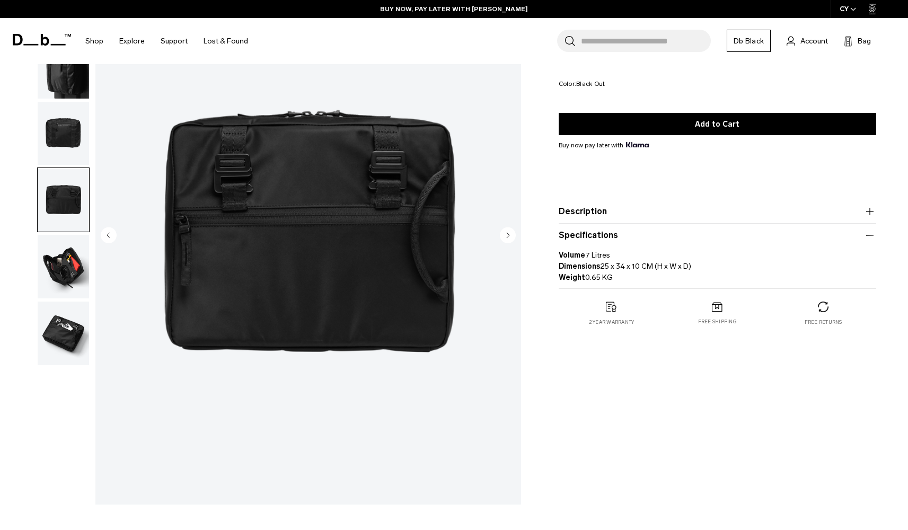
click at [64, 268] on img "button" at bounding box center [63, 267] width 51 height 64
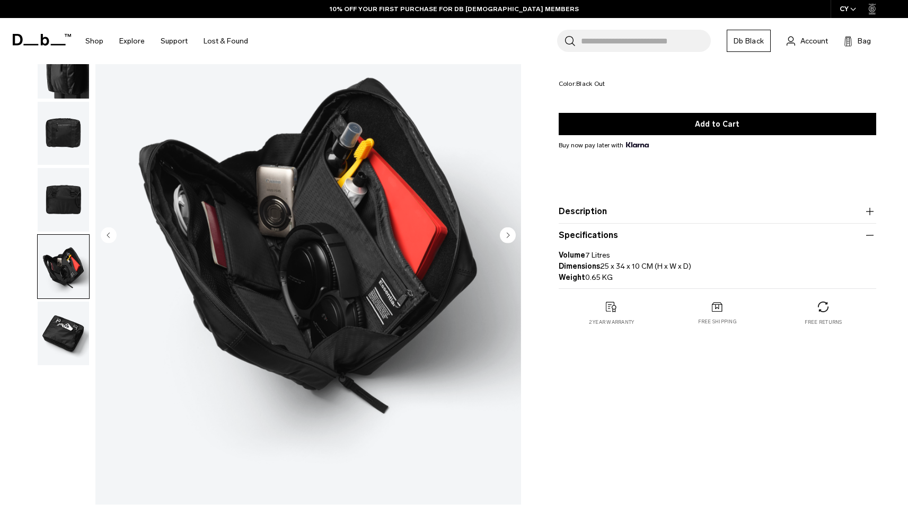
click at [73, 199] on img "button" at bounding box center [63, 200] width 51 height 64
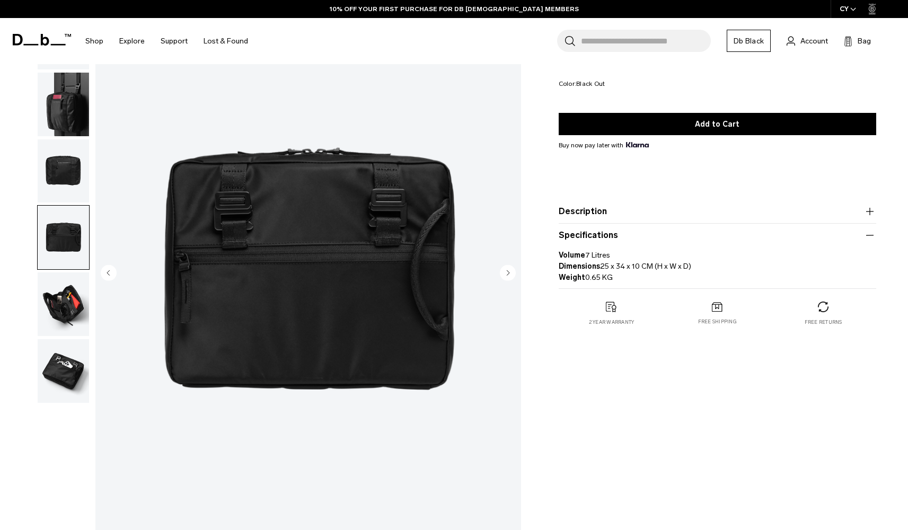
scroll to position [60, 0]
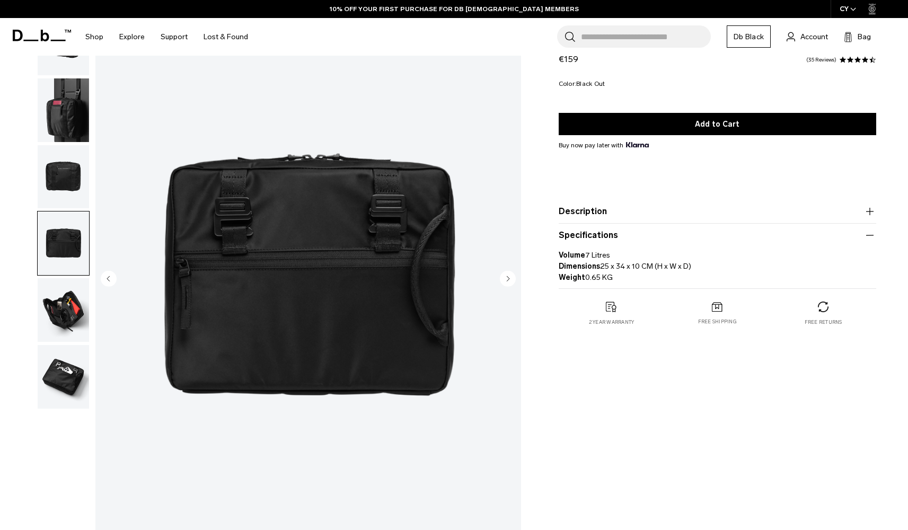
click at [57, 103] on img "button" at bounding box center [63, 110] width 51 height 64
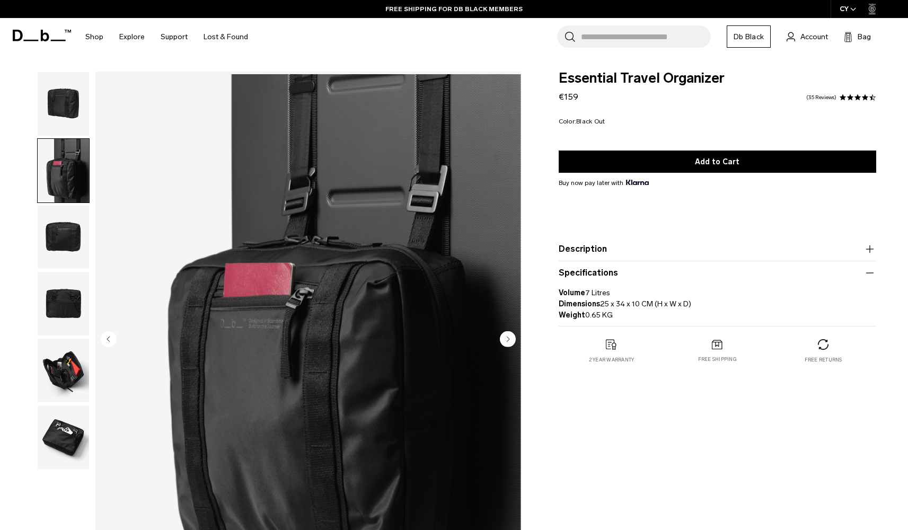
scroll to position [0, 0]
click at [56, 123] on img "button" at bounding box center [63, 104] width 51 height 64
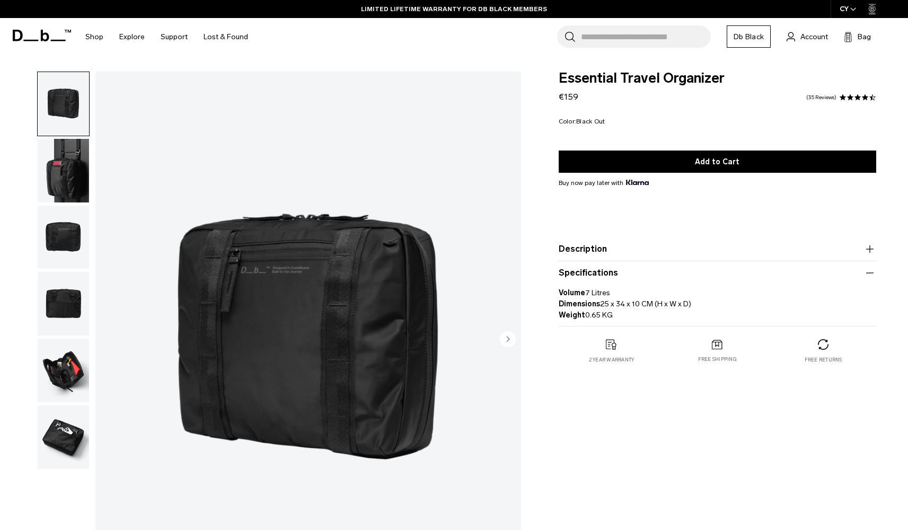
click at [68, 368] on img "button" at bounding box center [63, 371] width 51 height 64
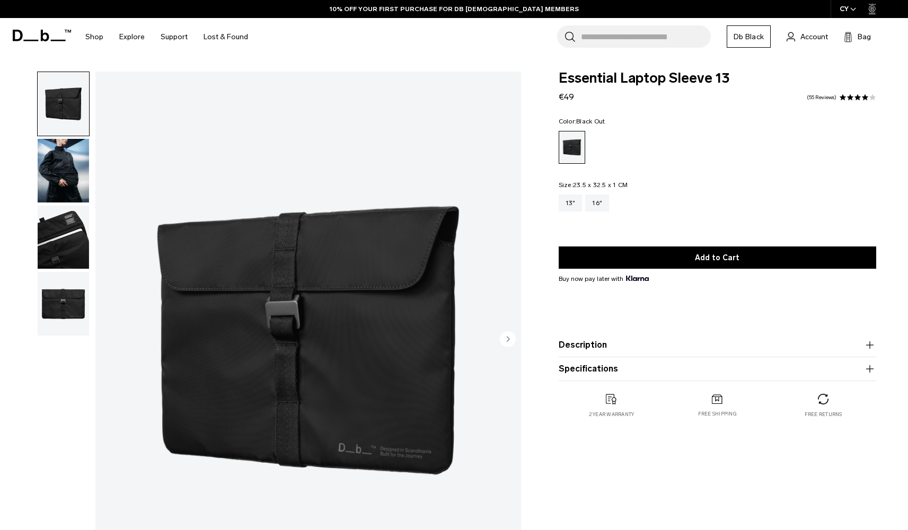
click at [610, 203] on div "13" 16"" at bounding box center [718, 203] width 318 height 17
click at [598, 205] on div "16"" at bounding box center [598, 203] width 24 height 17
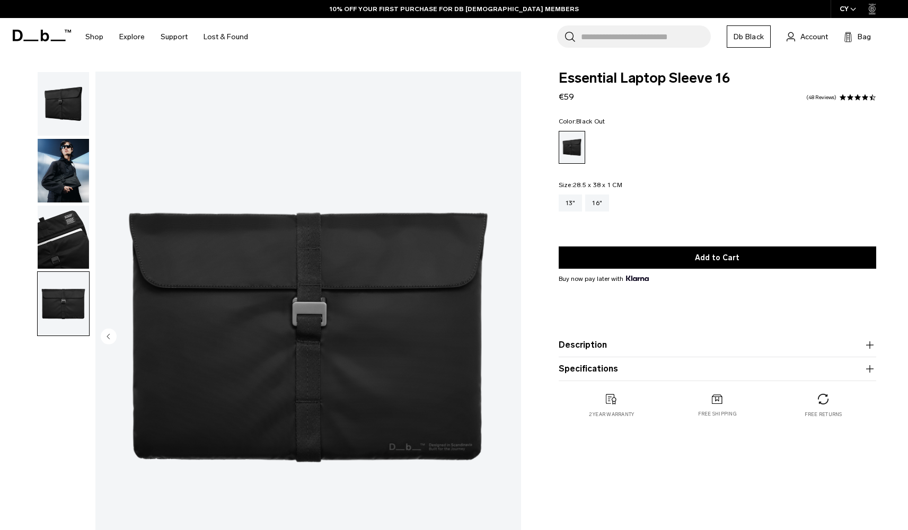
click at [67, 228] on img "button" at bounding box center [63, 238] width 51 height 64
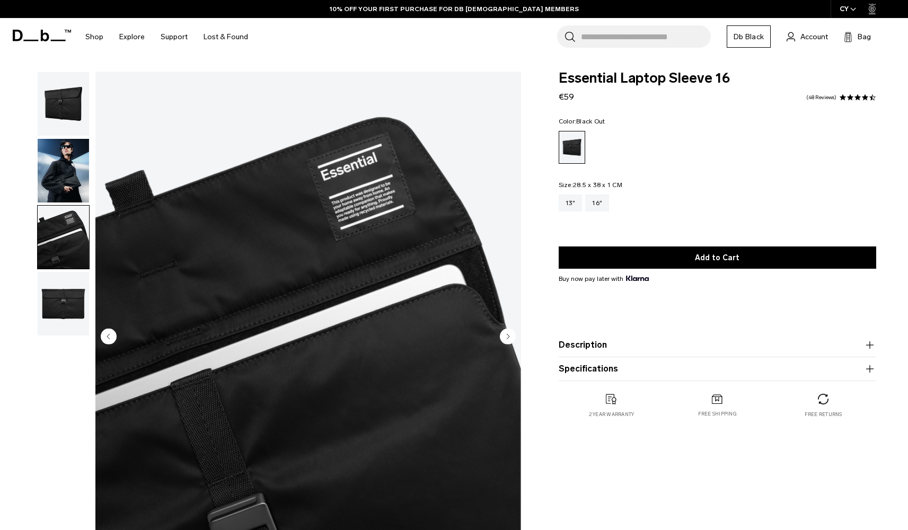
click at [63, 157] on img "button" at bounding box center [63, 171] width 51 height 64
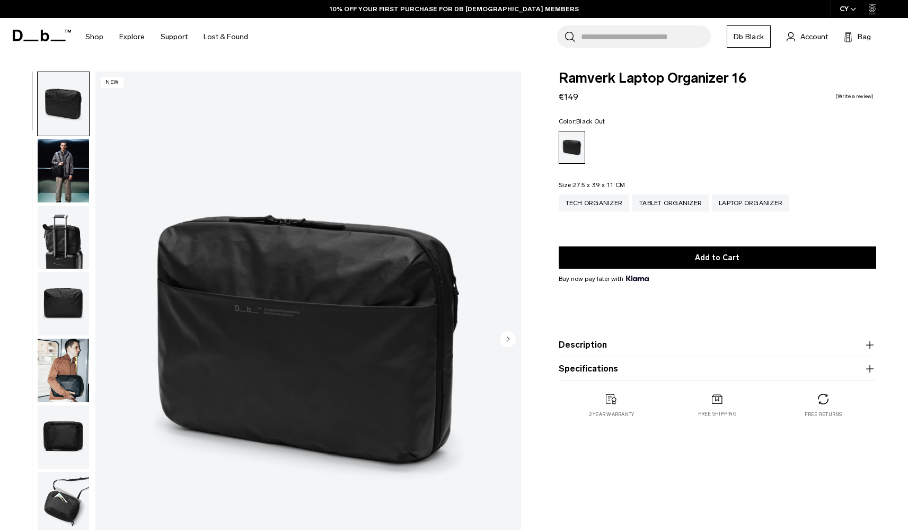
click at [46, 248] on img "button" at bounding box center [63, 238] width 51 height 64
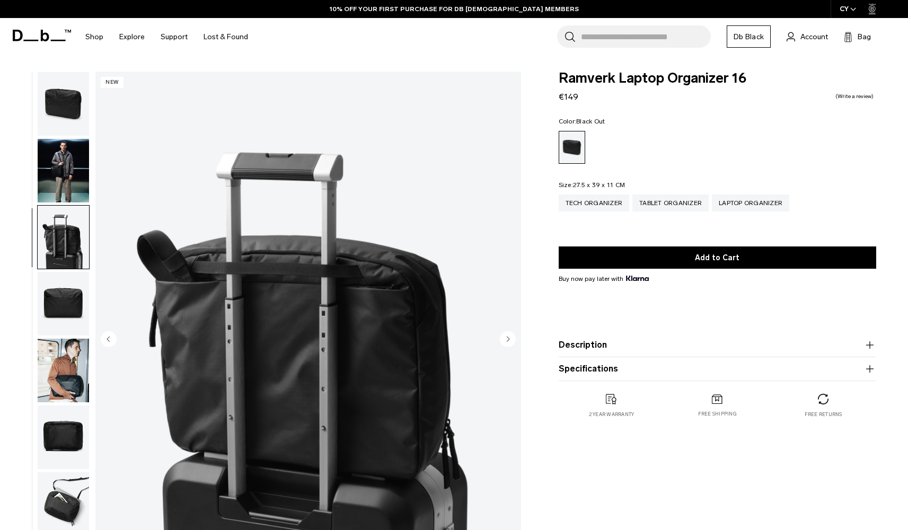
click at [63, 303] on img "button" at bounding box center [63, 304] width 51 height 64
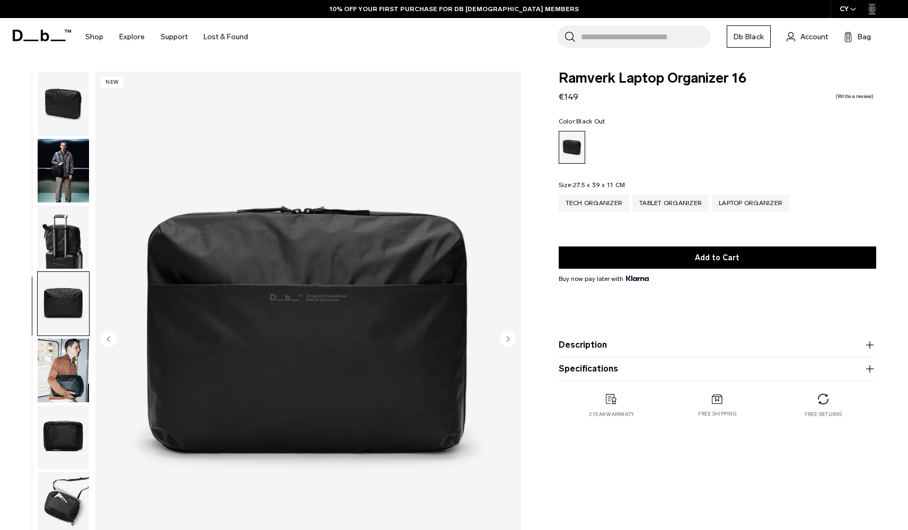
scroll to position [1, 0]
click at [65, 467] on img "button" at bounding box center [63, 438] width 51 height 64
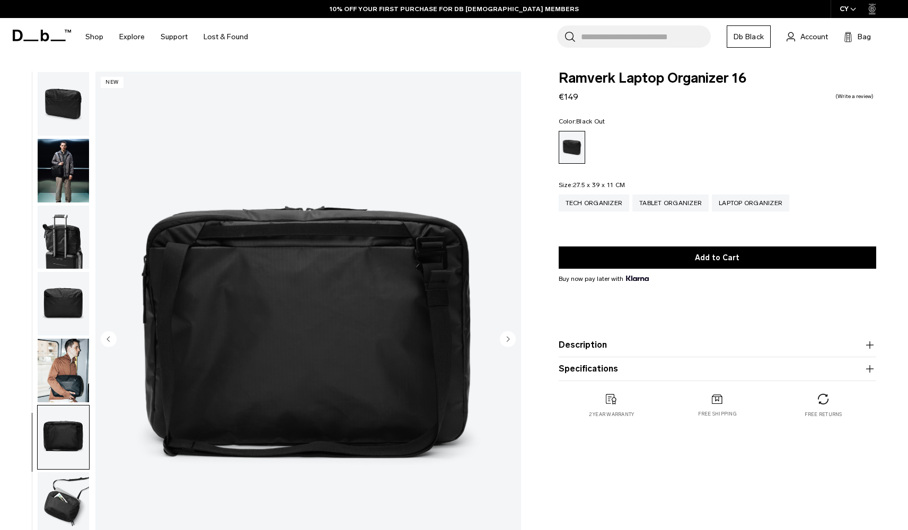
click at [64, 501] on img "button" at bounding box center [63, 505] width 51 height 64
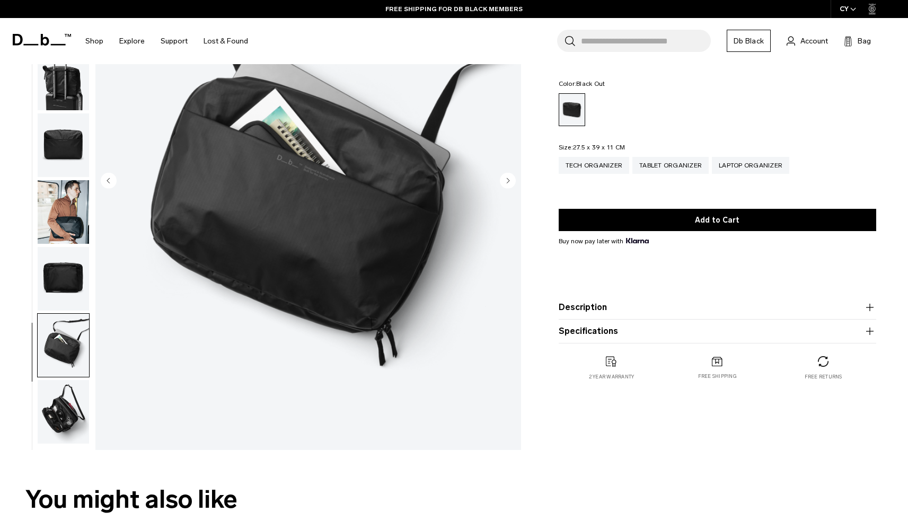
scroll to position [166, 0]
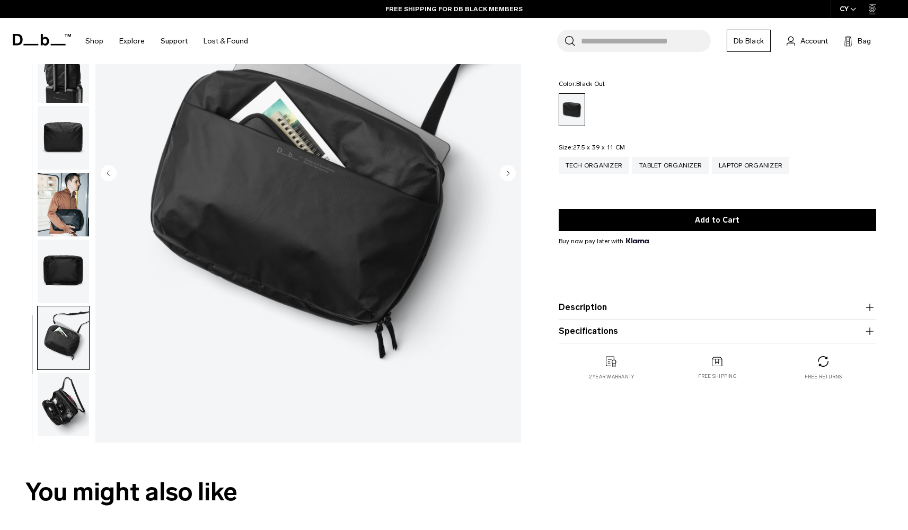
click at [72, 396] on img "button" at bounding box center [63, 405] width 51 height 64
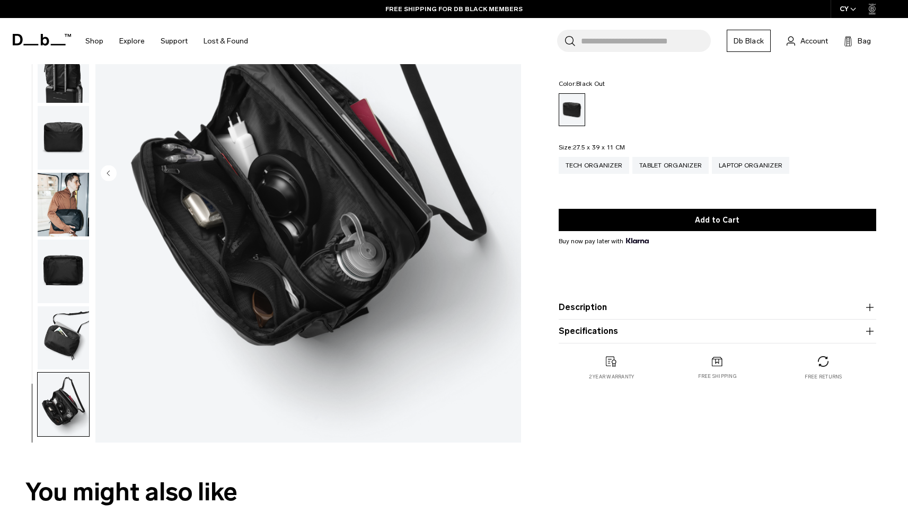
click at [77, 208] on img "button" at bounding box center [63, 205] width 51 height 64
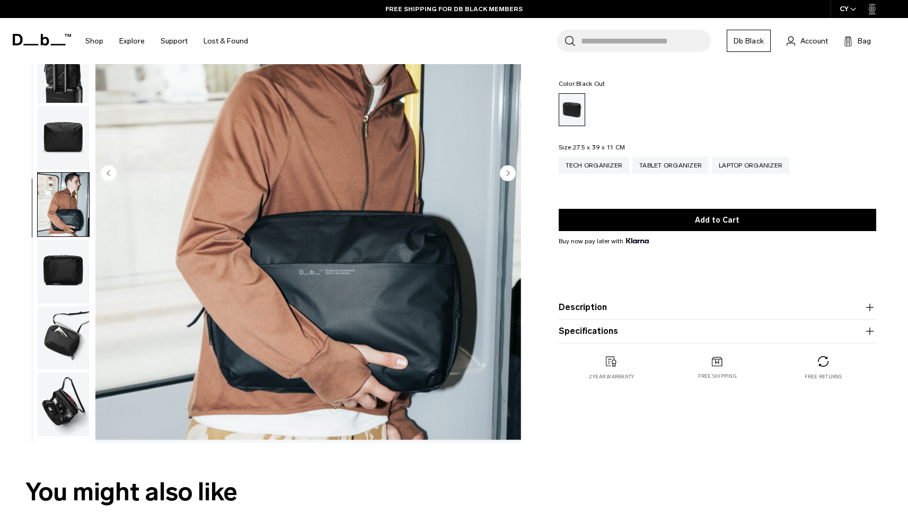
click at [65, 276] on img "button" at bounding box center [63, 272] width 51 height 64
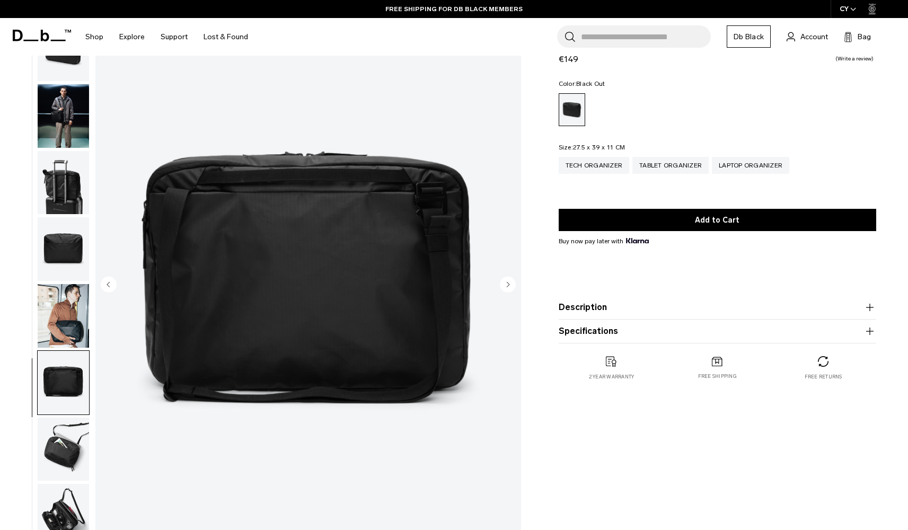
scroll to position [54, 0]
click at [69, 117] on img "button" at bounding box center [63, 117] width 51 height 64
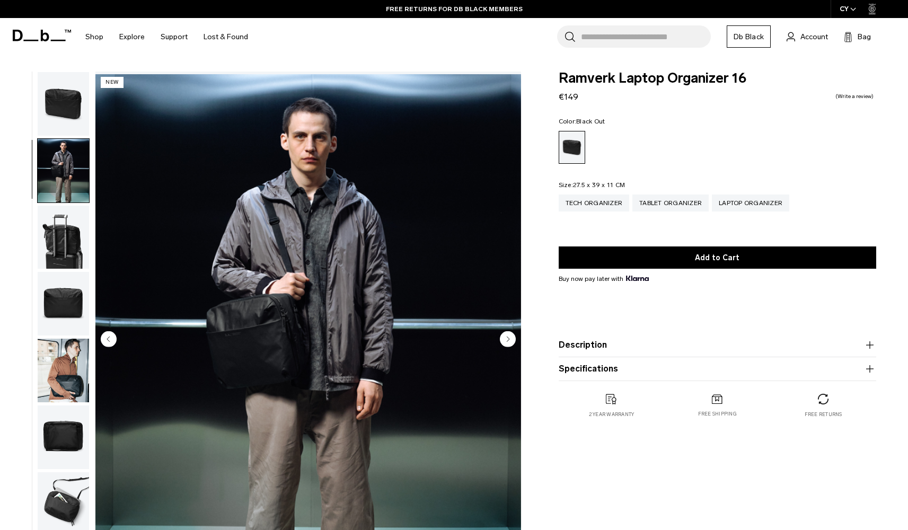
scroll to position [0, 0]
click at [66, 108] on img "button" at bounding box center [63, 104] width 51 height 64
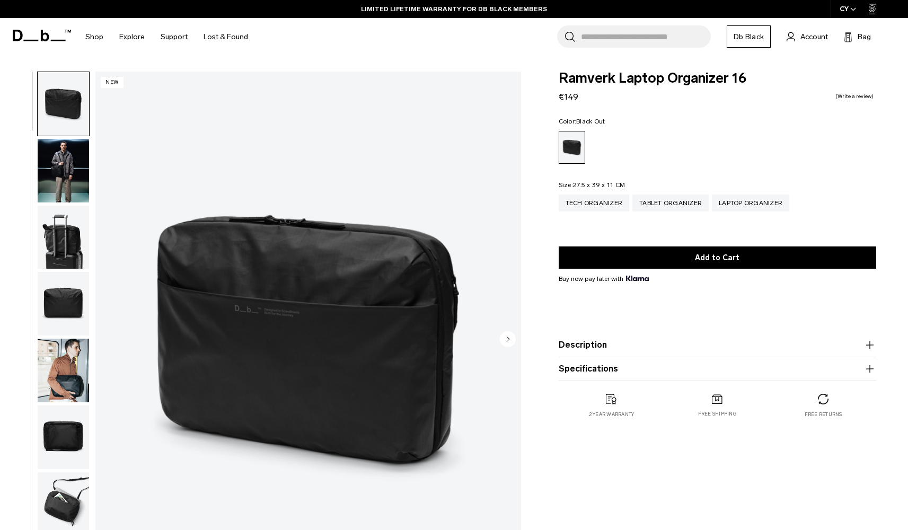
click at [410, 1] on div "LIMITED LIFETIME WARRANTY FOR DB BLACK MEMBERS" at bounding box center [454, 9] width 908 height 18
click at [43, 247] on img "button" at bounding box center [63, 238] width 51 height 64
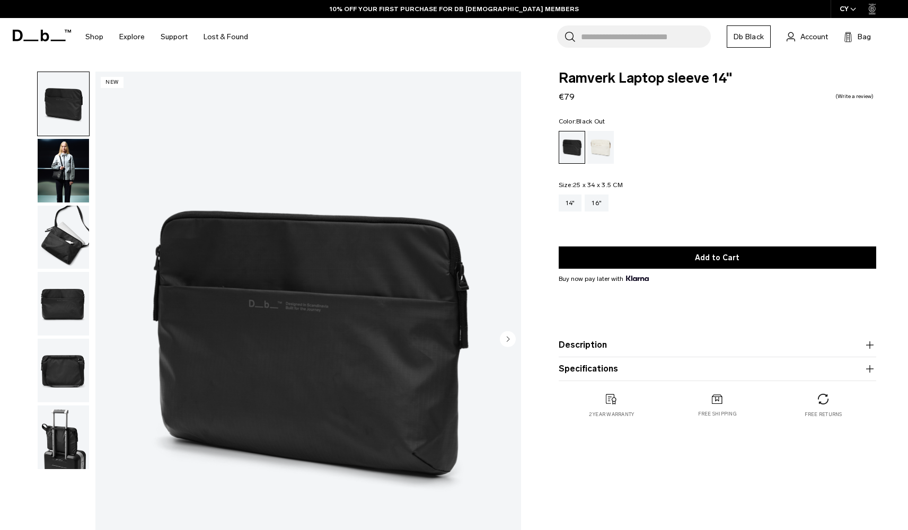
click at [557, 340] on div "Ramverk Laptop sleeve 14" €79 0.0 star rating Write a review Color: Black Out O…" at bounding box center [717, 256] width 381 height 368
click at [571, 342] on button "Description" at bounding box center [718, 345] width 318 height 13
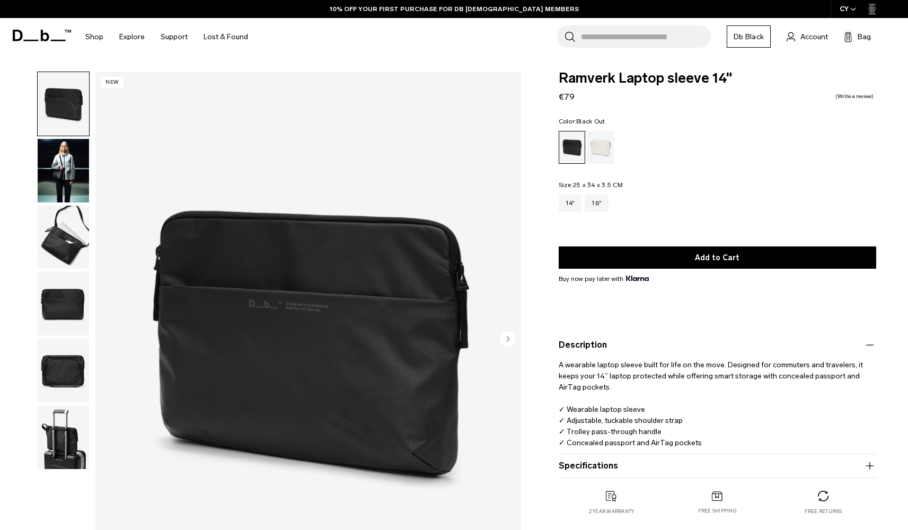
click at [575, 348] on button "Description" at bounding box center [718, 345] width 318 height 13
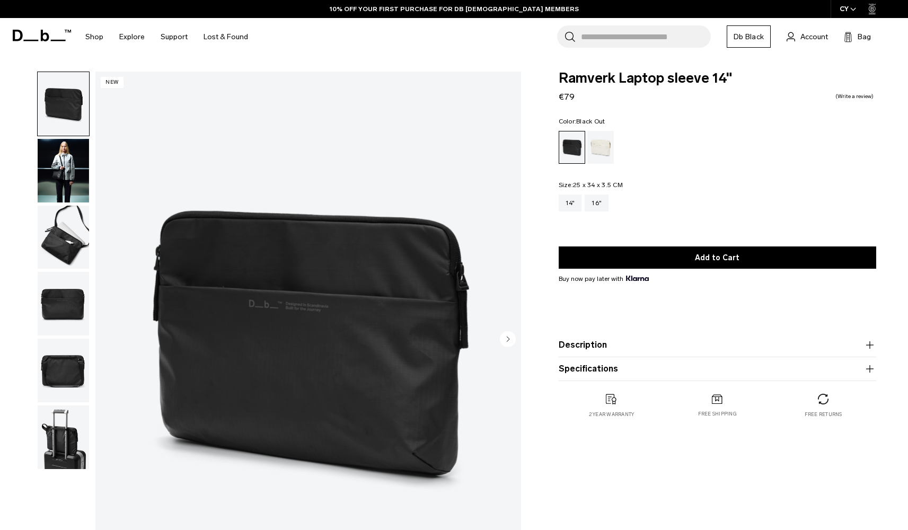
click at [575, 348] on button "Description" at bounding box center [718, 345] width 318 height 13
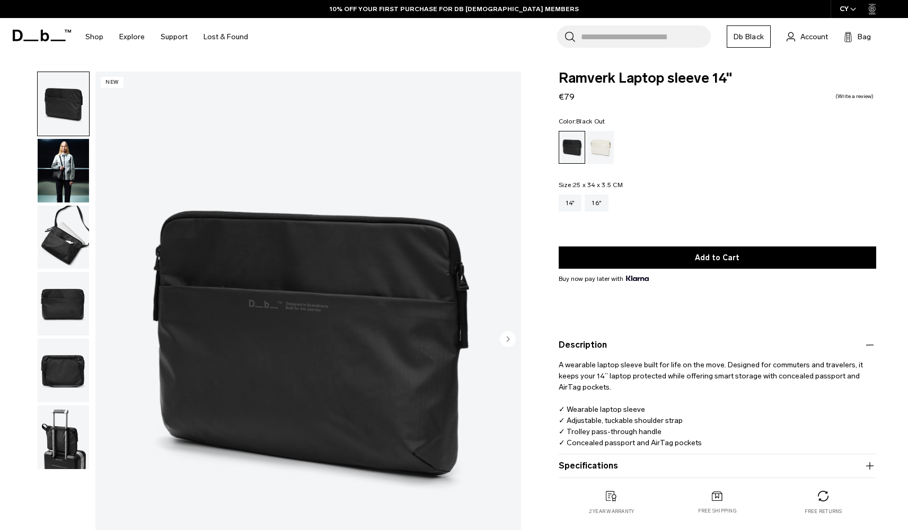
click at [611, 464] on button "Specifications" at bounding box center [718, 466] width 318 height 13
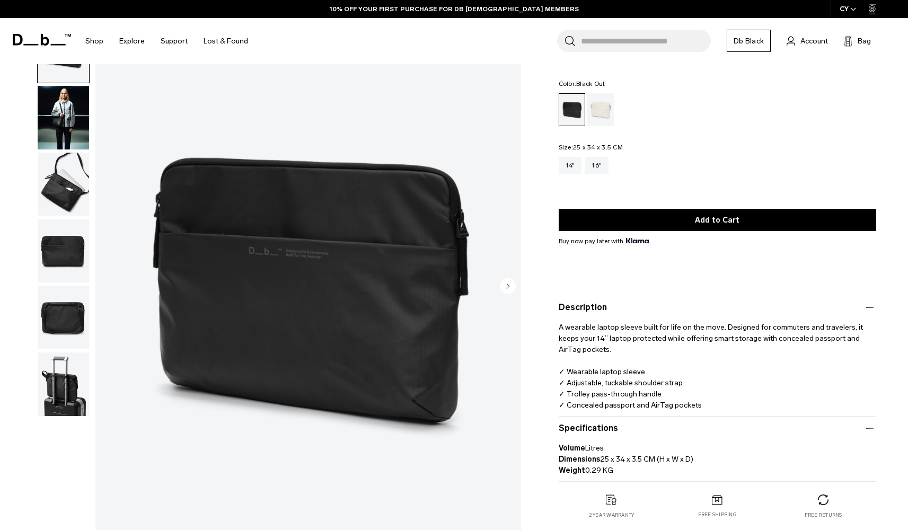
scroll to position [64, 0]
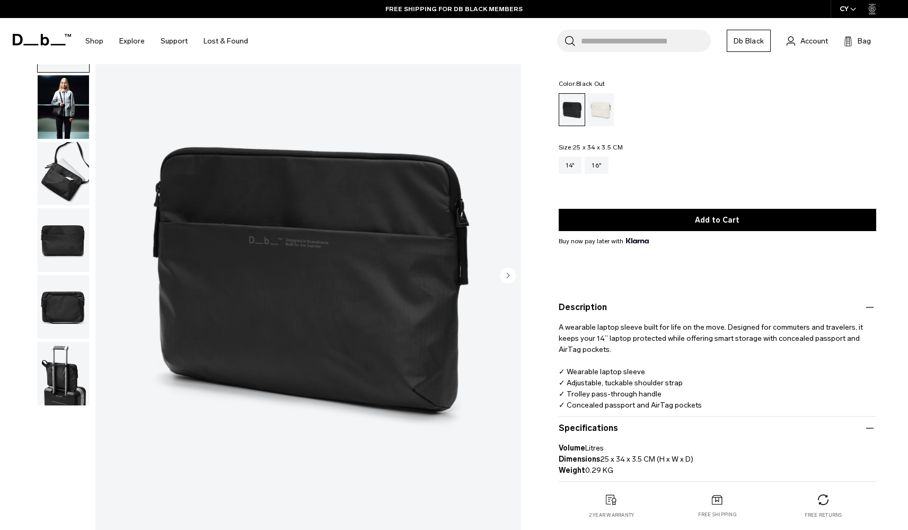
drag, startPoint x: 602, startPoint y: 460, endPoint x: 737, endPoint y: 460, distance: 134.7
click at [737, 460] on p "Volume Litres Dimensions 25 x 34 x 3.5 CM (H x W x D) Weight 0.29 KG" at bounding box center [718, 455] width 318 height 41
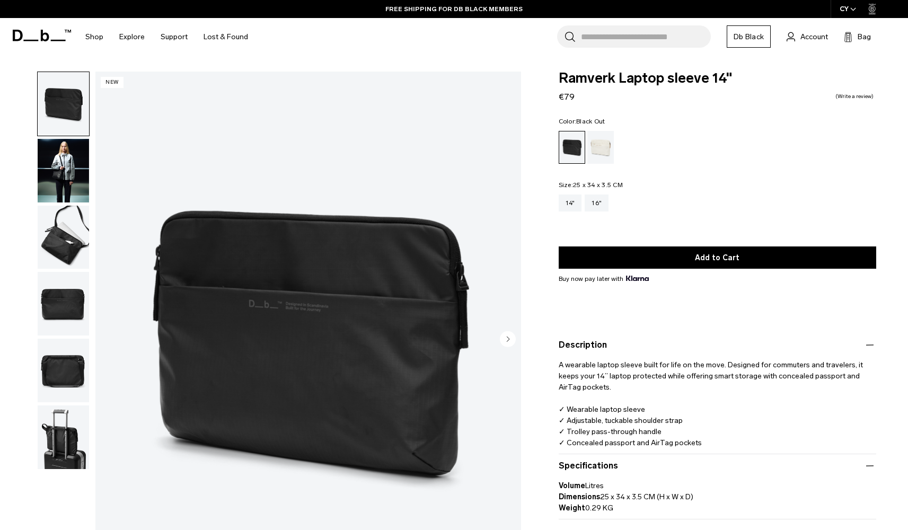
scroll to position [0, 0]
click at [60, 174] on img "button" at bounding box center [63, 171] width 51 height 64
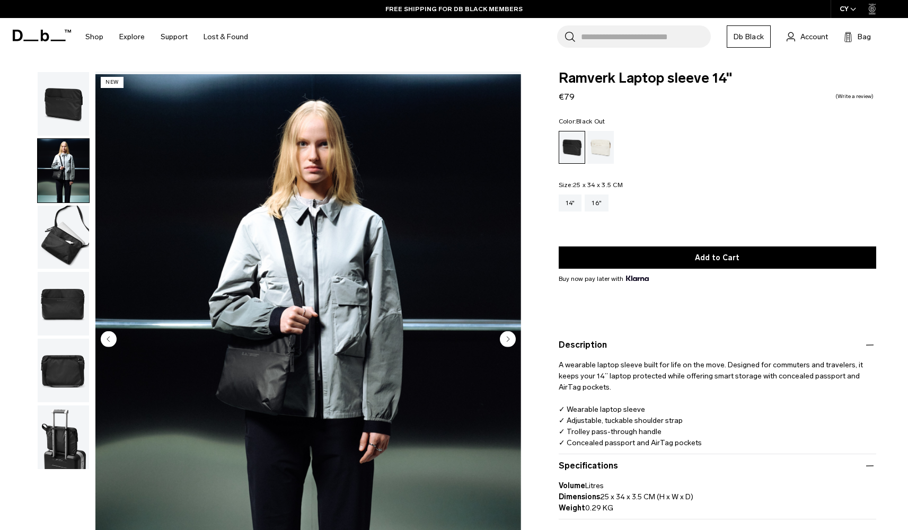
click at [64, 259] on img "button" at bounding box center [63, 238] width 51 height 64
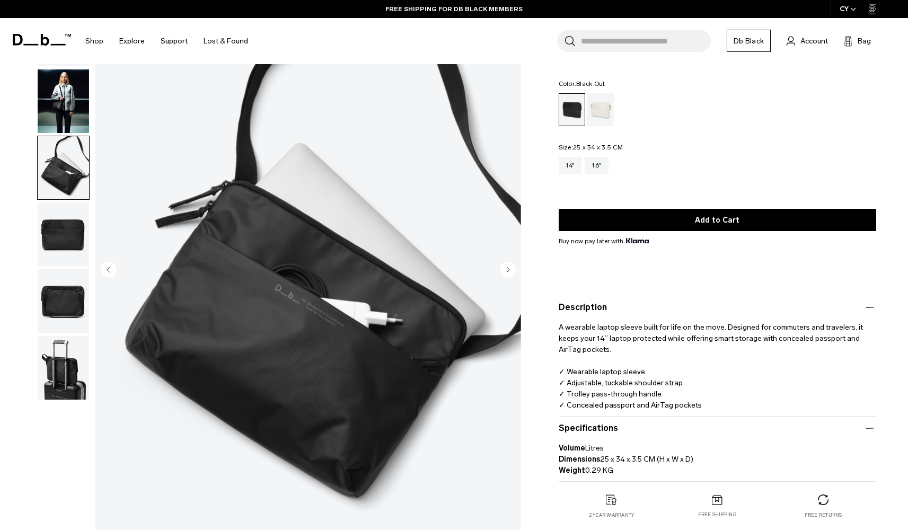
scroll to position [69, 0]
